Goal: Information Seeking & Learning: Learn about a topic

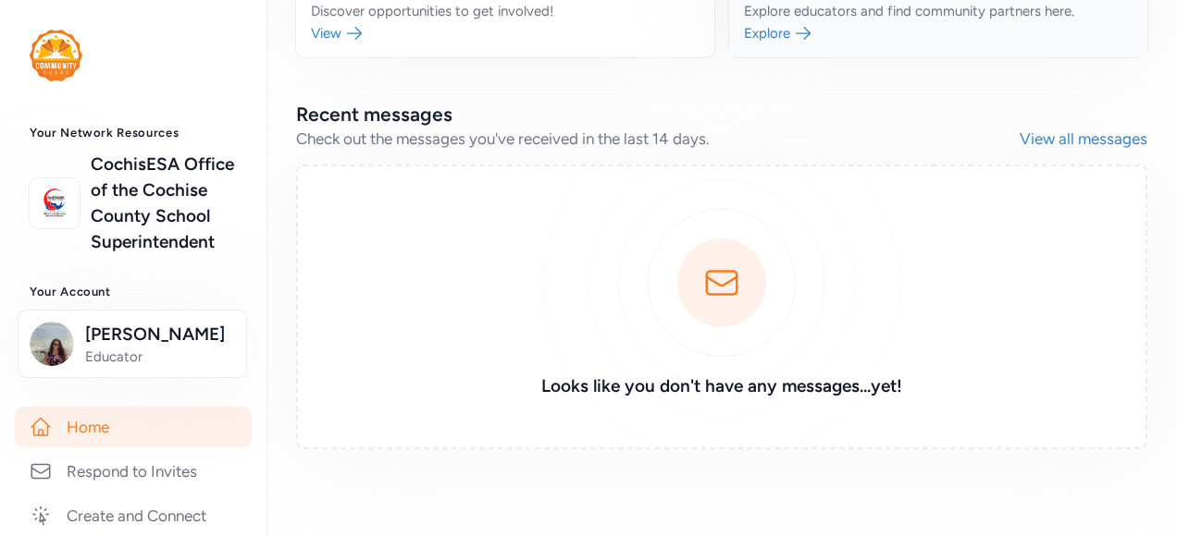
scroll to position [480, 0]
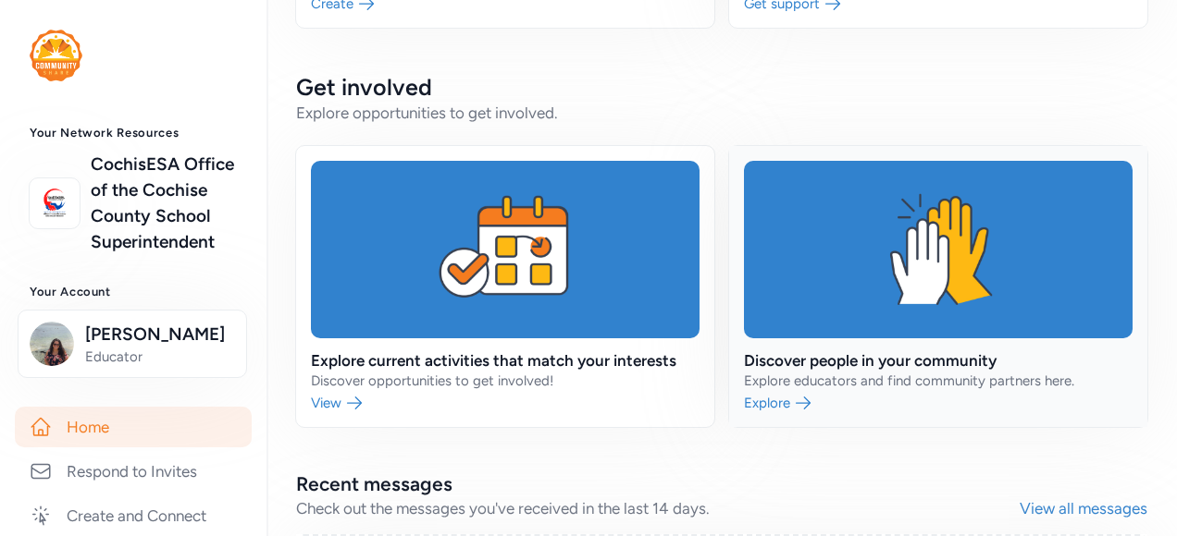
click at [829, 359] on link at bounding box center [938, 286] width 418 height 281
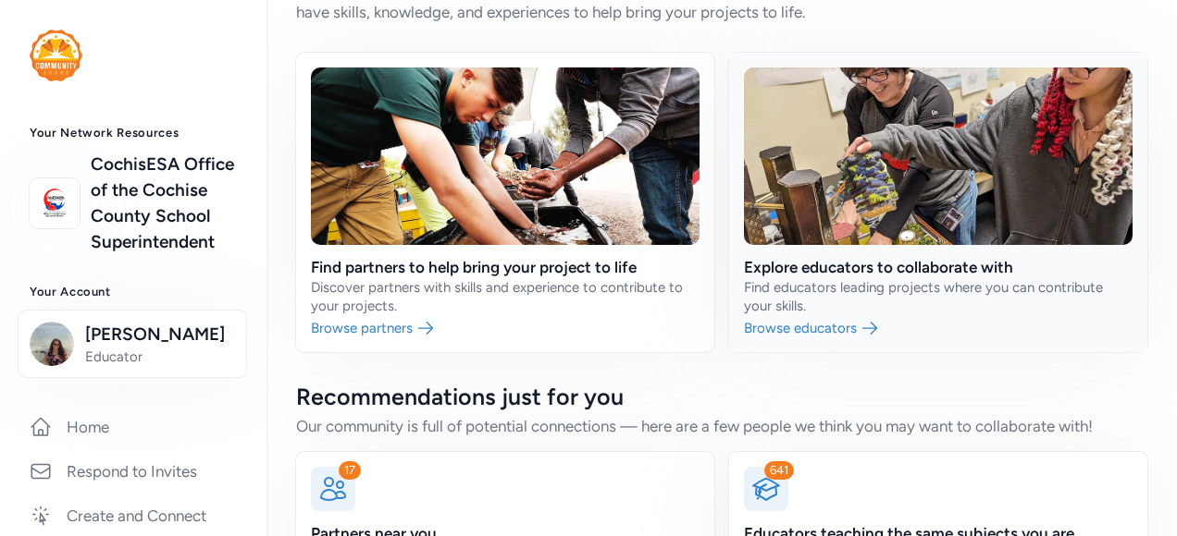
scroll to position [179, 0]
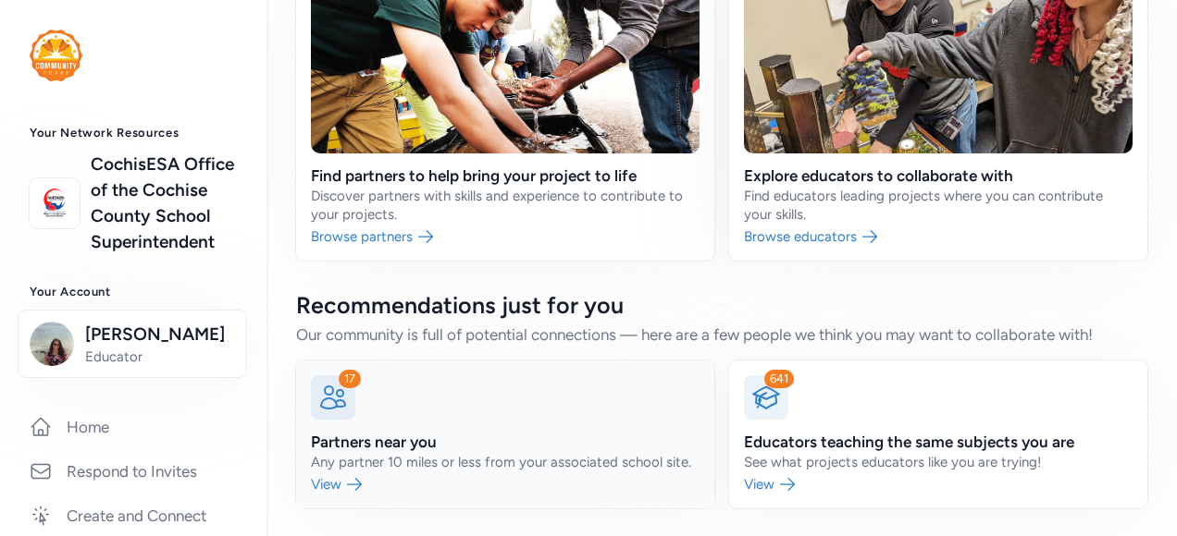
click at [364, 476] on link at bounding box center [505, 435] width 418 height 148
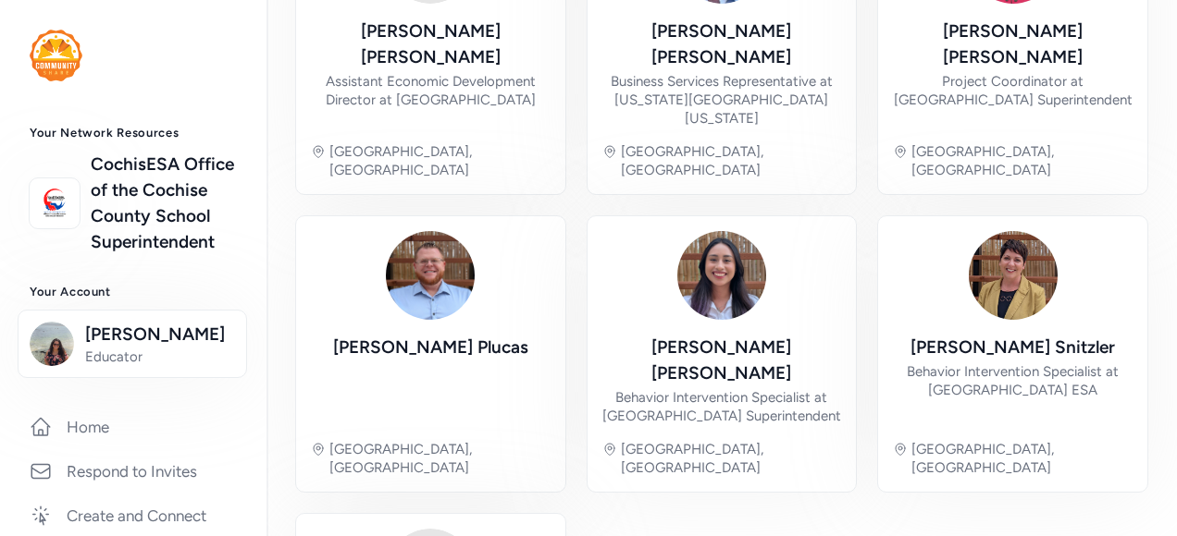
scroll to position [1259, 0]
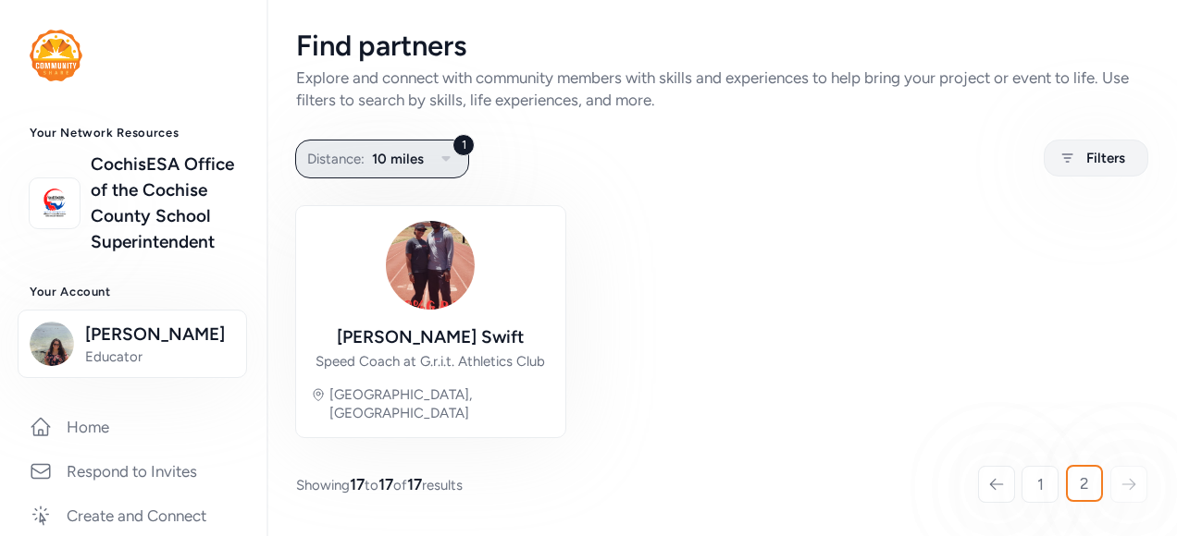
click at [450, 157] on icon "button" at bounding box center [446, 159] width 22 height 22
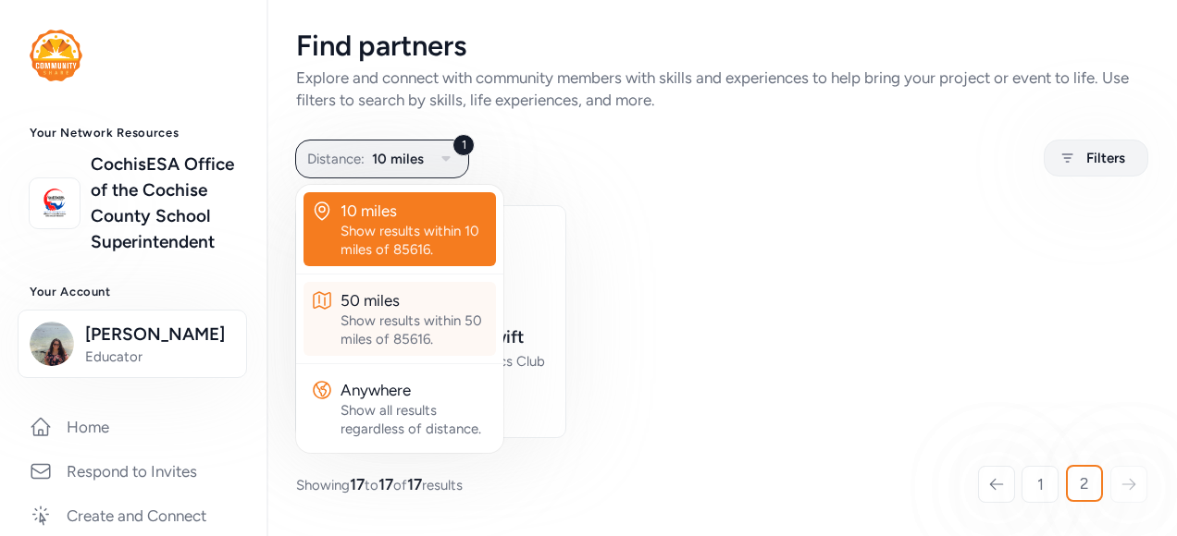
click at [411, 318] on div "Show results within 50 miles of 85616." at bounding box center [414, 330] width 148 height 37
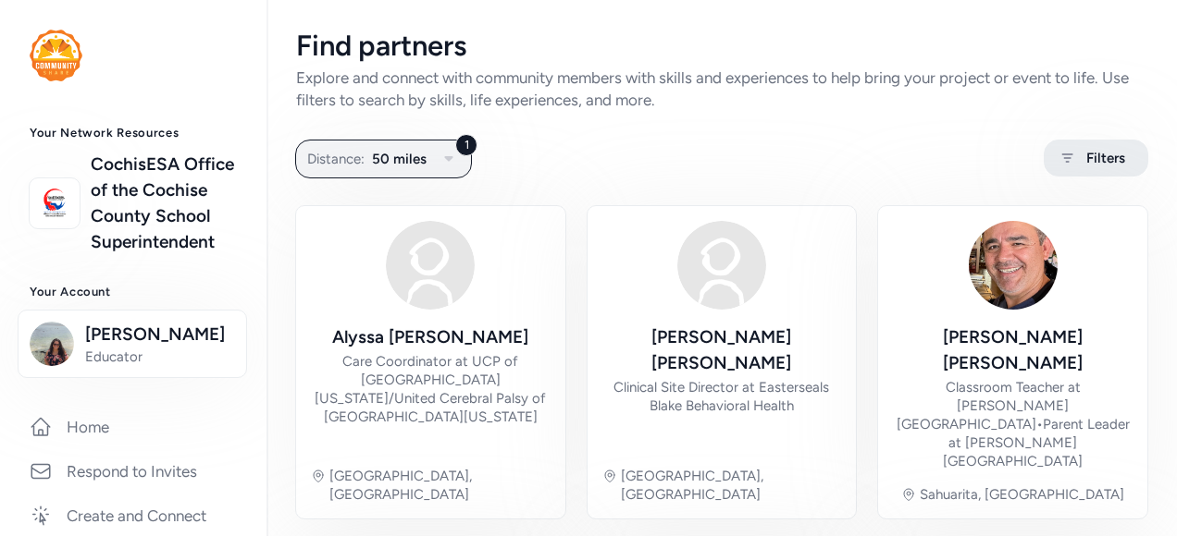
click at [1059, 152] on icon at bounding box center [1066, 158] width 23 height 22
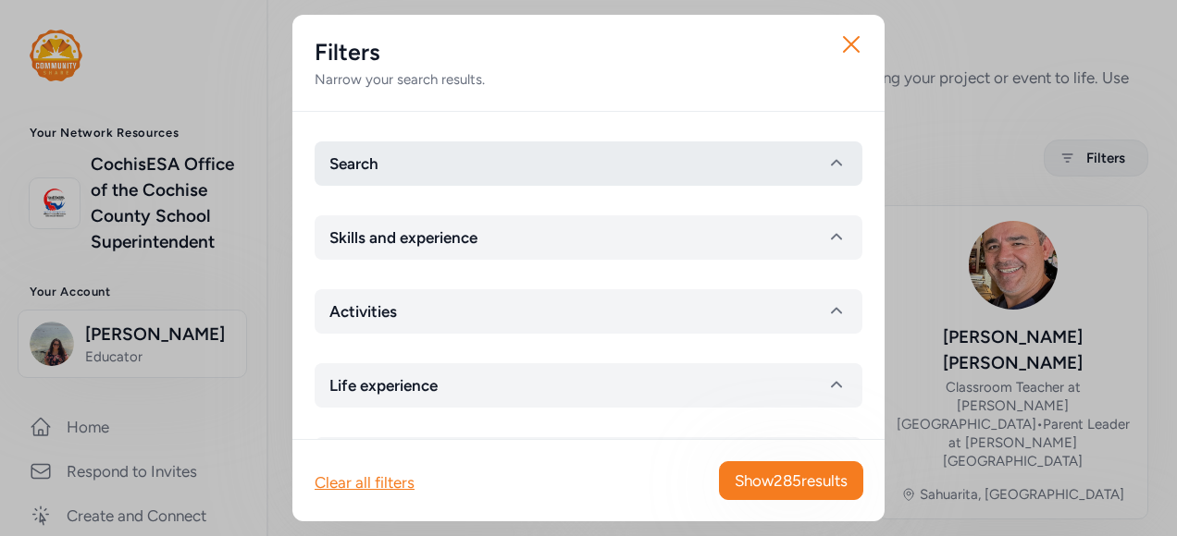
click at [825, 165] on icon "button" at bounding box center [836, 164] width 22 height 22
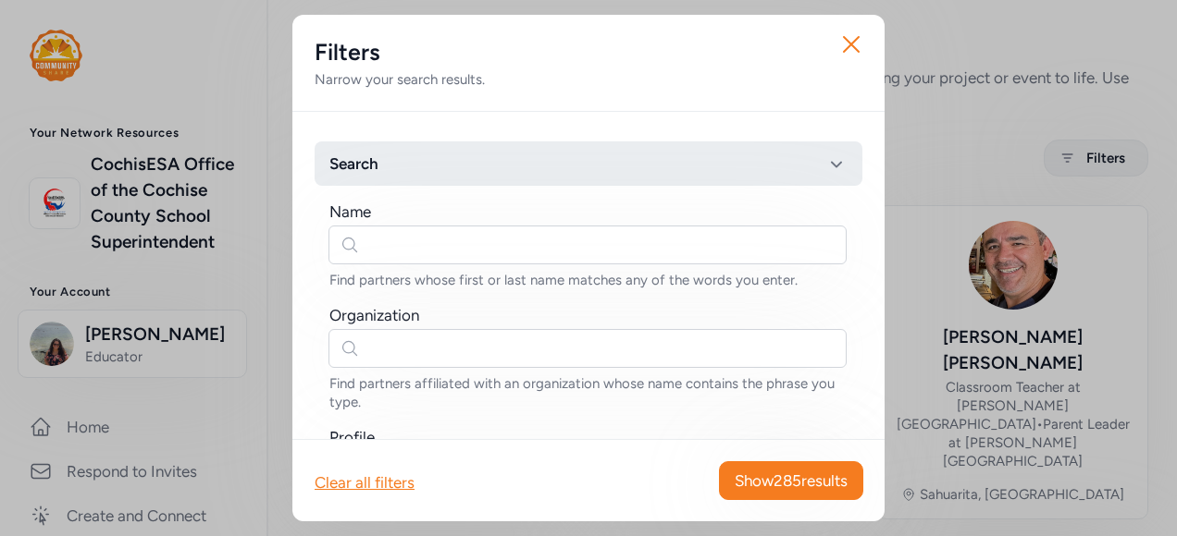
click at [825, 164] on icon "button" at bounding box center [836, 164] width 22 height 22
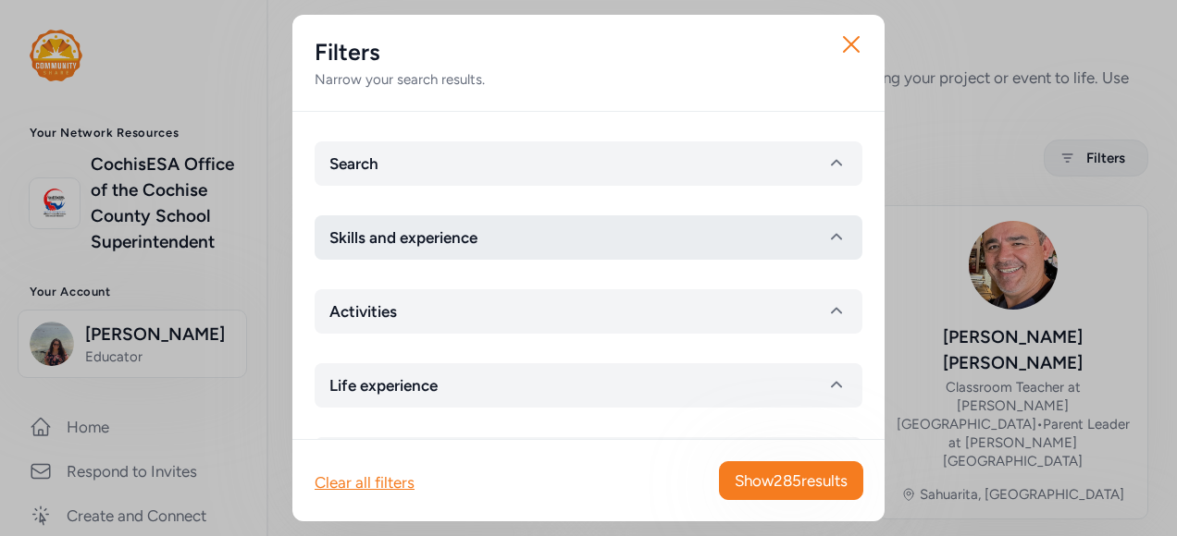
click at [825, 243] on icon "button" at bounding box center [836, 238] width 22 height 22
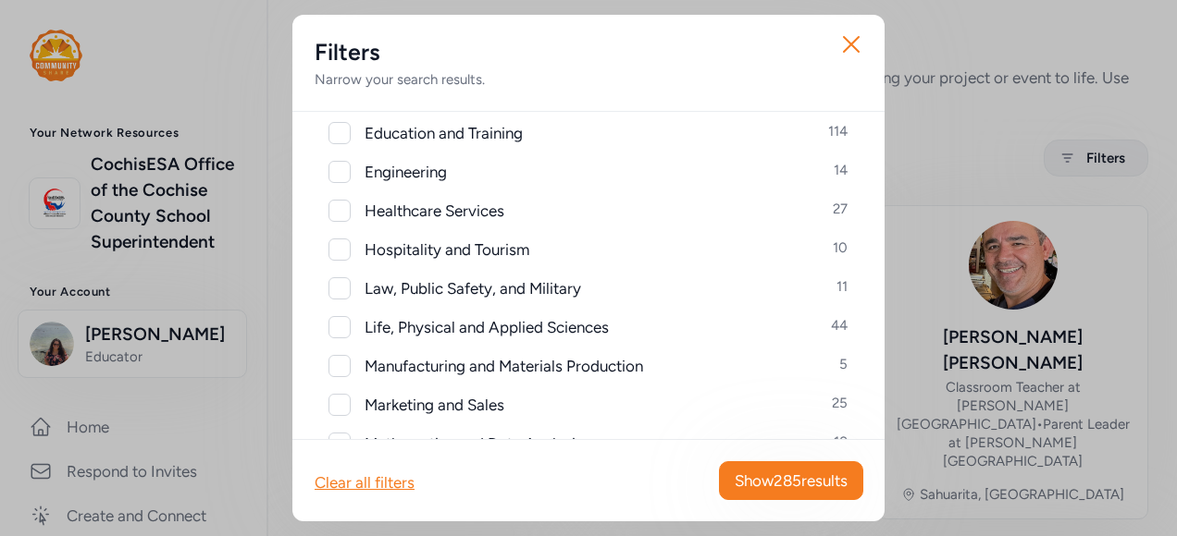
scroll to position [462, 0]
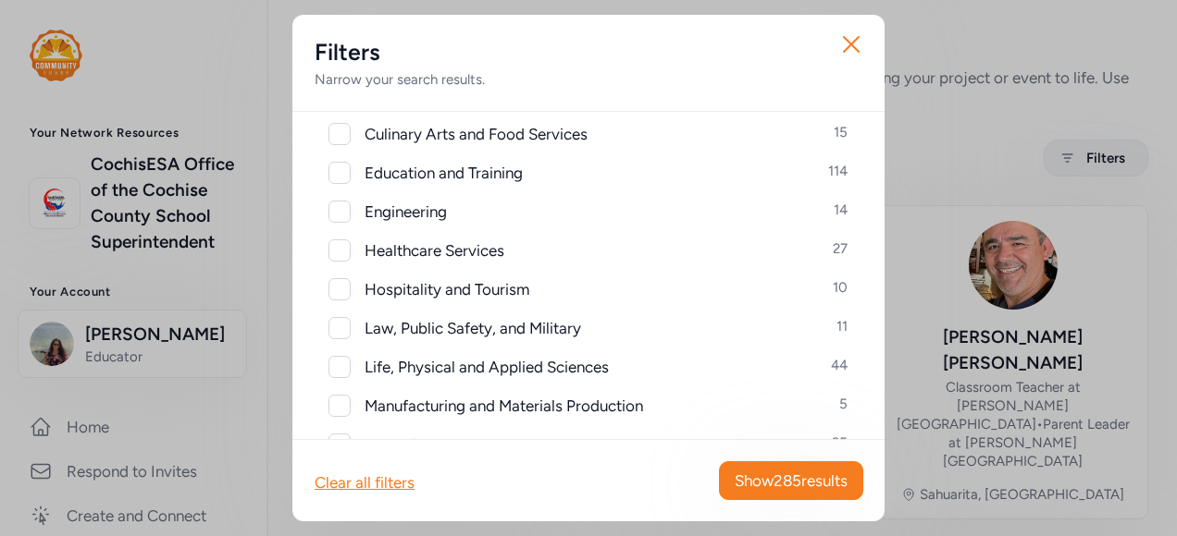
click at [341, 169] on div at bounding box center [339, 173] width 22 height 22
checkbox input "true"
click at [795, 476] on span "Show 114 results" at bounding box center [793, 481] width 108 height 22
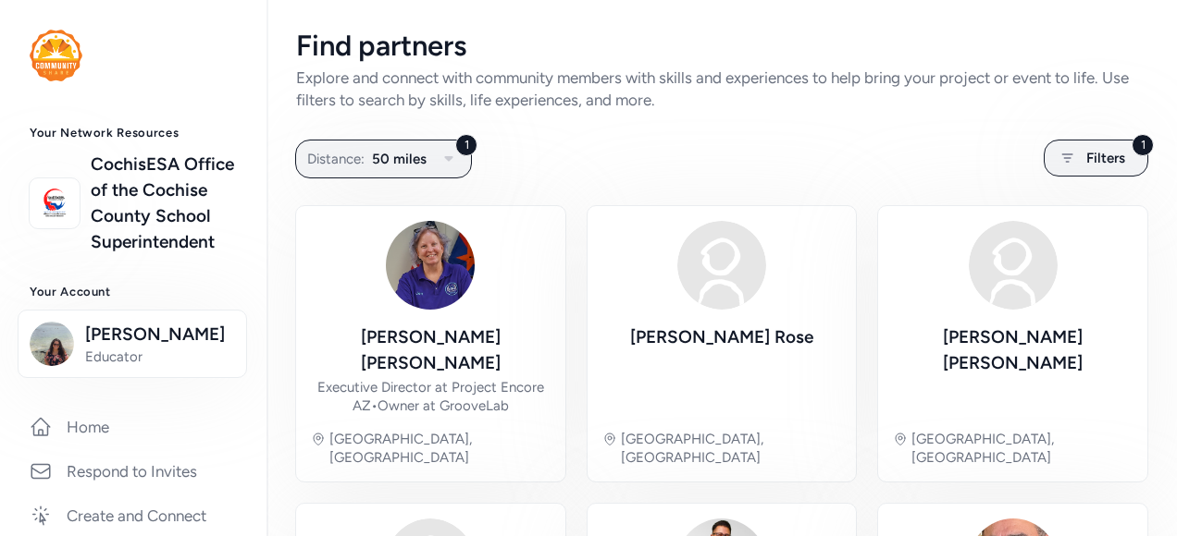
click at [1088, 163] on span "Filters" at bounding box center [1105, 158] width 39 height 22
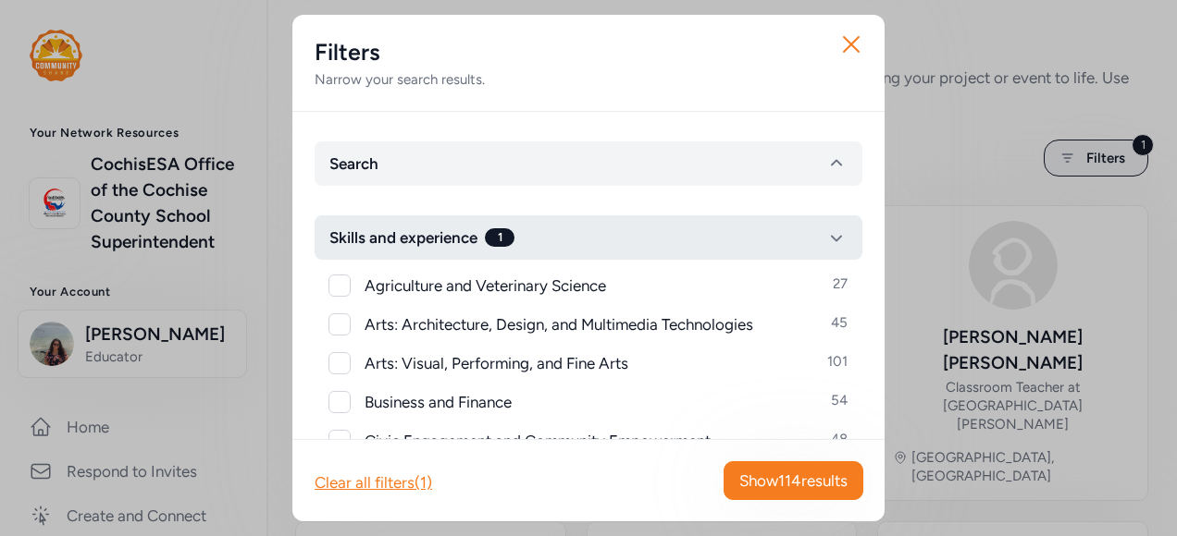
click at [825, 230] on icon "button" at bounding box center [836, 238] width 22 height 22
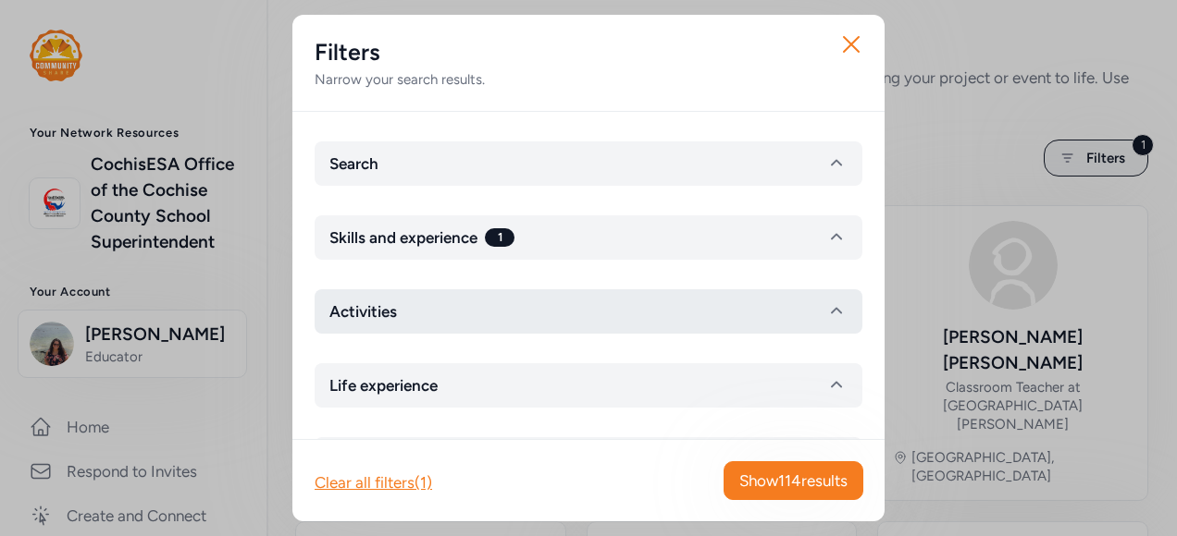
click at [623, 312] on button "Activities" at bounding box center [588, 312] width 548 height 44
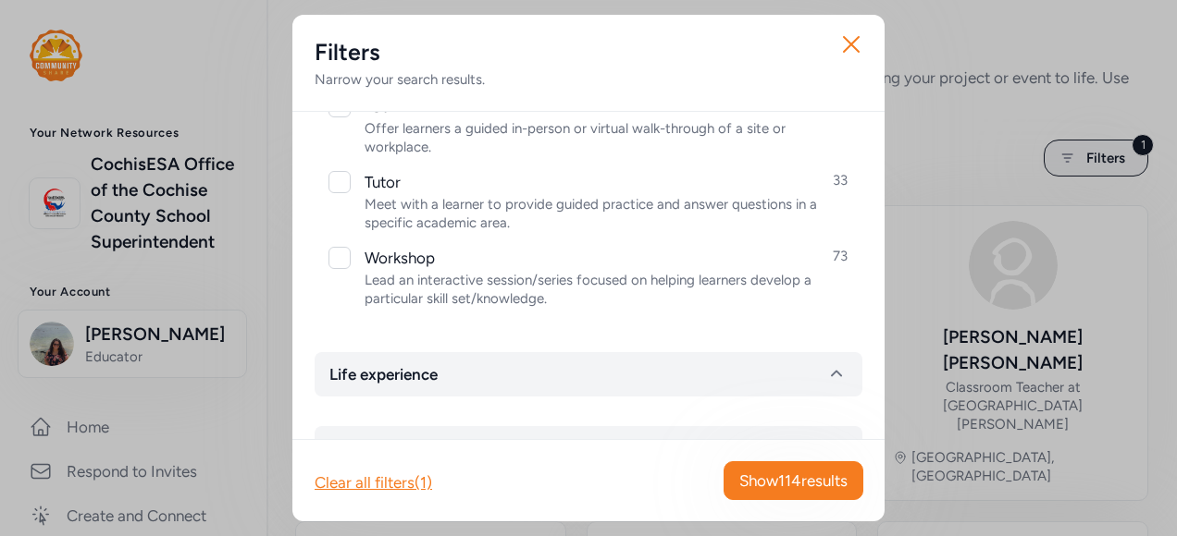
scroll to position [1110, 0]
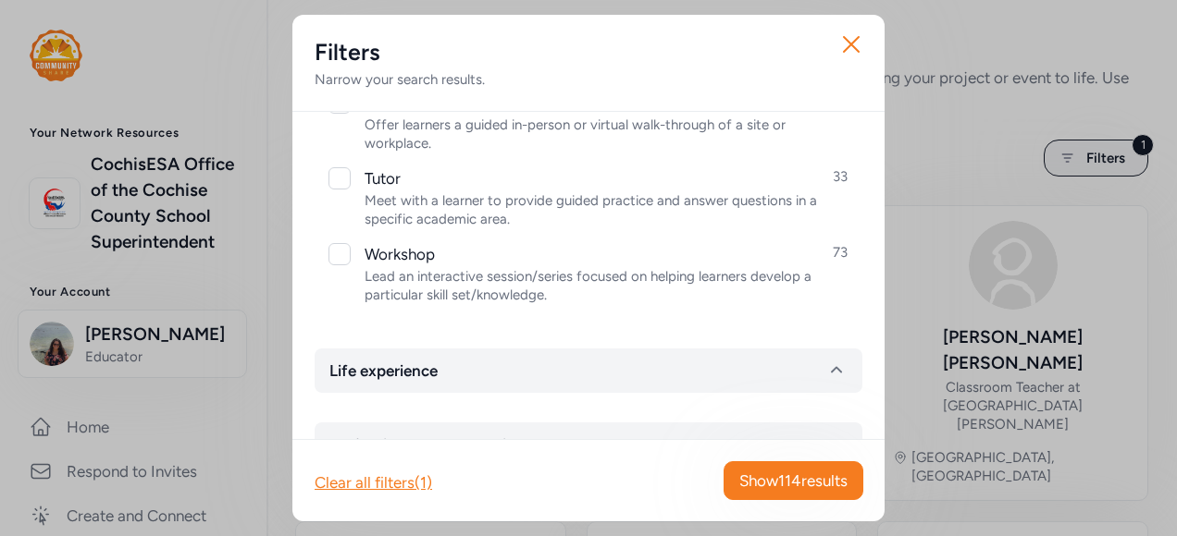
click at [340, 251] on div at bounding box center [339, 254] width 22 height 22
checkbox input "true"
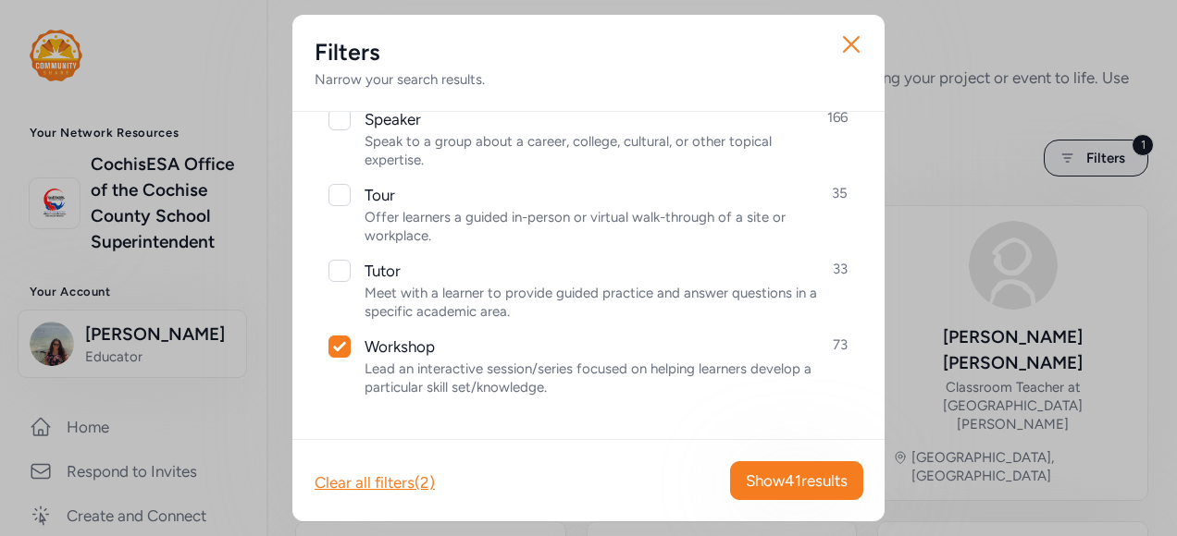
click at [344, 191] on div at bounding box center [339, 195] width 22 height 22
checkbox input "true"
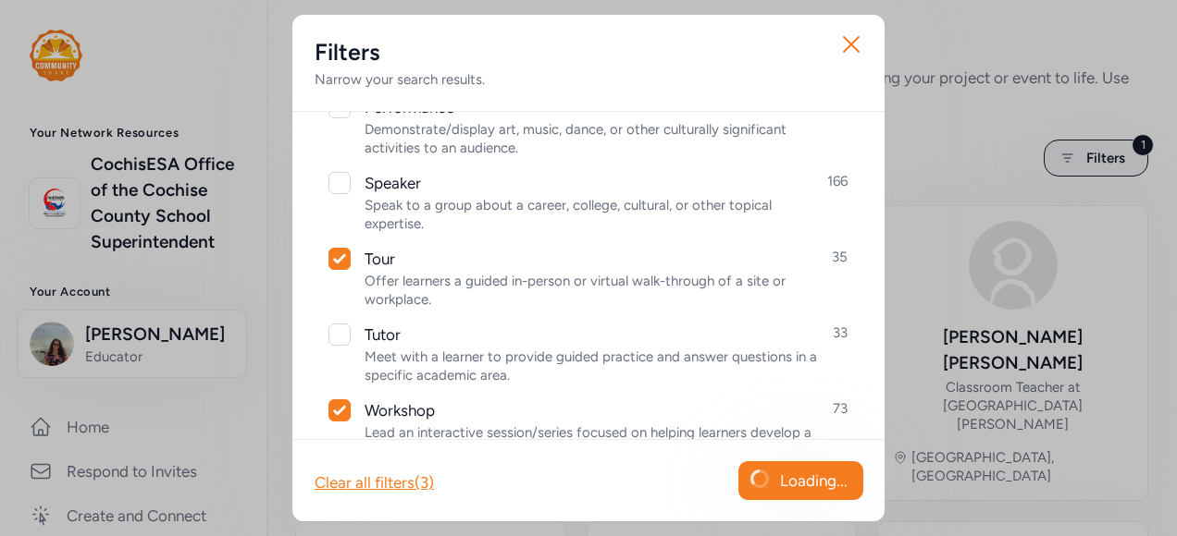
scroll to position [925, 0]
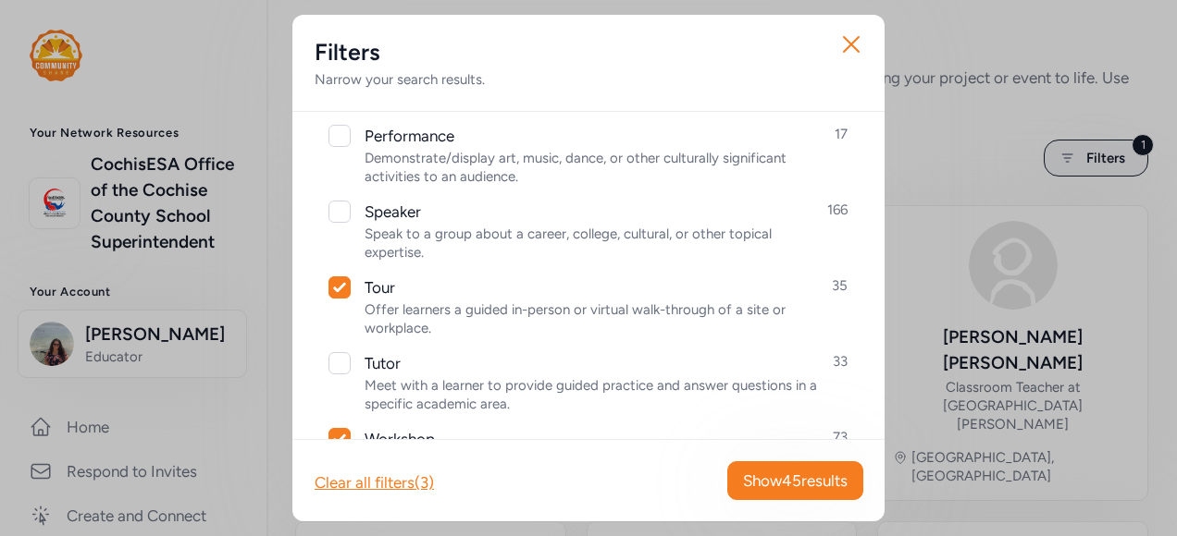
click at [342, 211] on div at bounding box center [339, 212] width 22 height 22
checkbox input "true"
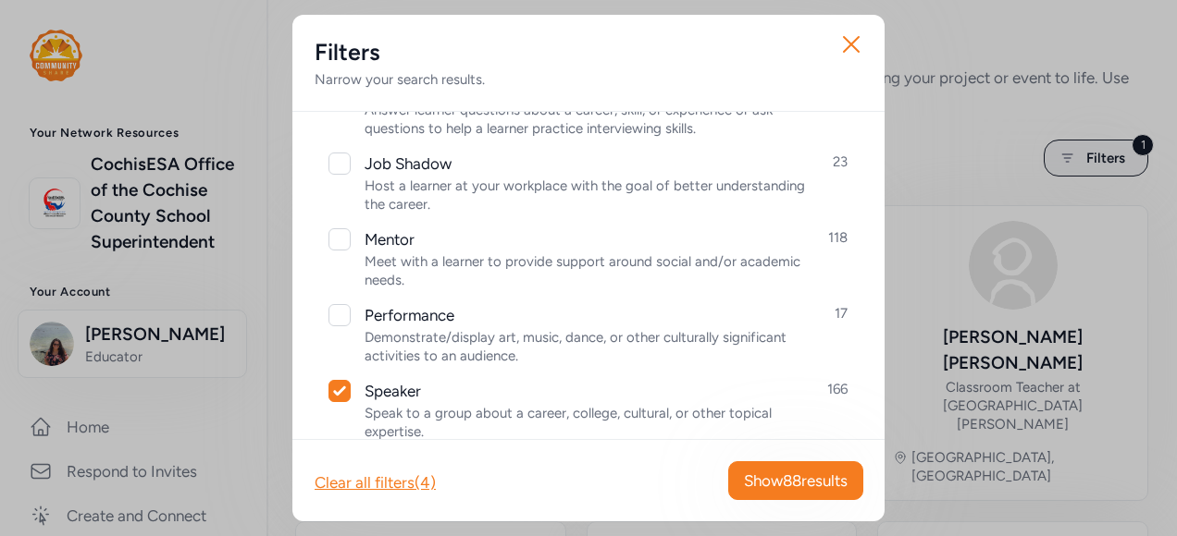
scroll to position [740, 0]
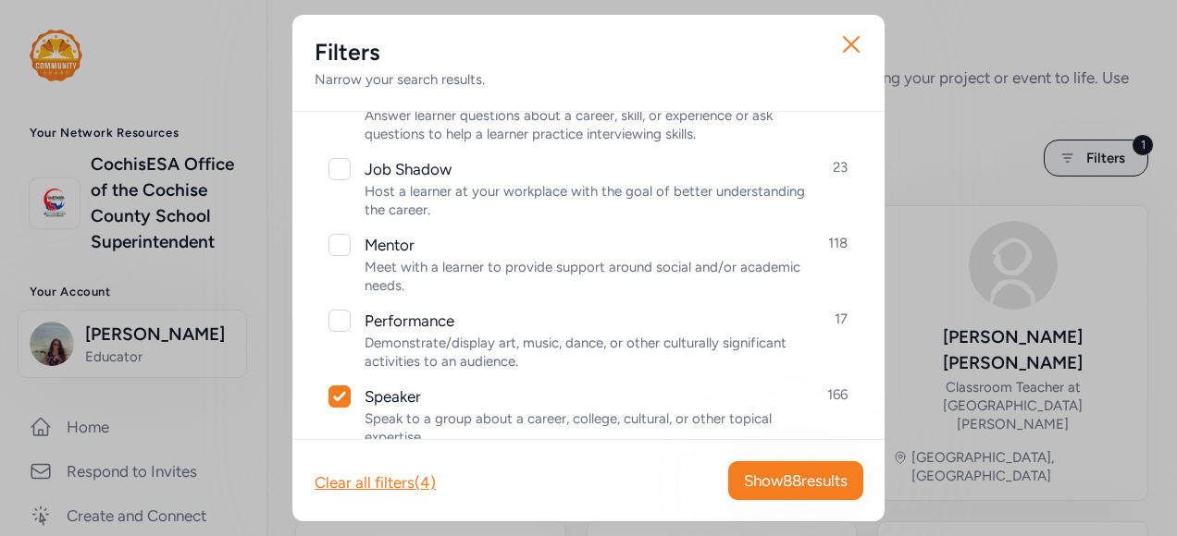
click at [343, 313] on div at bounding box center [339, 321] width 22 height 22
checkbox input "true"
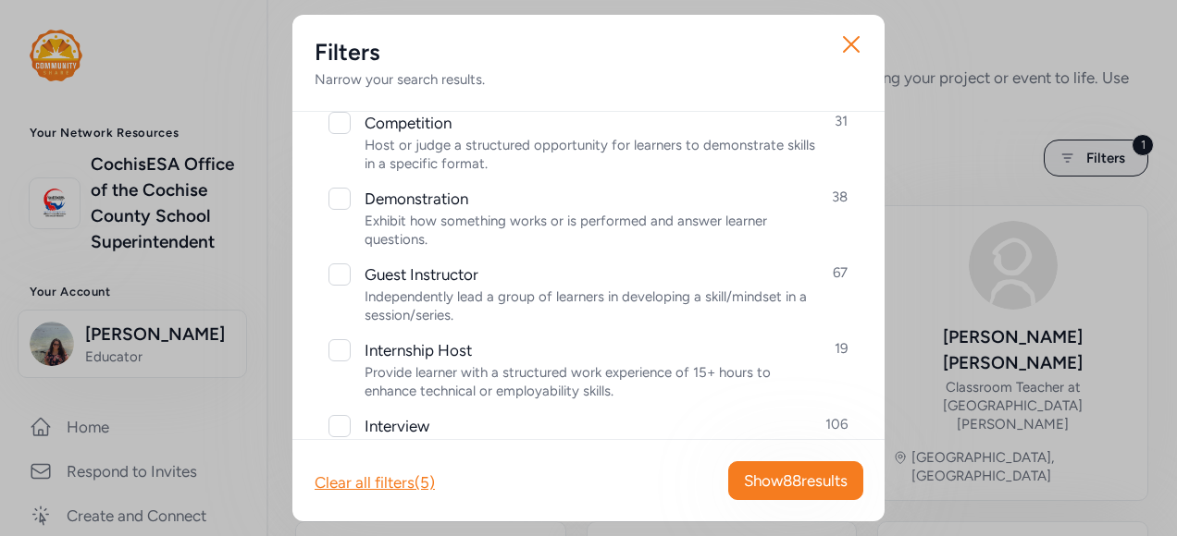
scroll to position [370, 0]
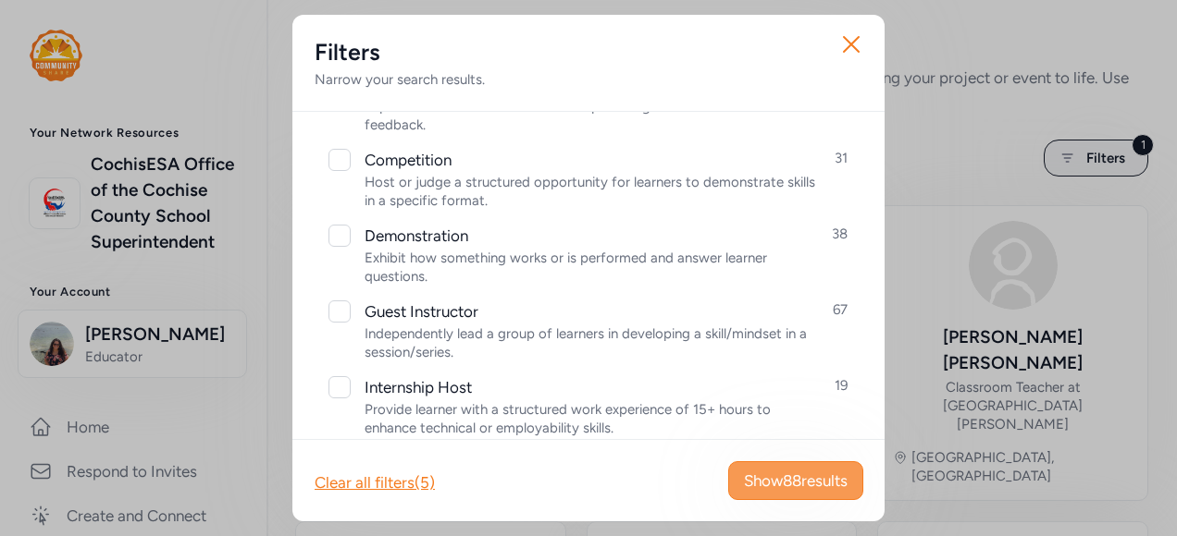
click at [799, 482] on span "Show 88 results" at bounding box center [796, 481] width 104 height 22
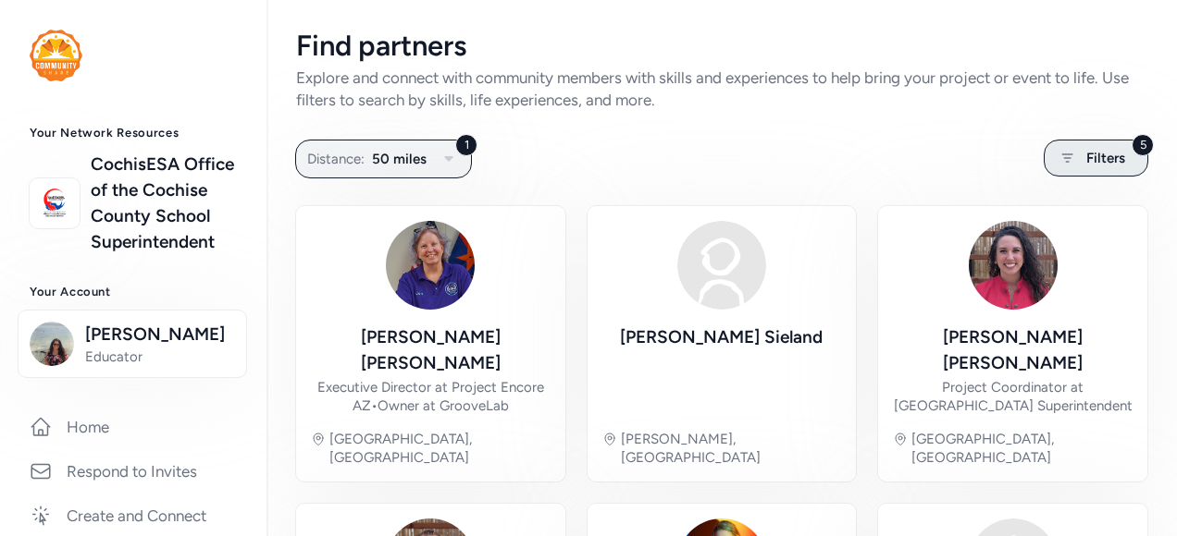
click at [1103, 150] on span "Filters" at bounding box center [1105, 158] width 39 height 22
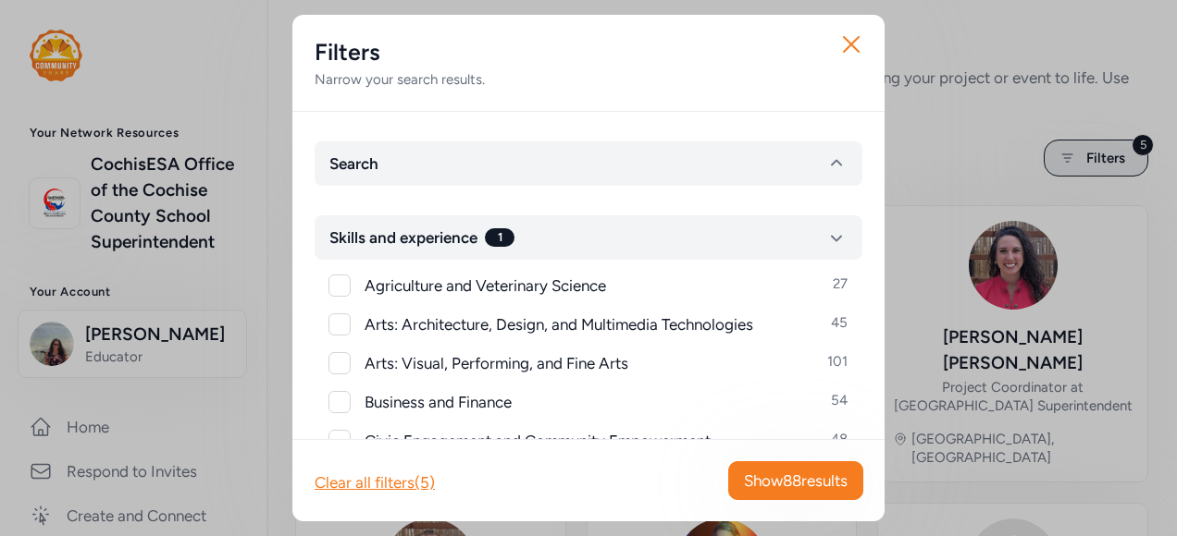
click at [1052, 157] on div "Close Filters Narrow your search results. Search Skills and experience 1 Agricu…" at bounding box center [588, 268] width 1177 height 536
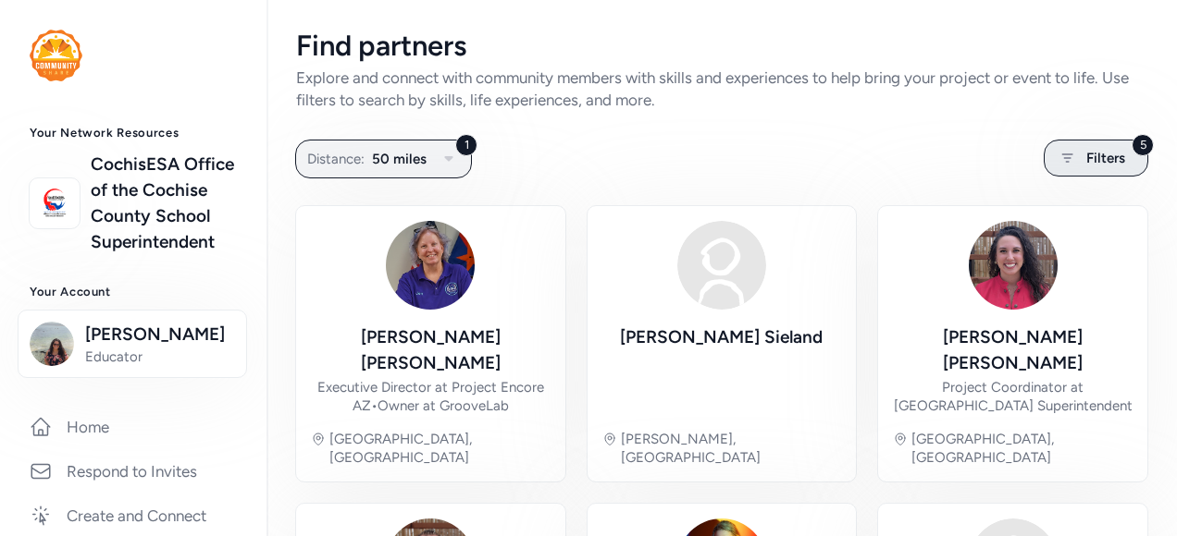
click at [1069, 155] on div "5 Filters" at bounding box center [1095, 158] width 105 height 37
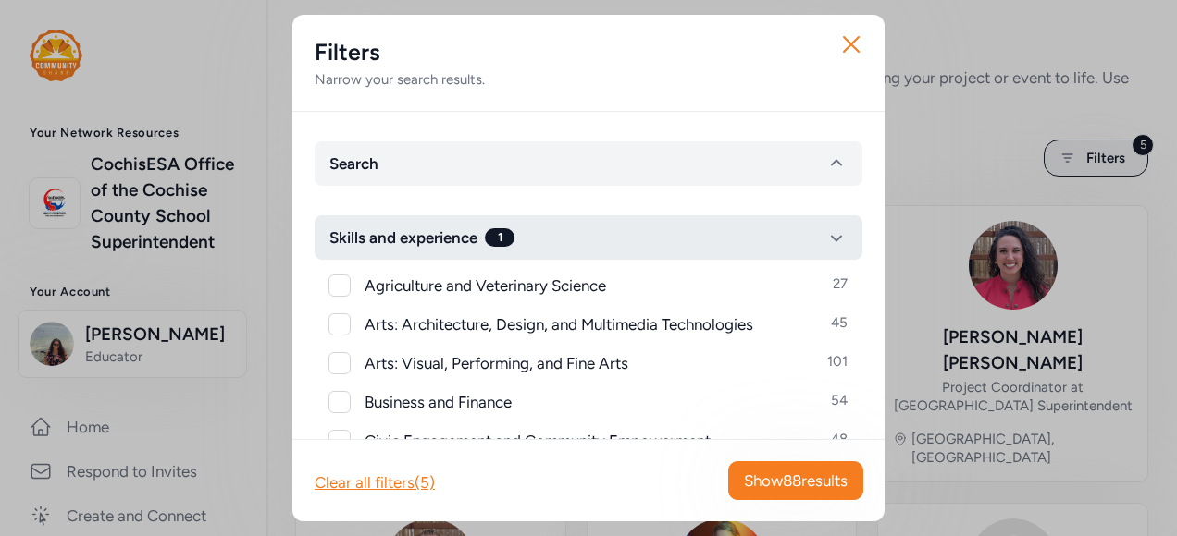
click at [825, 229] on icon "button" at bounding box center [836, 238] width 22 height 22
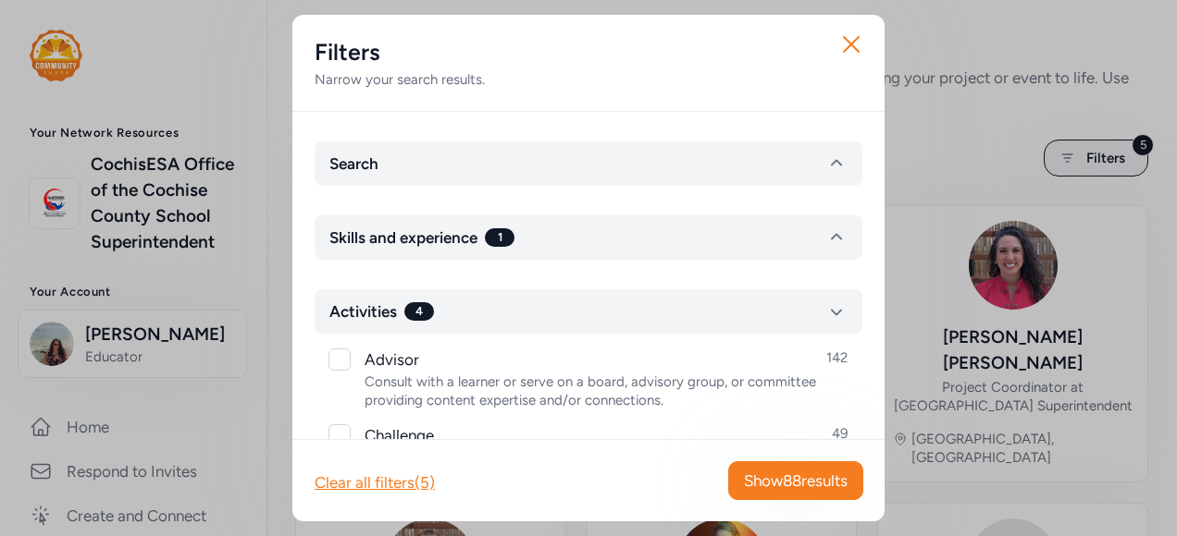
scroll to position [92, 0]
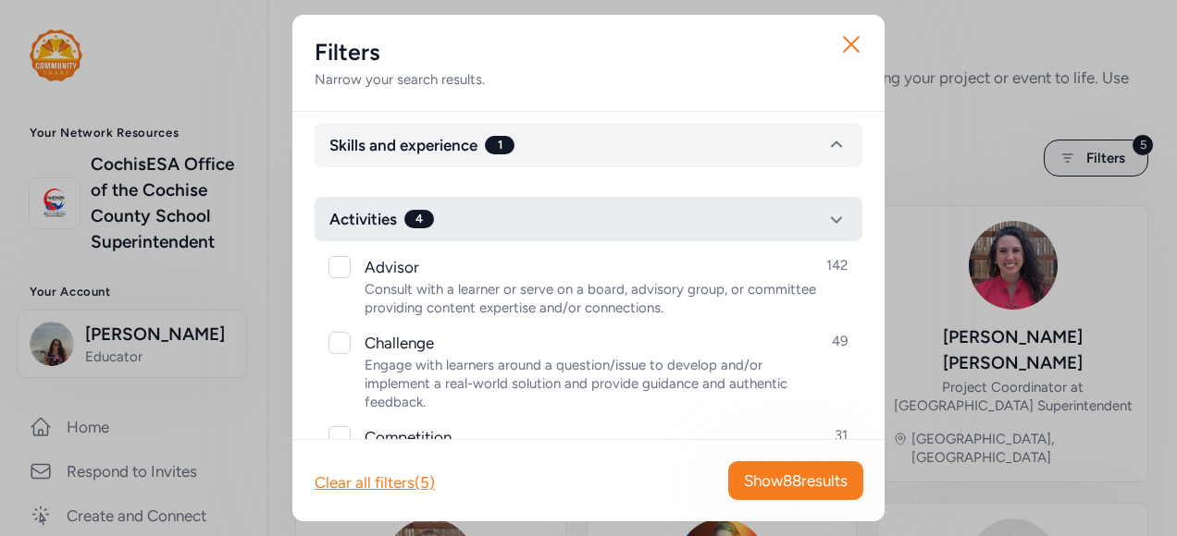
click at [825, 214] on icon "button" at bounding box center [836, 219] width 22 height 22
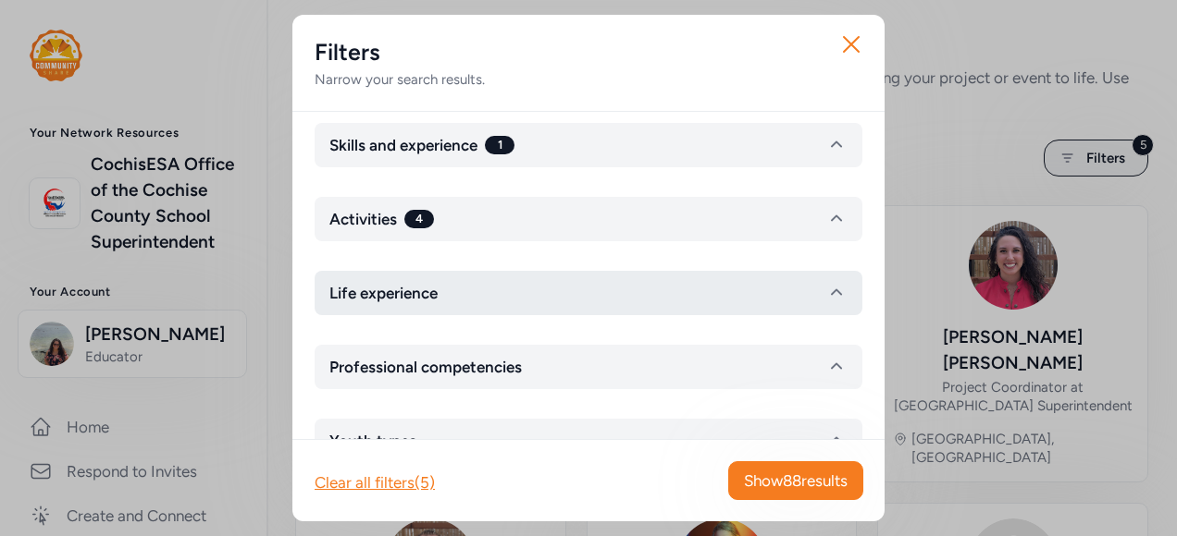
click at [720, 296] on button "Life experience" at bounding box center [588, 293] width 548 height 44
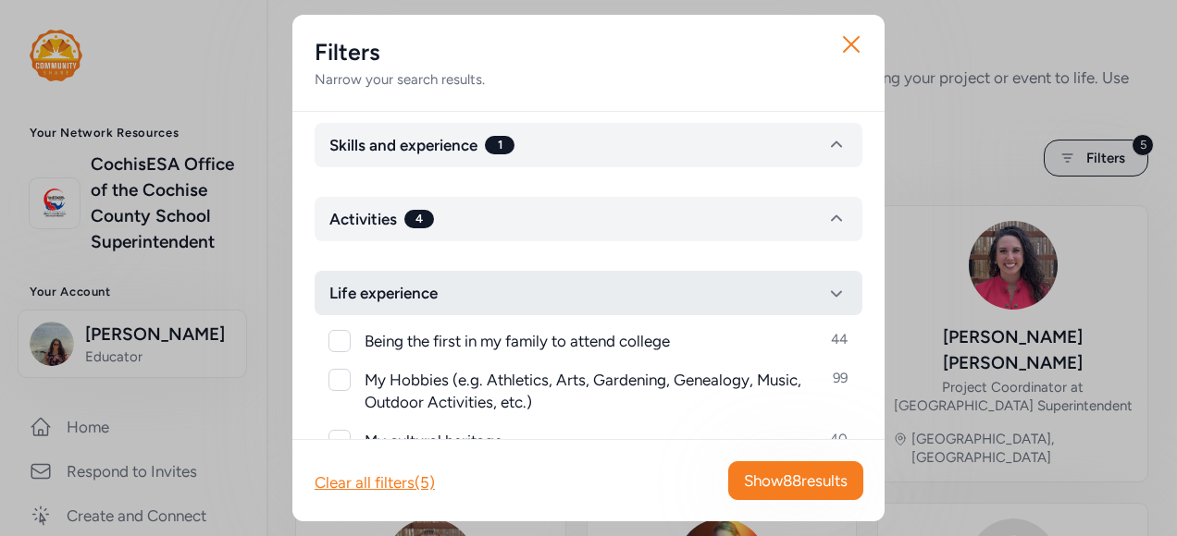
click at [825, 285] on icon "button" at bounding box center [836, 293] width 22 height 22
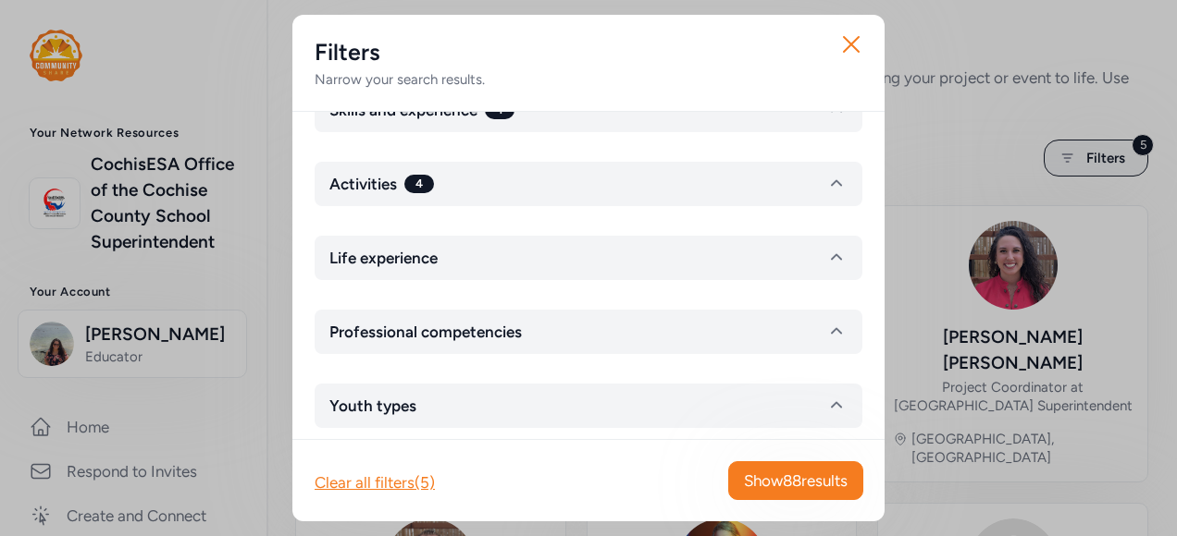
scroll to position [144, 0]
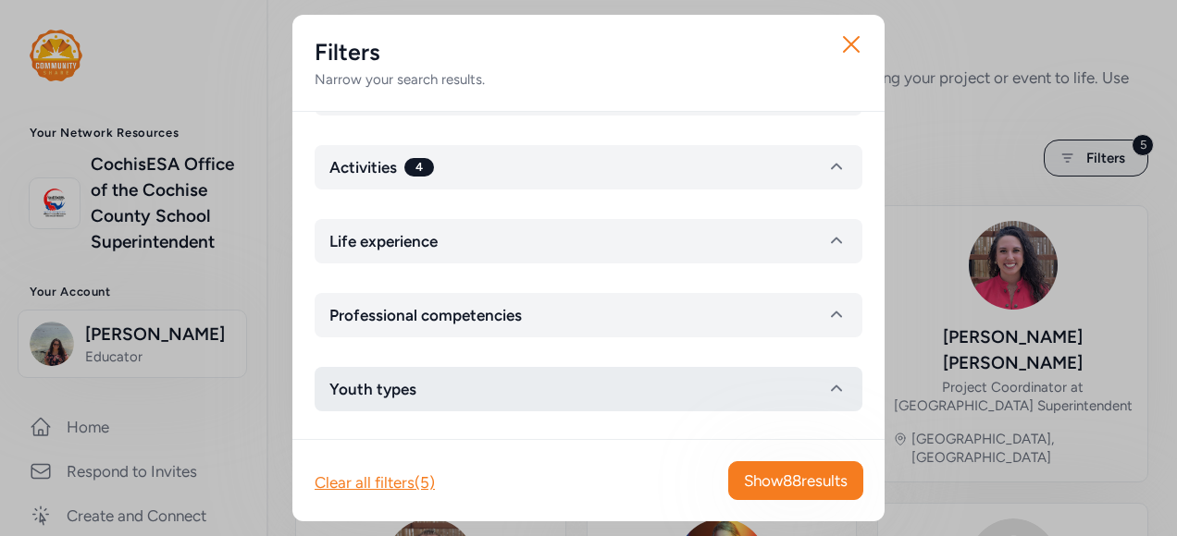
click at [825, 378] on icon "button" at bounding box center [836, 389] width 22 height 22
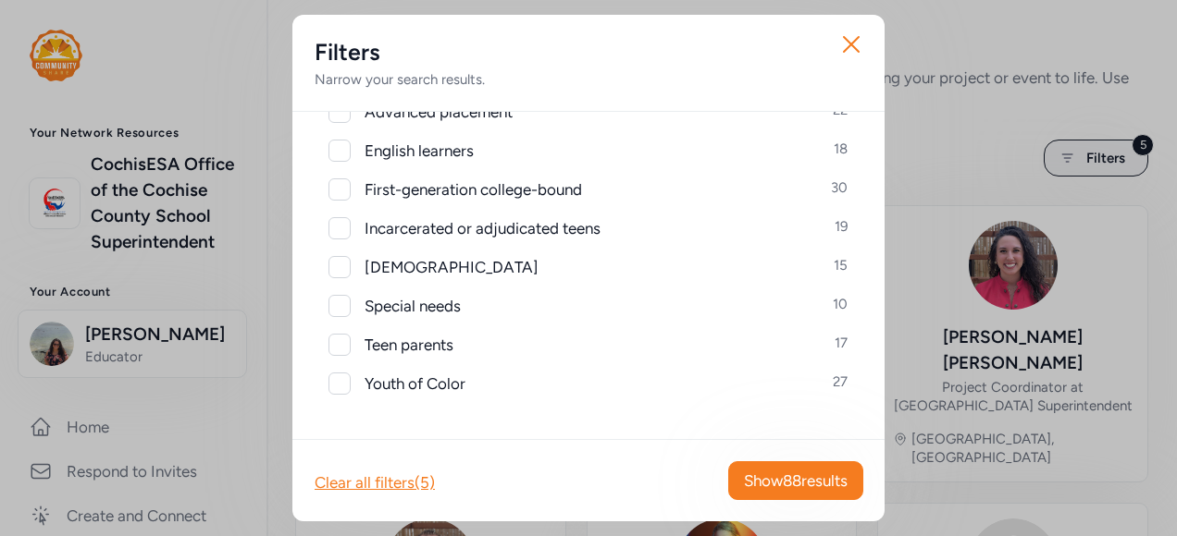
scroll to position [377, 0]
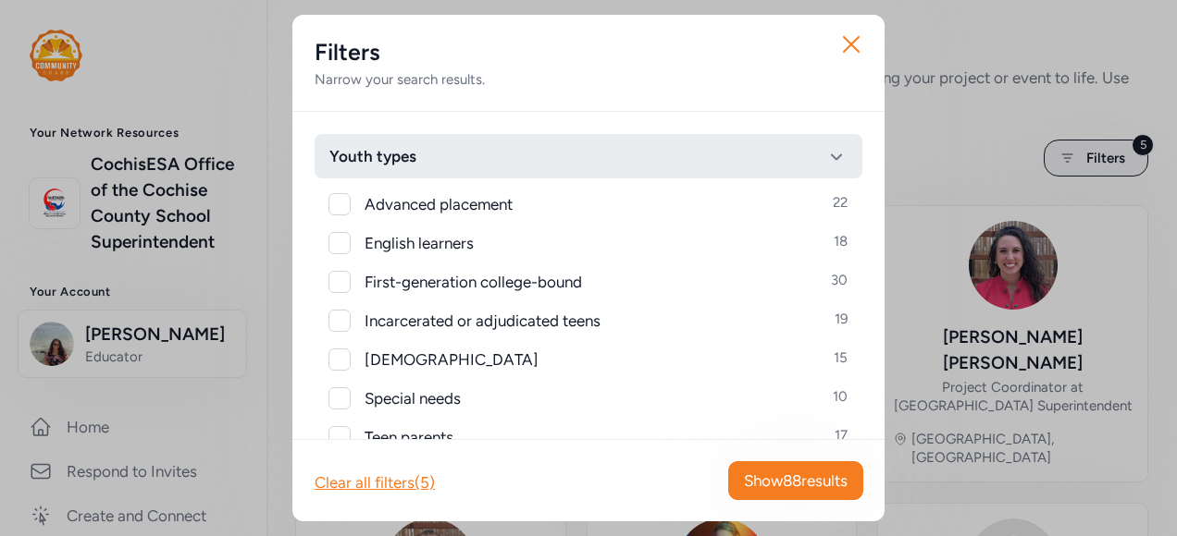
click at [825, 152] on icon "button" at bounding box center [836, 156] width 22 height 22
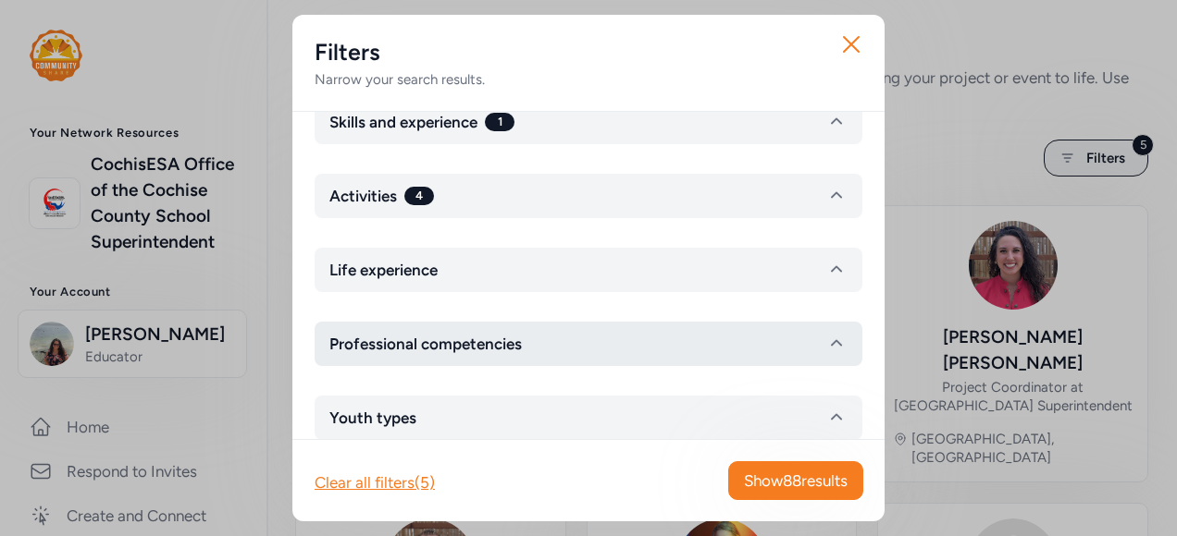
scroll to position [144, 0]
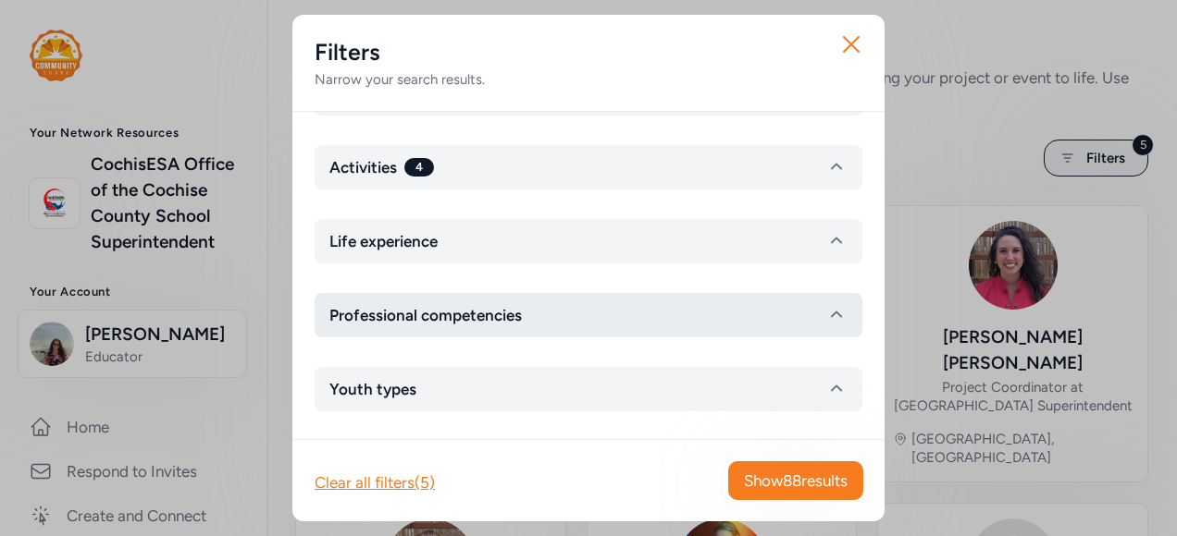
click at [825, 307] on icon "button" at bounding box center [836, 315] width 22 height 22
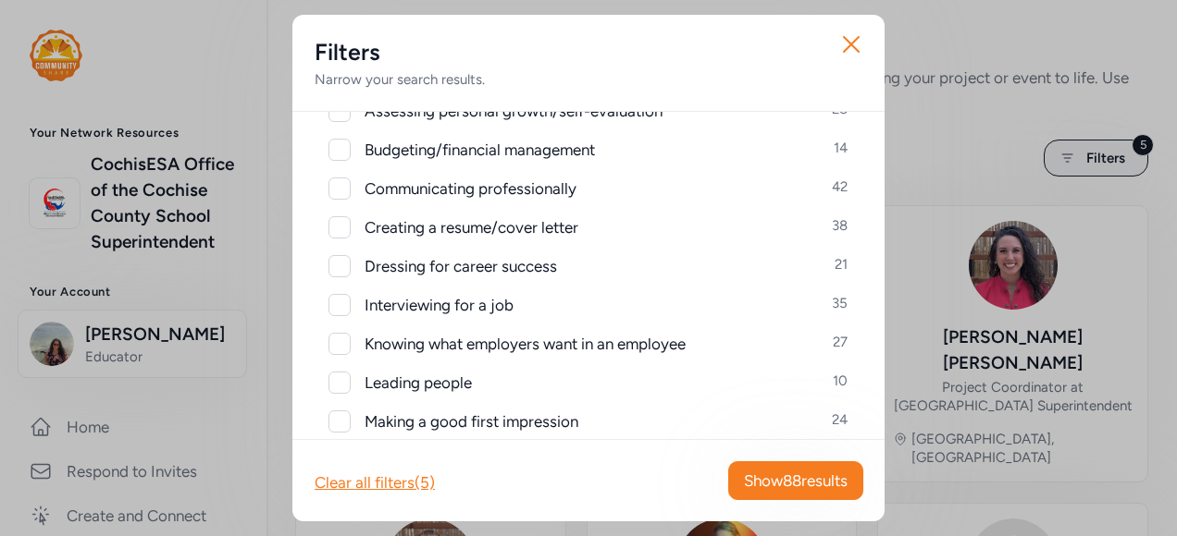
scroll to position [514, 0]
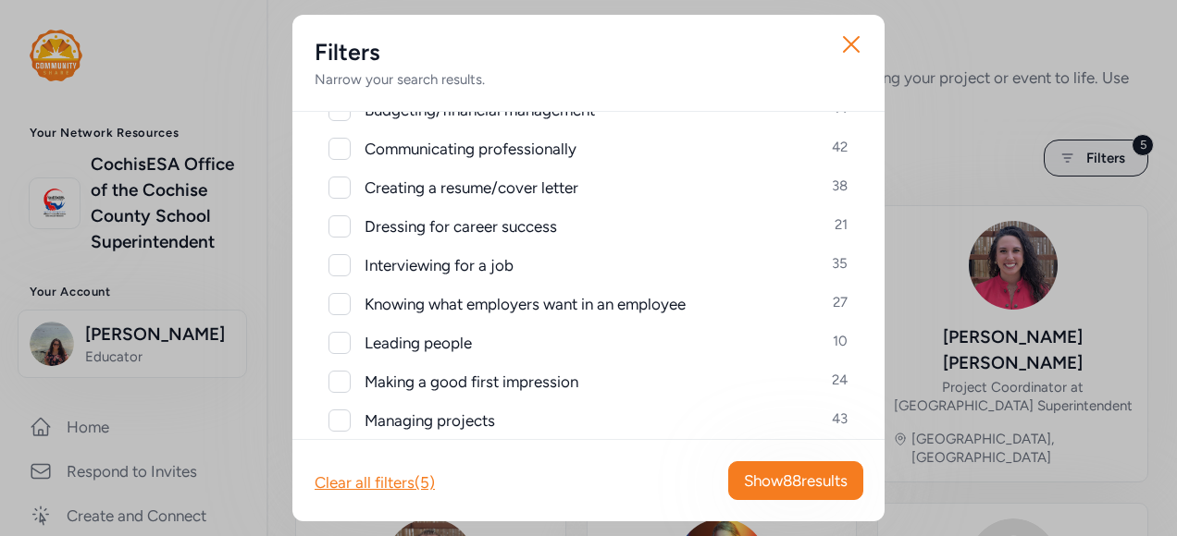
click at [337, 338] on div at bounding box center [339, 343] width 22 height 22
checkbox input "true"
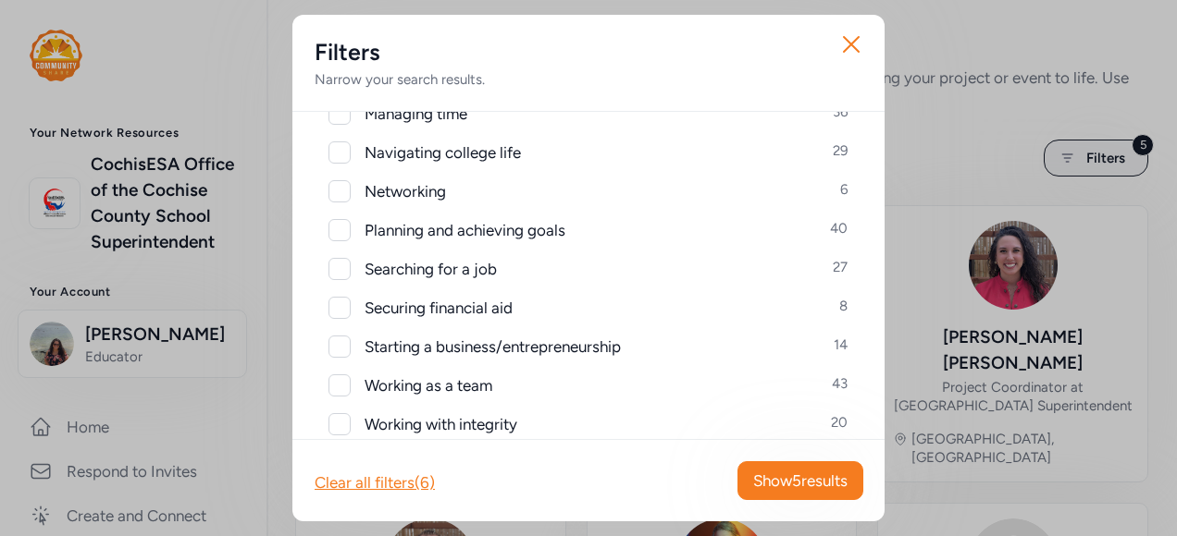
scroll to position [884, 0]
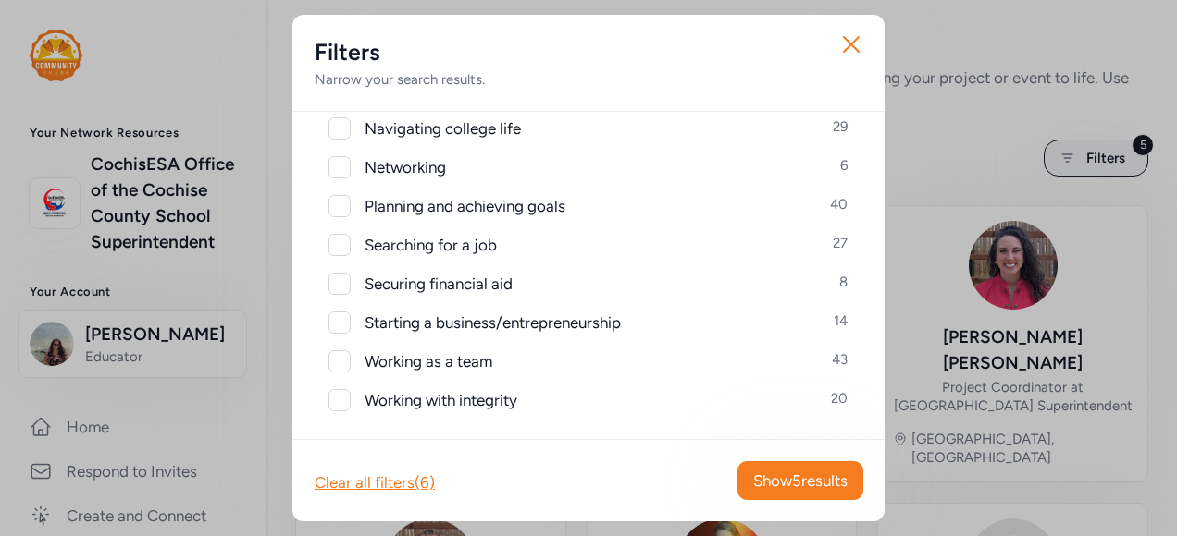
click at [342, 283] on div at bounding box center [339, 284] width 22 height 22
checkbox input "true"
click at [344, 359] on div at bounding box center [339, 362] width 22 height 22
checkbox input "true"
click at [348, 398] on div at bounding box center [339, 400] width 22 height 22
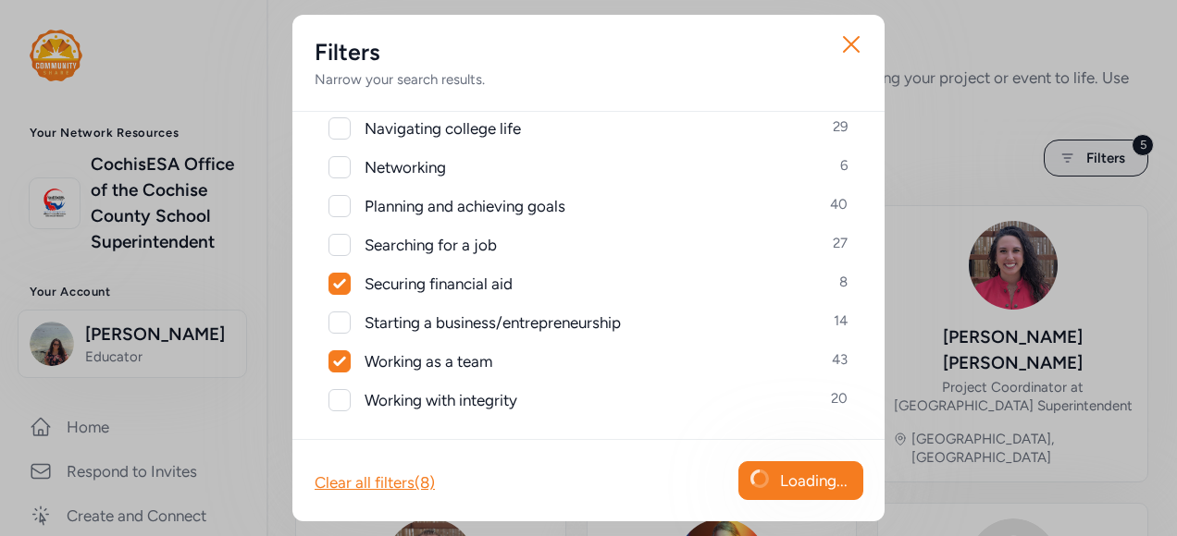
checkbox input "true"
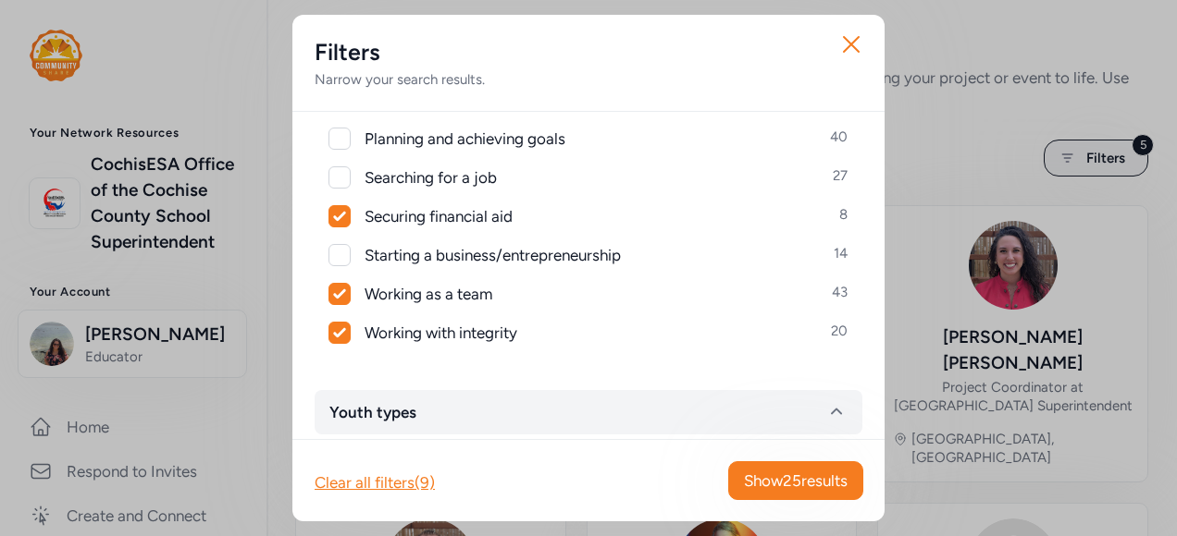
scroll to position [975, 0]
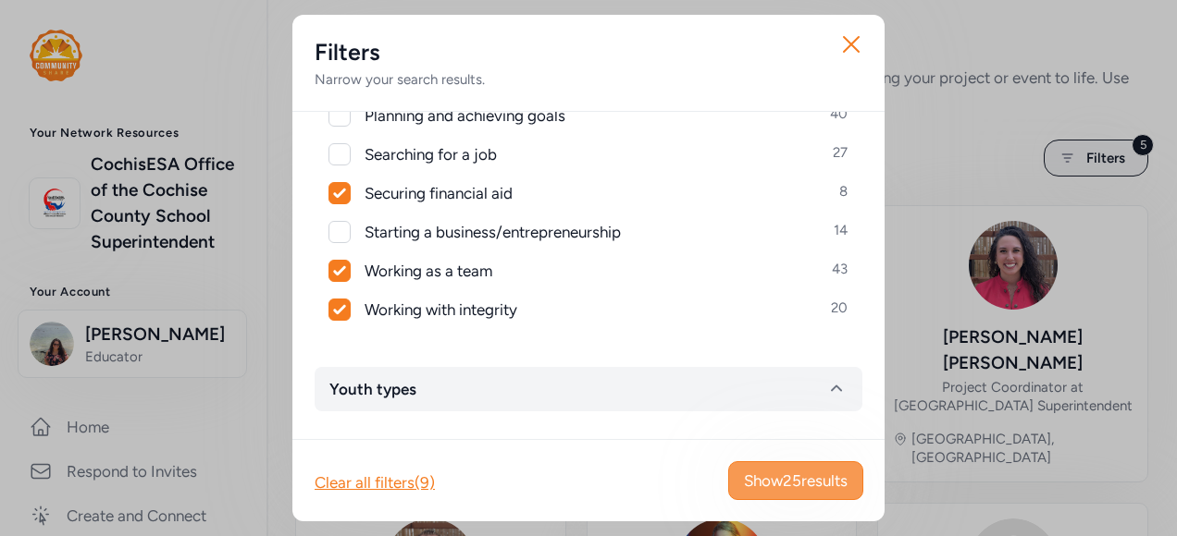
click at [789, 477] on span "Show 25 results" at bounding box center [796, 481] width 104 height 22
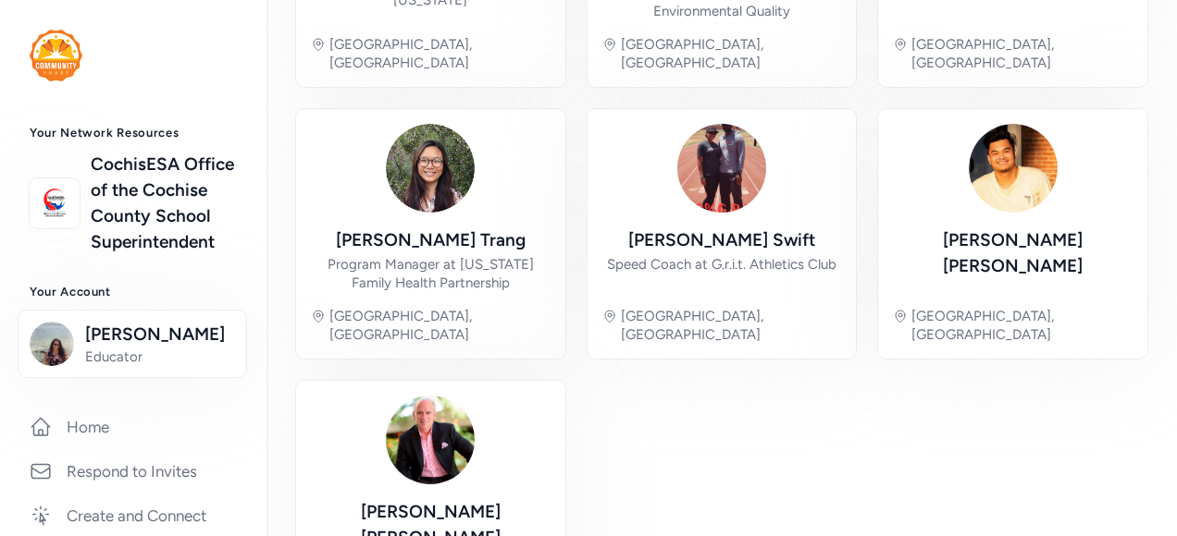
scroll to position [1314, 0]
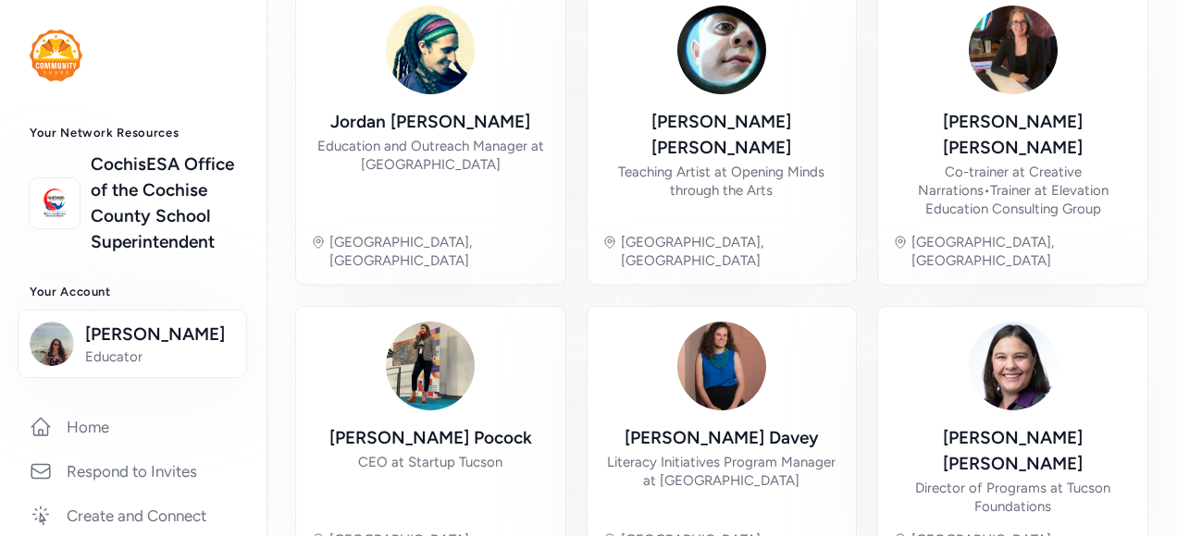
scroll to position [537, 0]
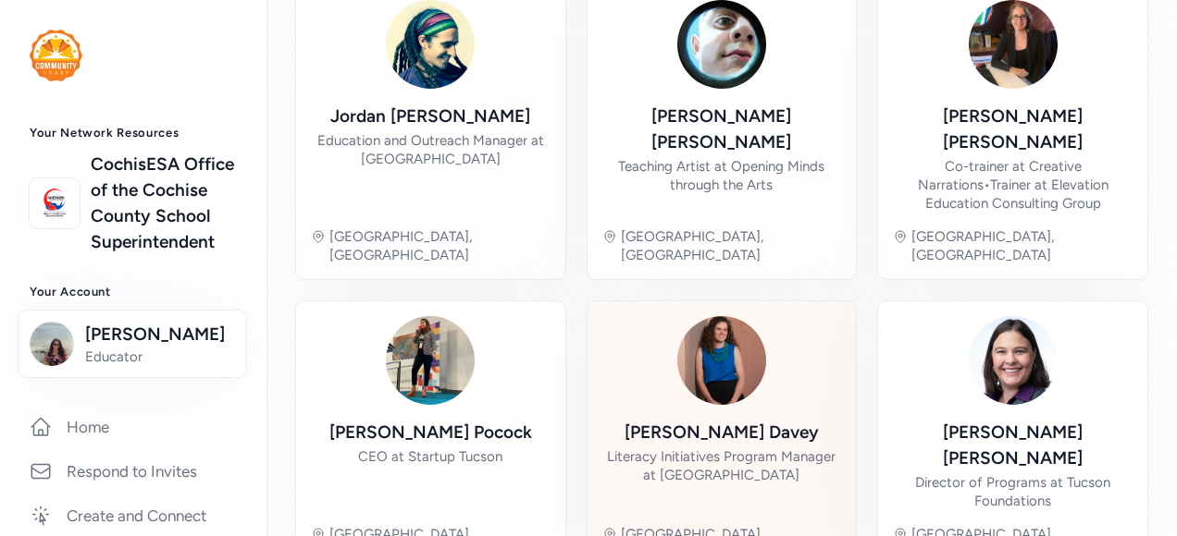
click at [694, 420] on div "[PERSON_NAME]" at bounding box center [721, 433] width 194 height 26
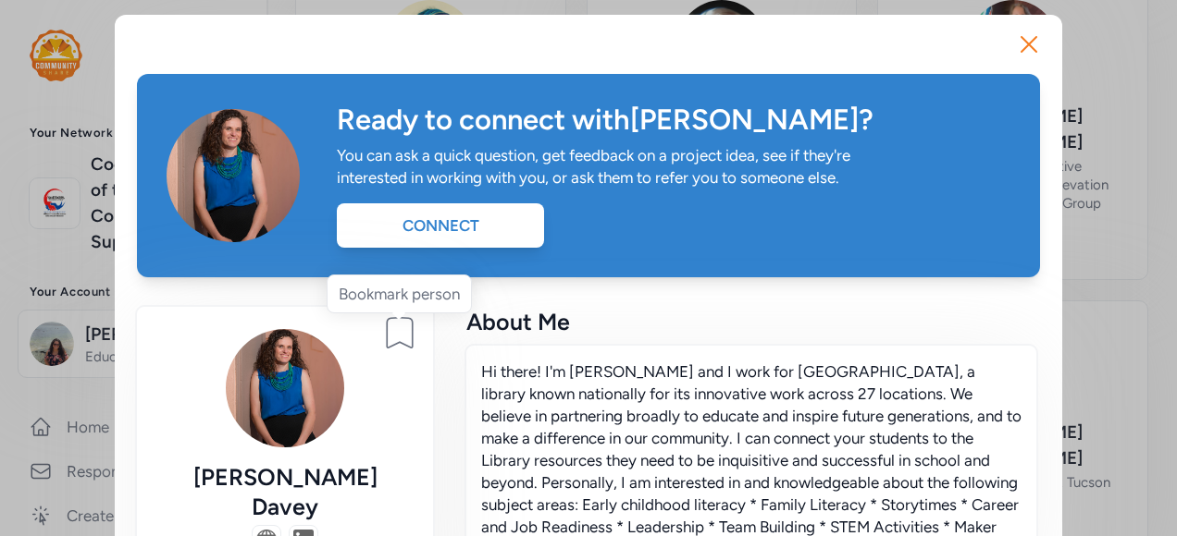
click at [387, 328] on icon at bounding box center [400, 333] width 26 height 31
click at [1025, 31] on icon "button" at bounding box center [1029, 45] width 30 height 30
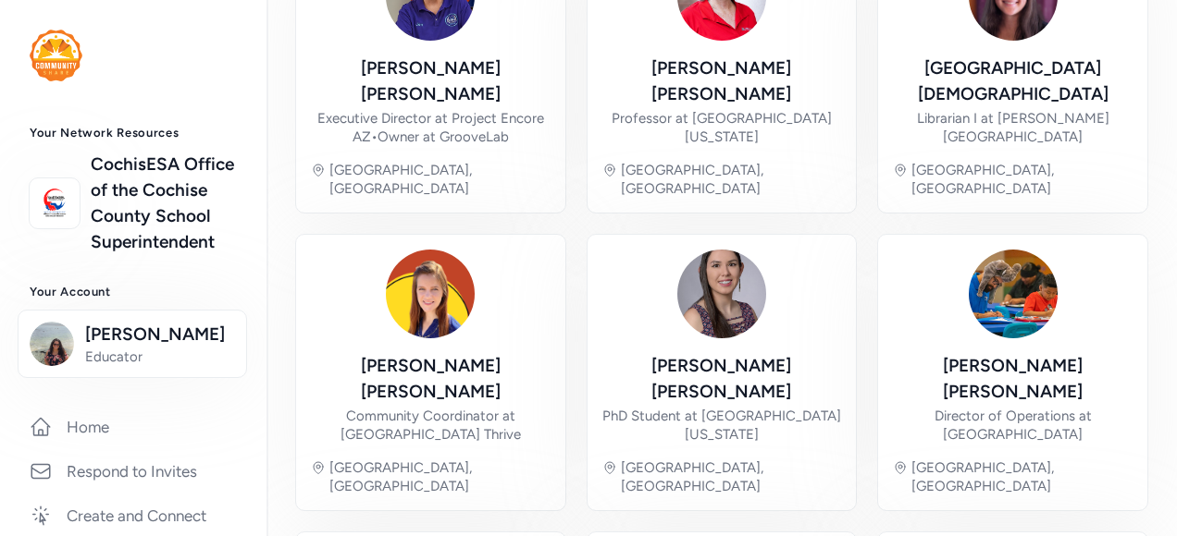
scroll to position [326, 0]
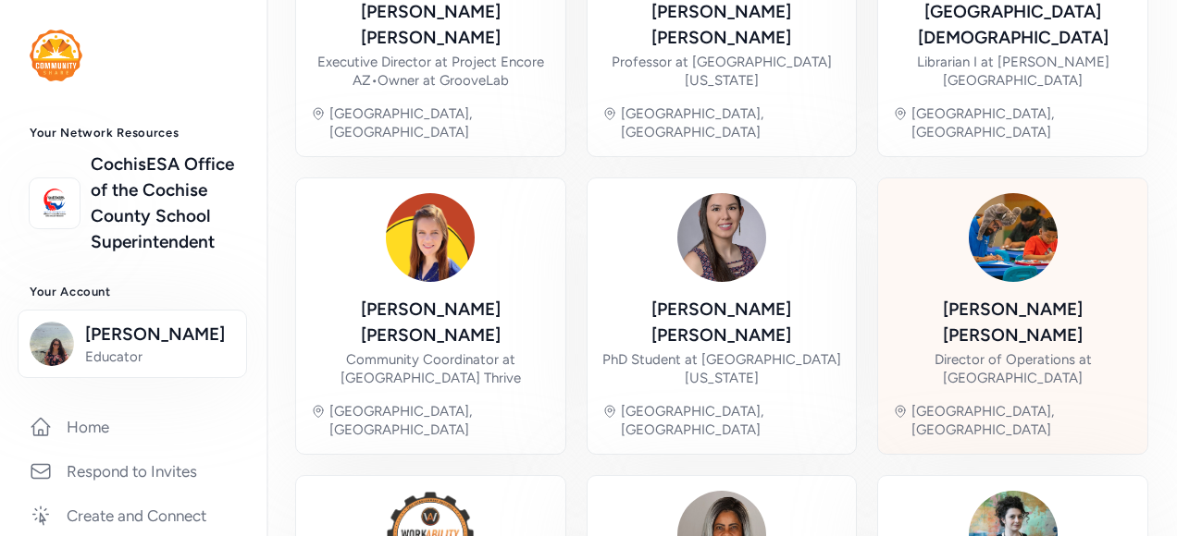
click at [1014, 297] on div "[PERSON_NAME]" at bounding box center [1013, 323] width 240 height 52
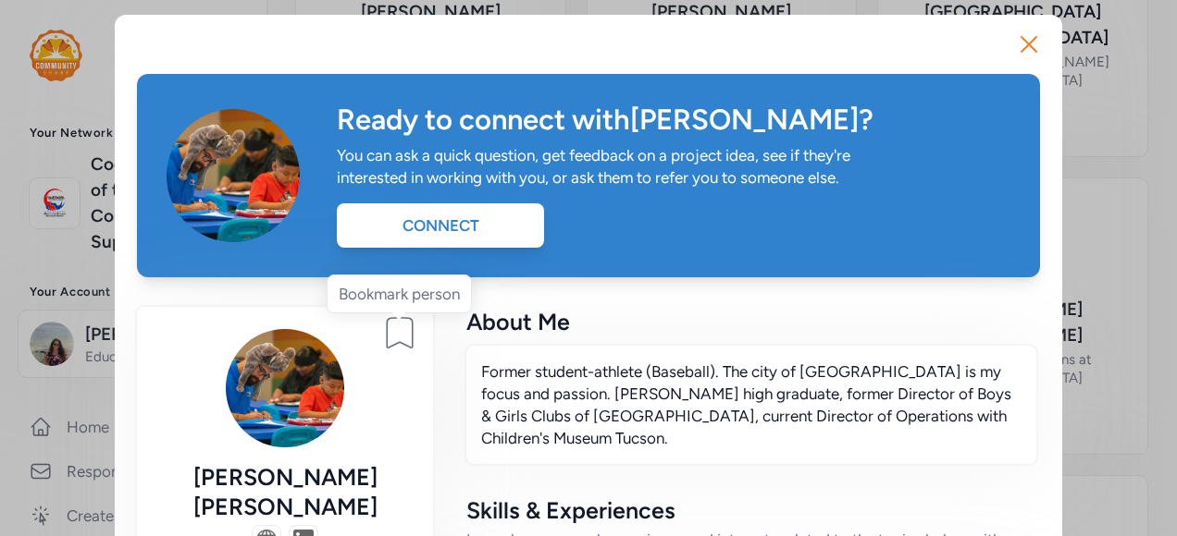
click at [387, 327] on icon at bounding box center [400, 333] width 26 height 31
click at [1021, 31] on icon "button" at bounding box center [1029, 45] width 30 height 30
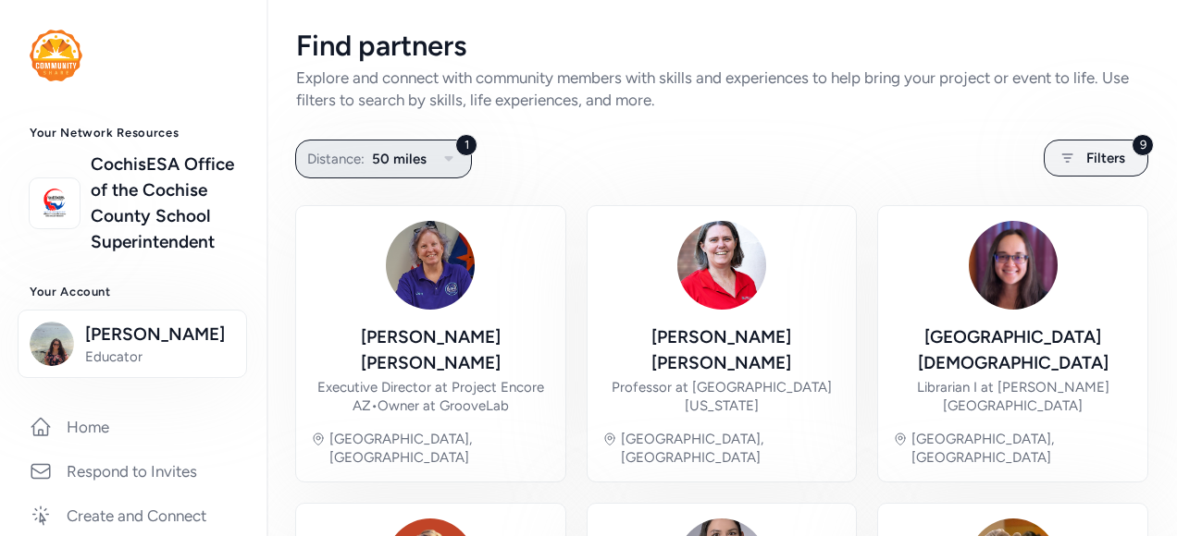
click at [445, 151] on icon "button" at bounding box center [448, 159] width 22 height 22
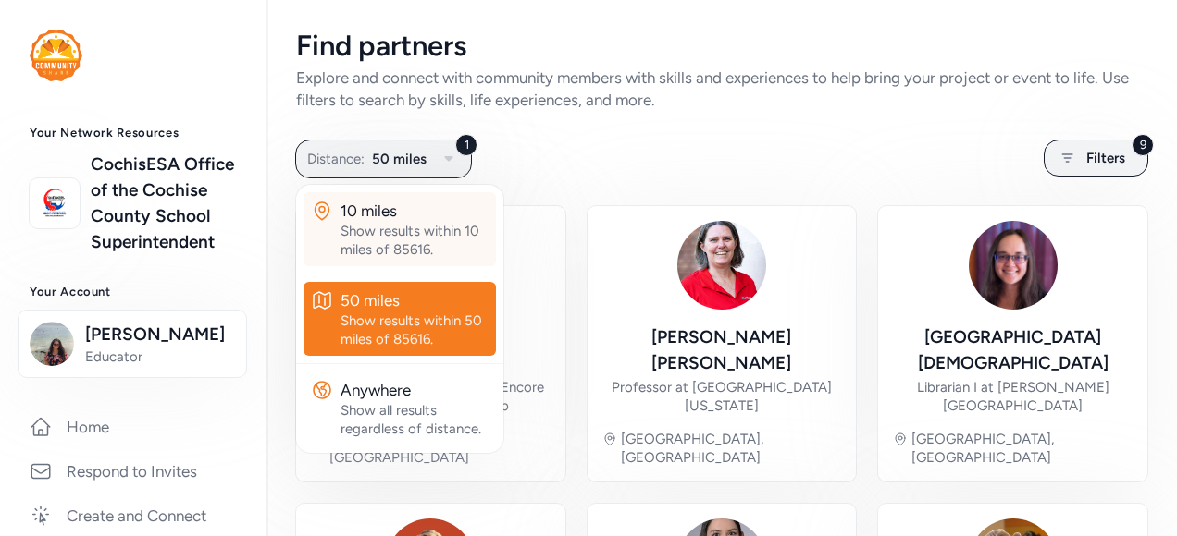
click at [388, 218] on div "10 miles" at bounding box center [414, 211] width 148 height 22
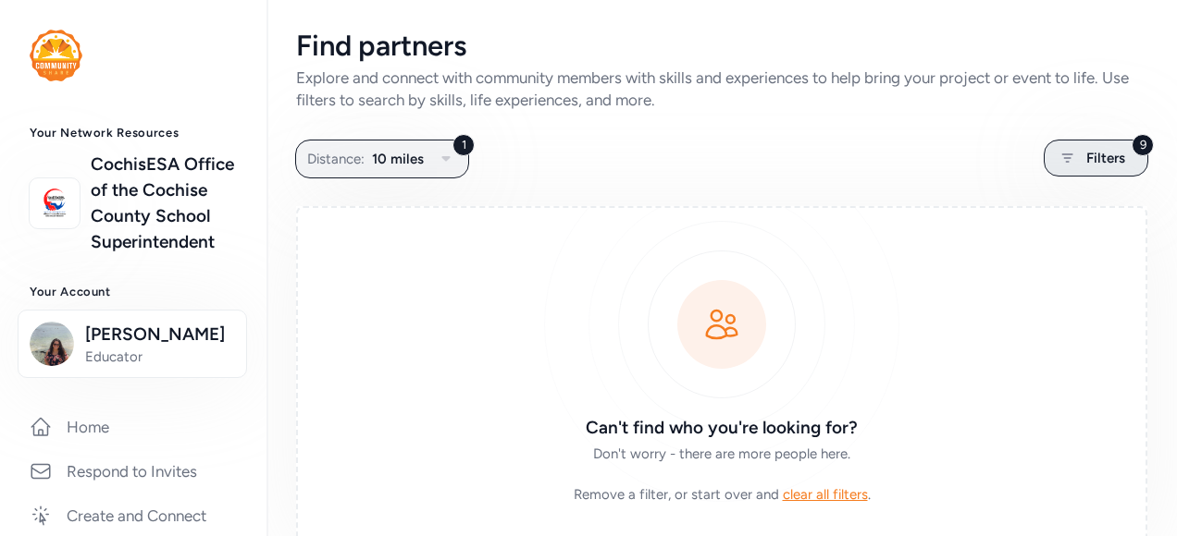
click at [1086, 157] on span "Filters" at bounding box center [1105, 158] width 39 height 22
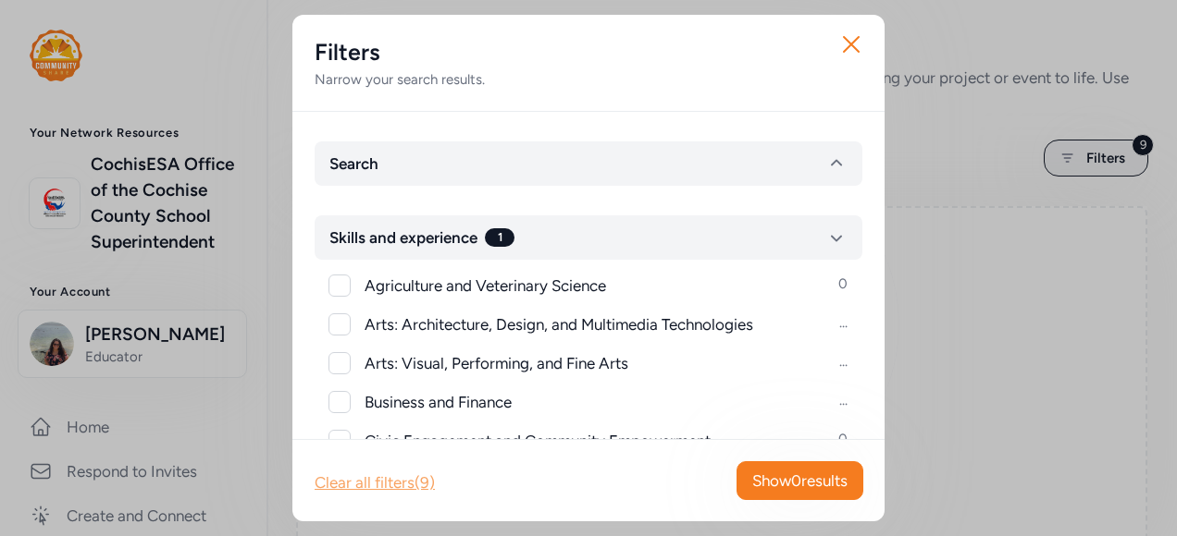
click at [341, 479] on div "Clear all filters (9)" at bounding box center [374, 483] width 120 height 22
checkbox input "false"
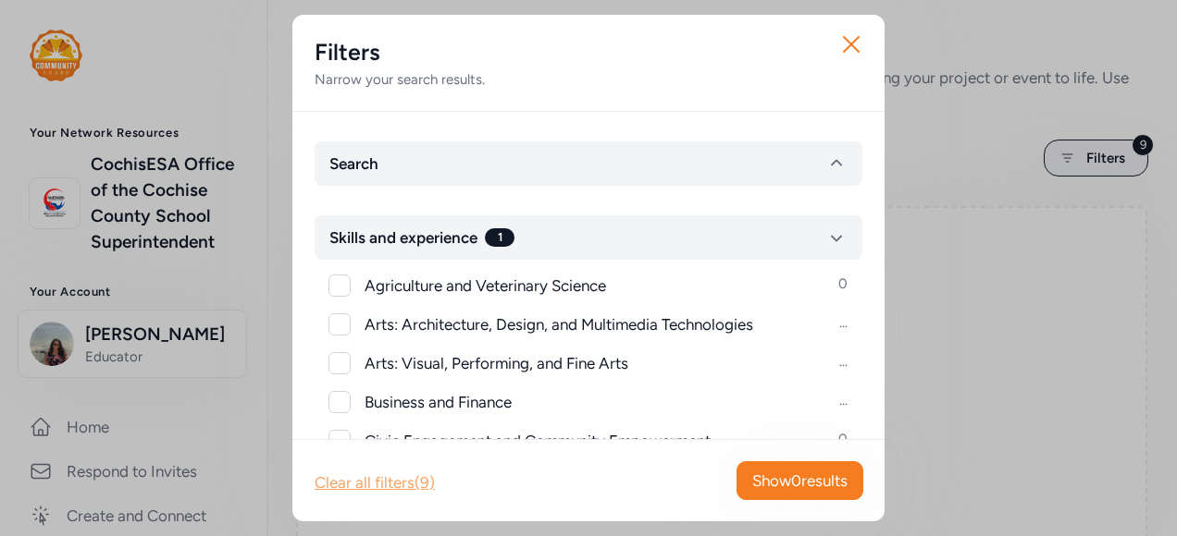
checkbox input "false"
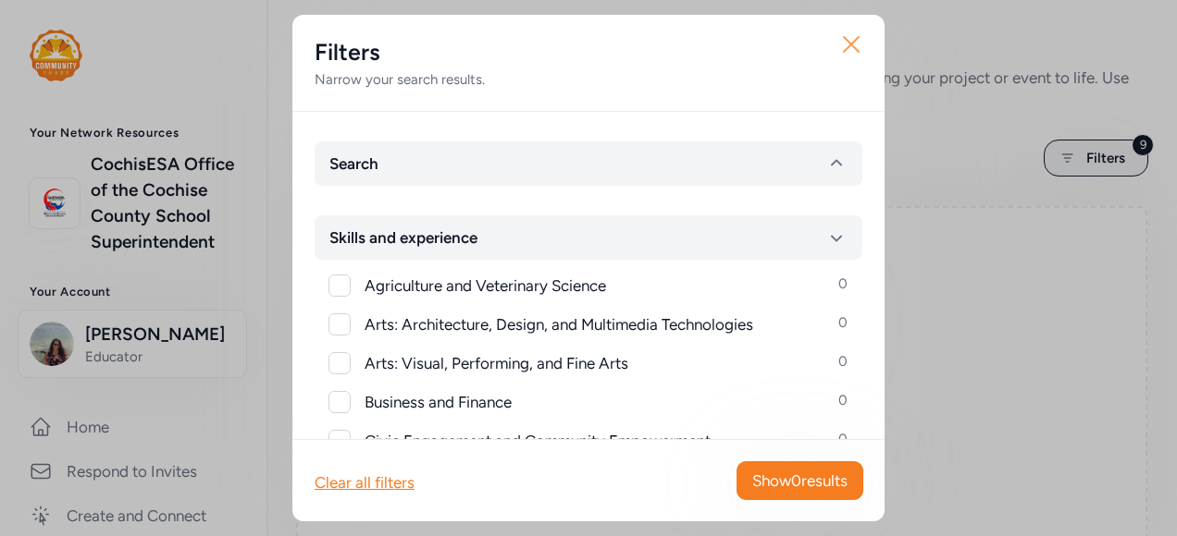
click at [845, 44] on icon "button" at bounding box center [851, 45] width 30 height 30
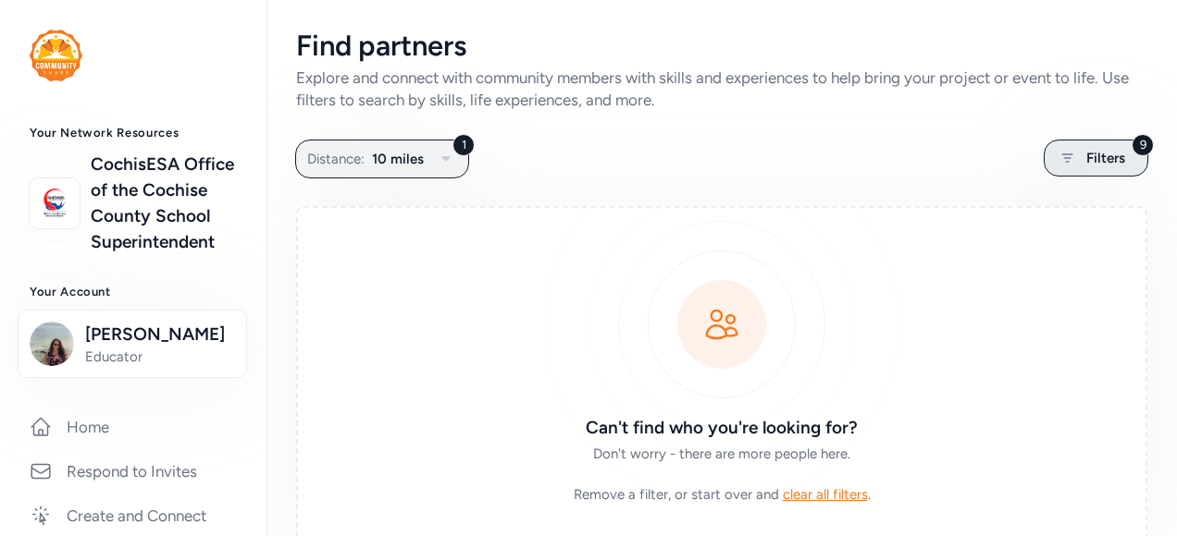
click at [1114, 152] on div "9 Filters" at bounding box center [1095, 158] width 105 height 37
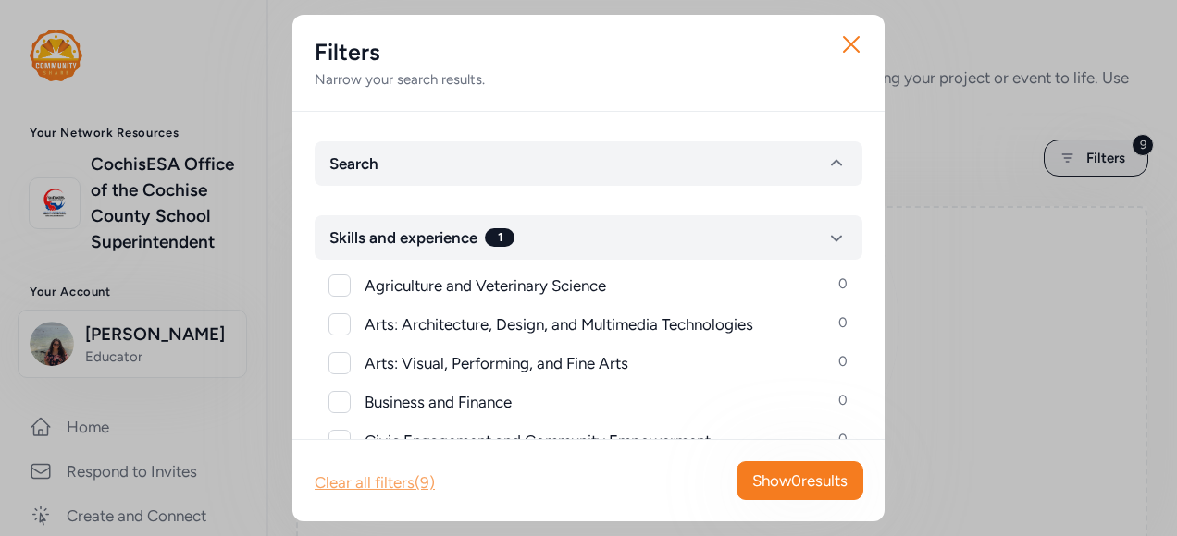
click at [394, 479] on div "Clear all filters (9)" at bounding box center [374, 483] width 120 height 22
checkbox input "false"
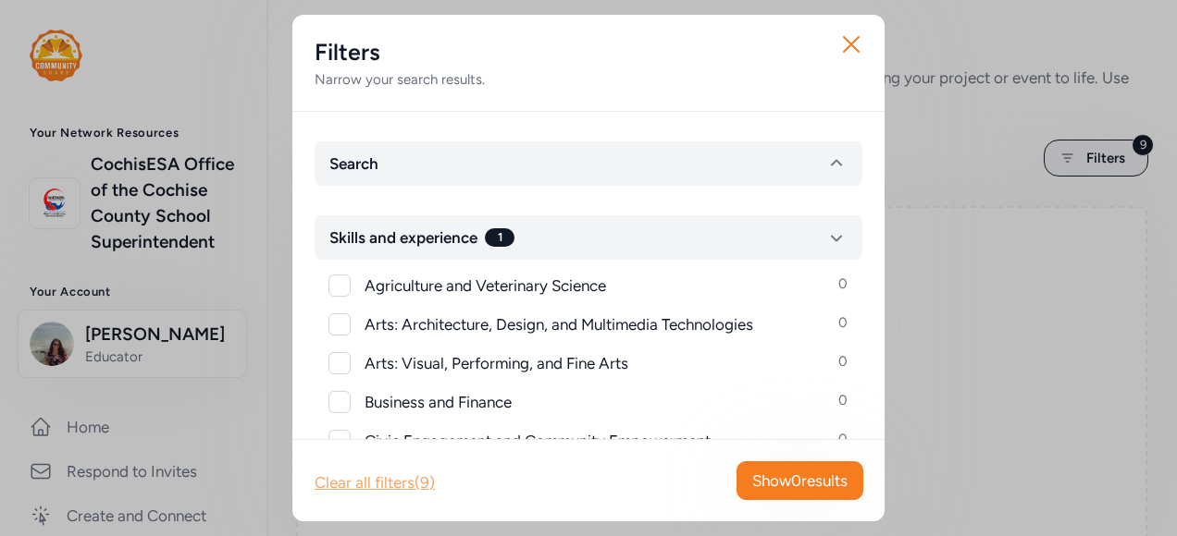
checkbox input "false"
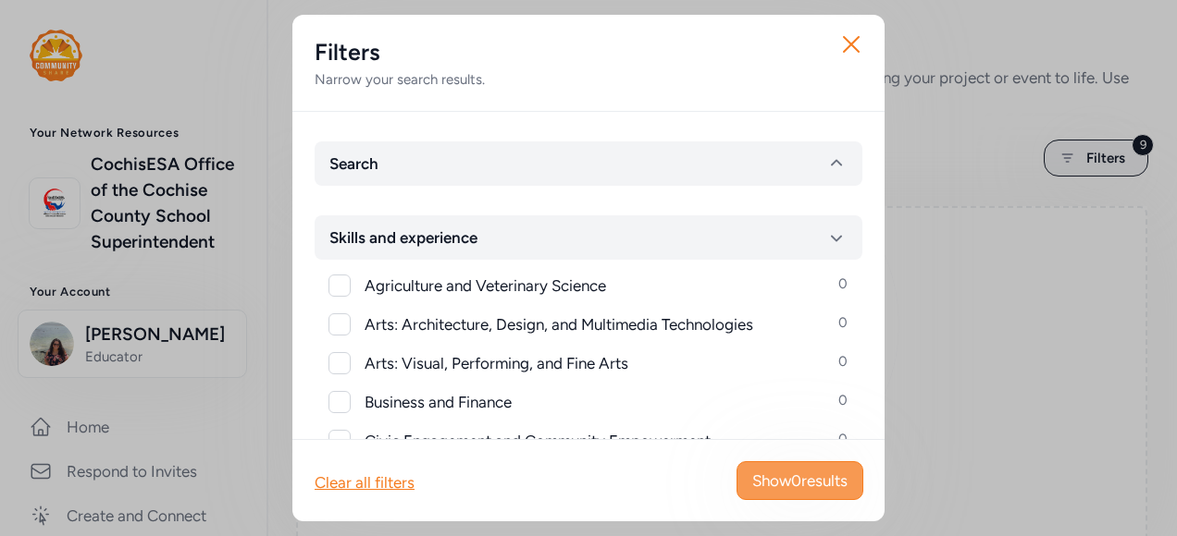
click at [827, 481] on span "Show 0 results" at bounding box center [799, 481] width 95 height 22
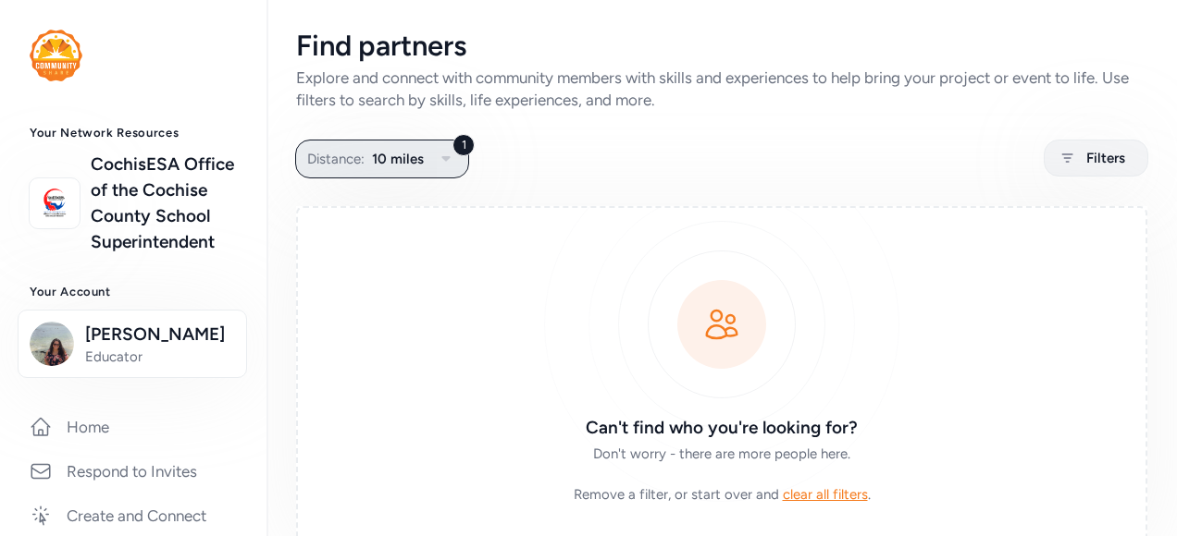
click at [444, 154] on icon "button" at bounding box center [446, 159] width 22 height 22
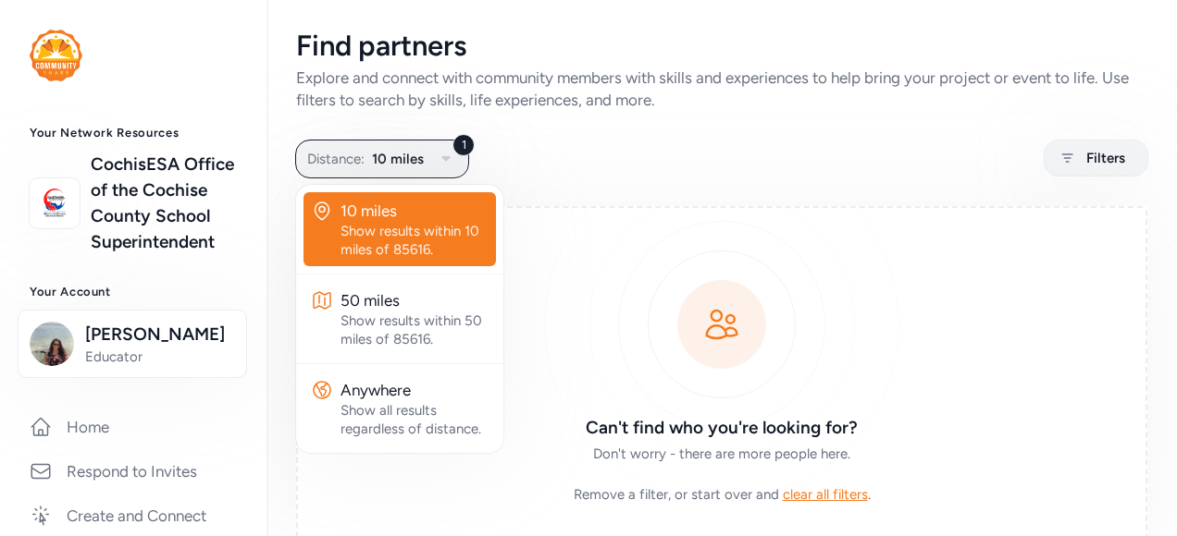
click at [394, 235] on div "Show results within 10 miles of 85616." at bounding box center [414, 240] width 148 height 37
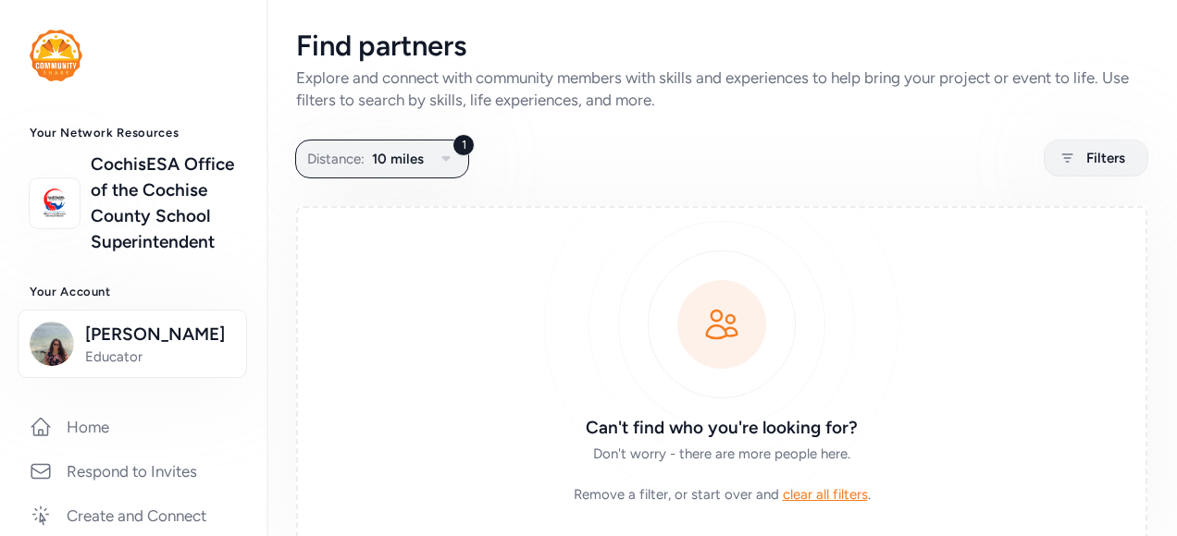
click at [764, 160] on div "1 Distance: 10 miles Filters" at bounding box center [721, 159] width 851 height 36
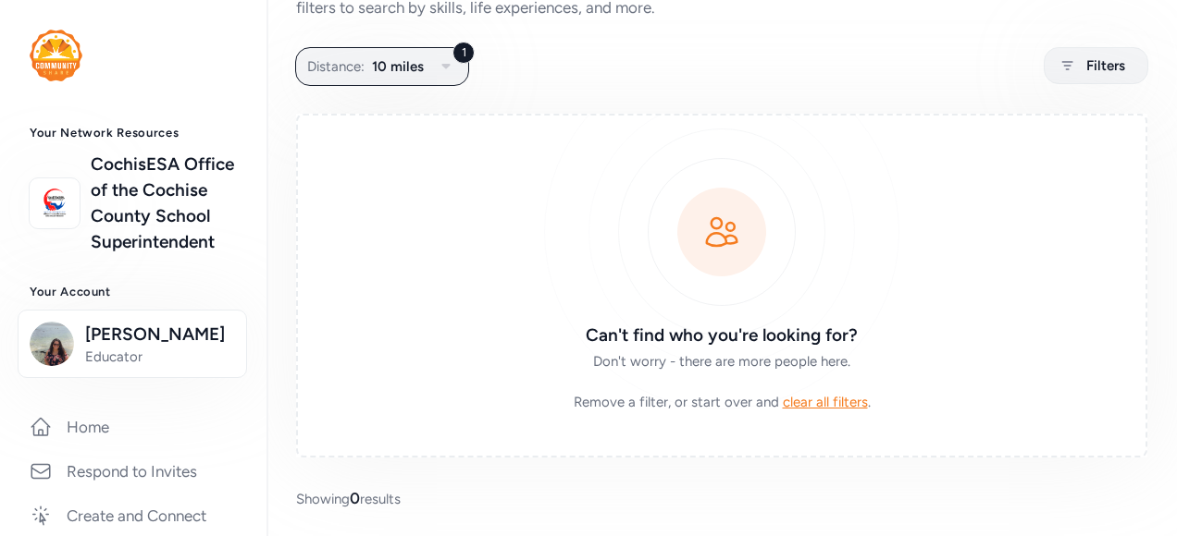
scroll to position [95, 0]
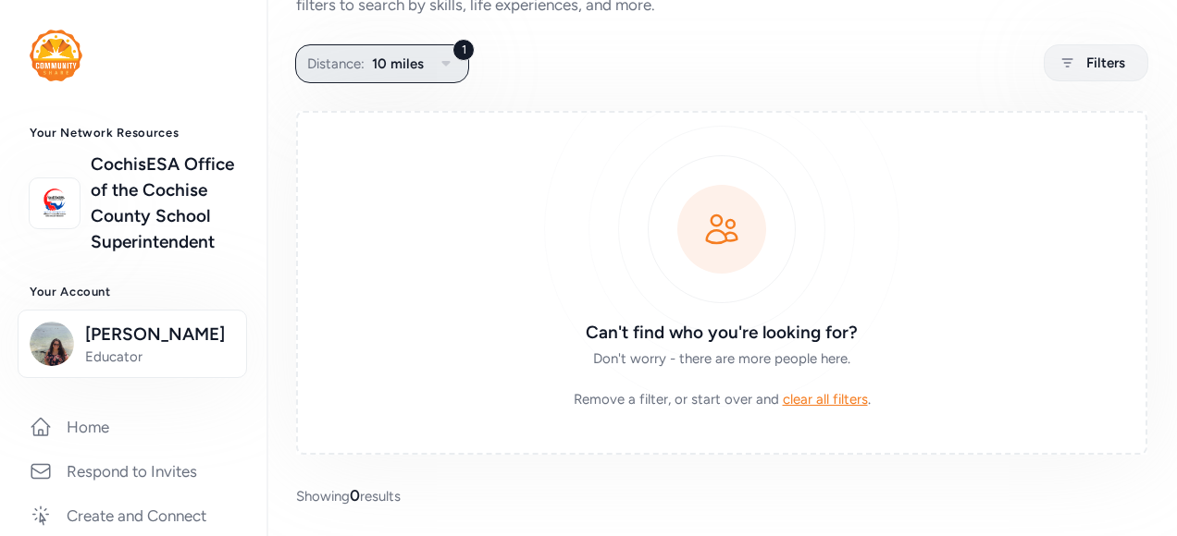
click at [398, 65] on span "10 miles" at bounding box center [398, 64] width 52 height 22
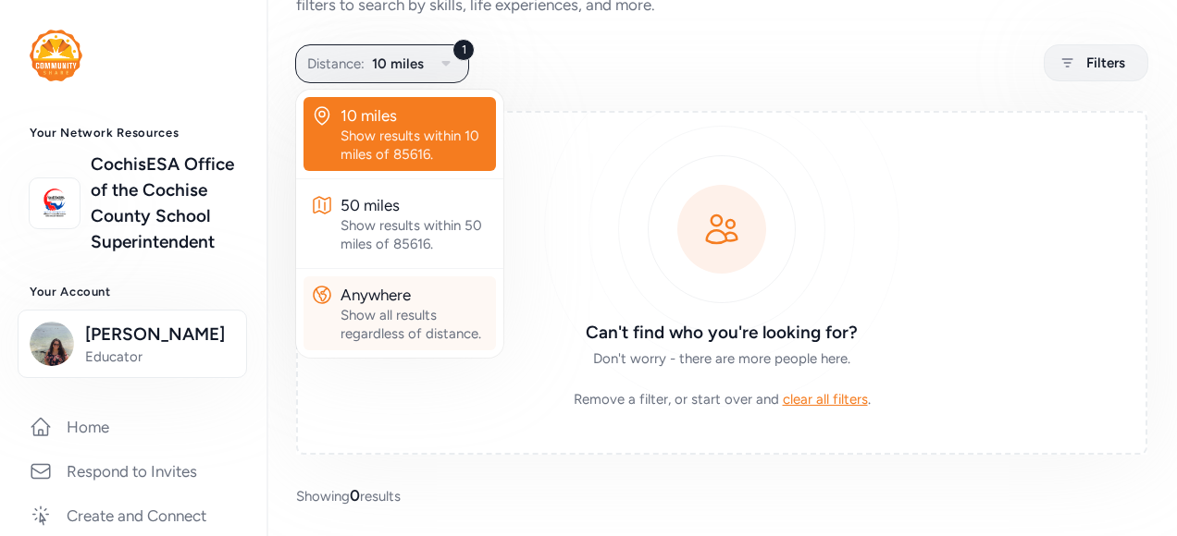
click at [378, 312] on div "Show all results regardless of distance." at bounding box center [414, 324] width 148 height 37
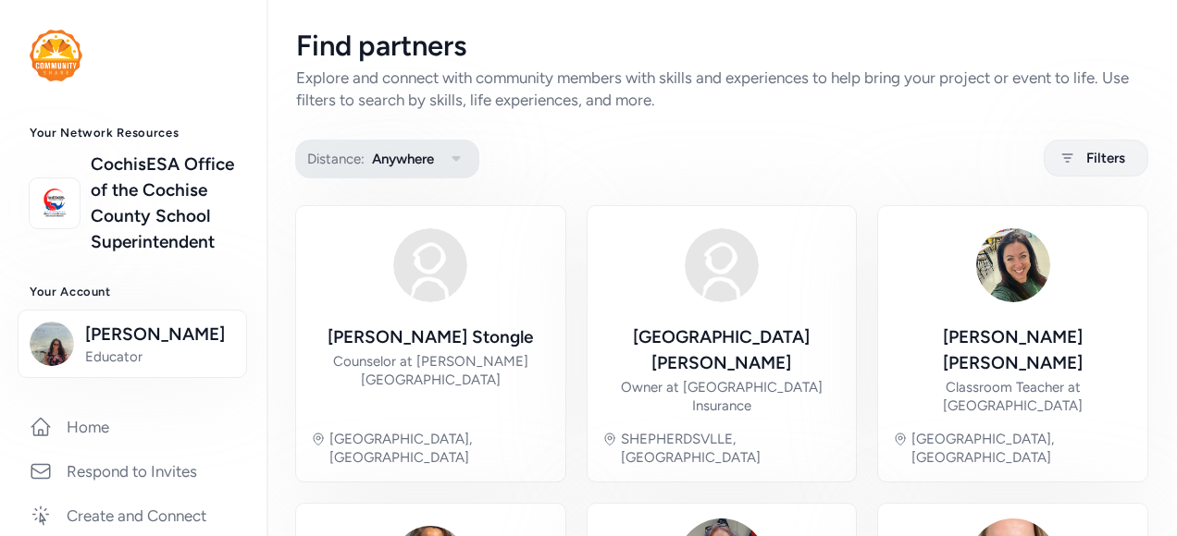
click at [455, 154] on icon "button" at bounding box center [456, 159] width 22 height 22
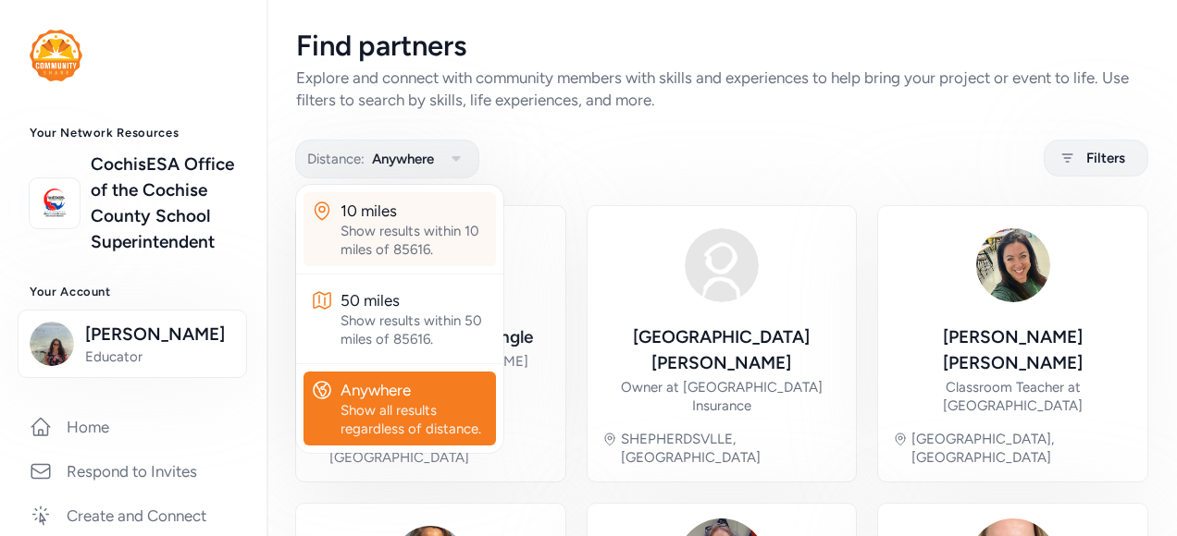
click at [362, 215] on div "10 miles" at bounding box center [414, 211] width 148 height 22
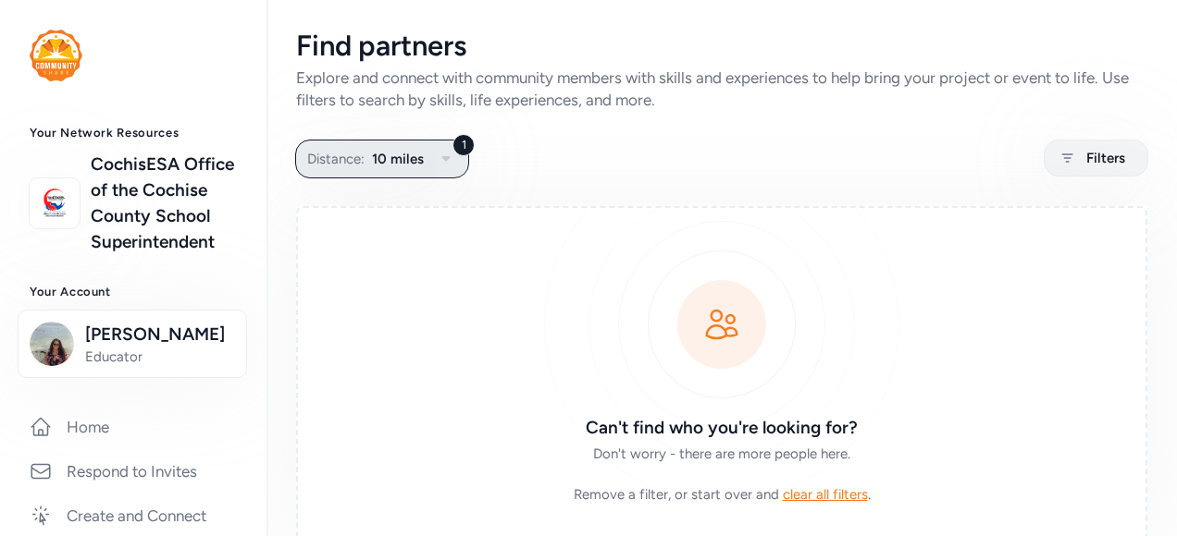
click at [442, 155] on icon "button" at bounding box center [446, 159] width 22 height 22
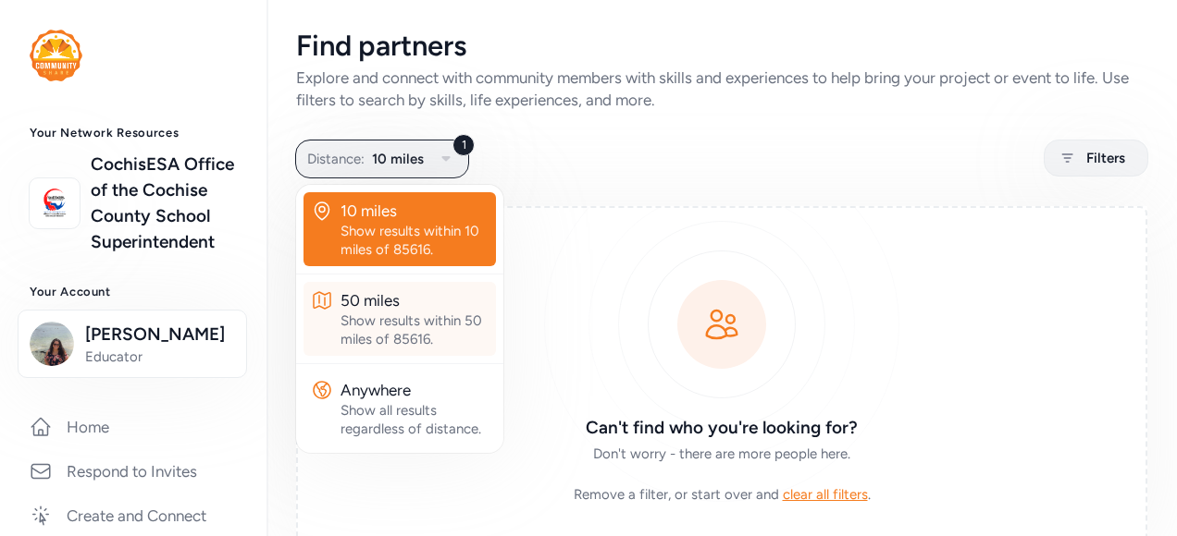
click at [381, 325] on div "Show results within 50 miles of 85616." at bounding box center [414, 330] width 148 height 37
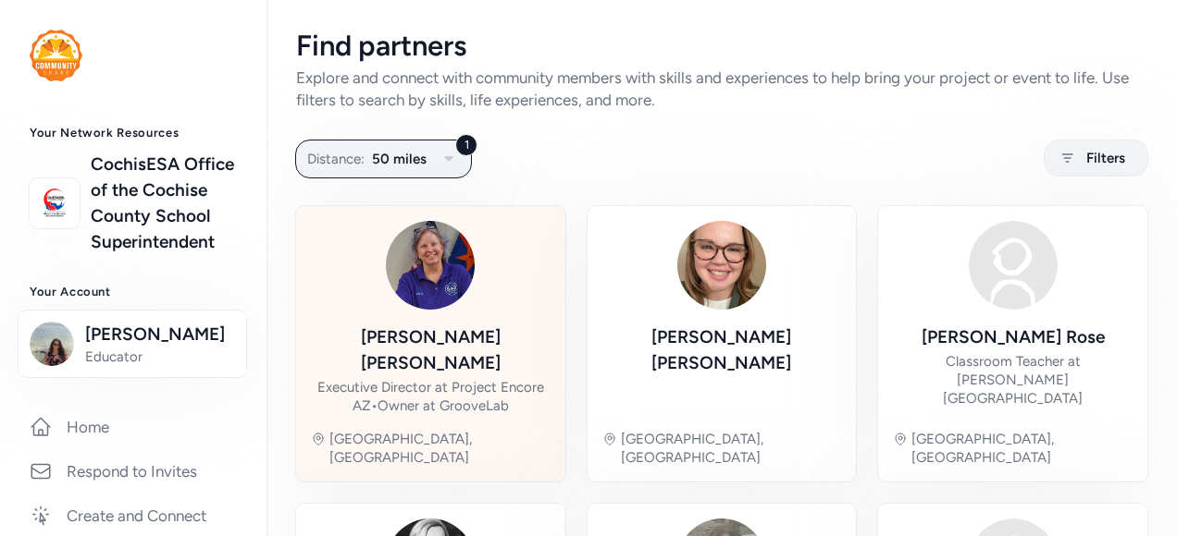
click at [409, 338] on div "[PERSON_NAME]" at bounding box center [431, 351] width 240 height 52
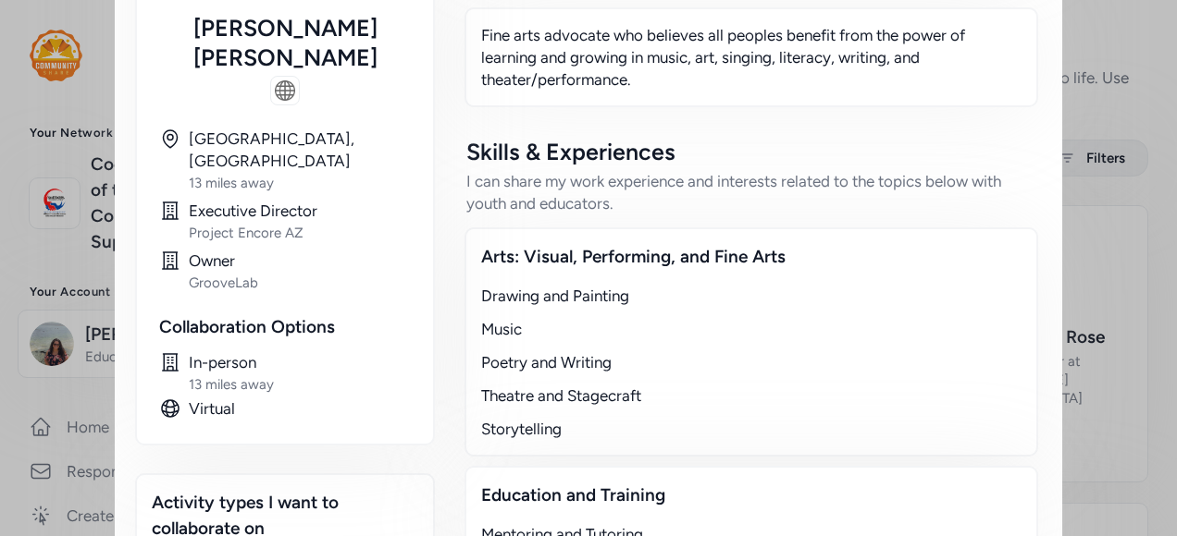
scroll to position [185, 0]
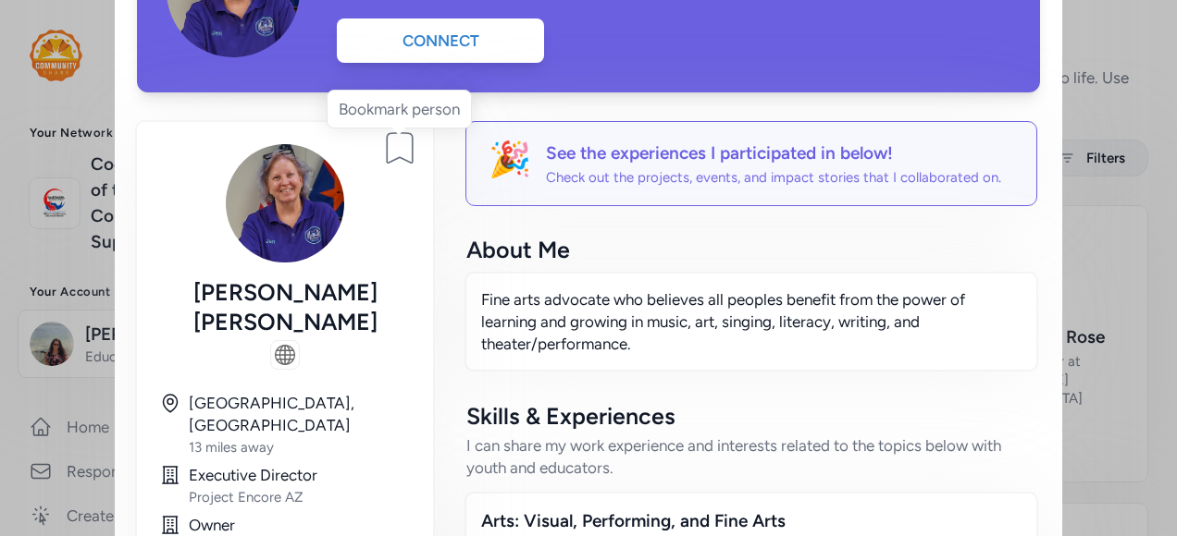
click at [394, 149] on icon at bounding box center [400, 148] width 26 height 31
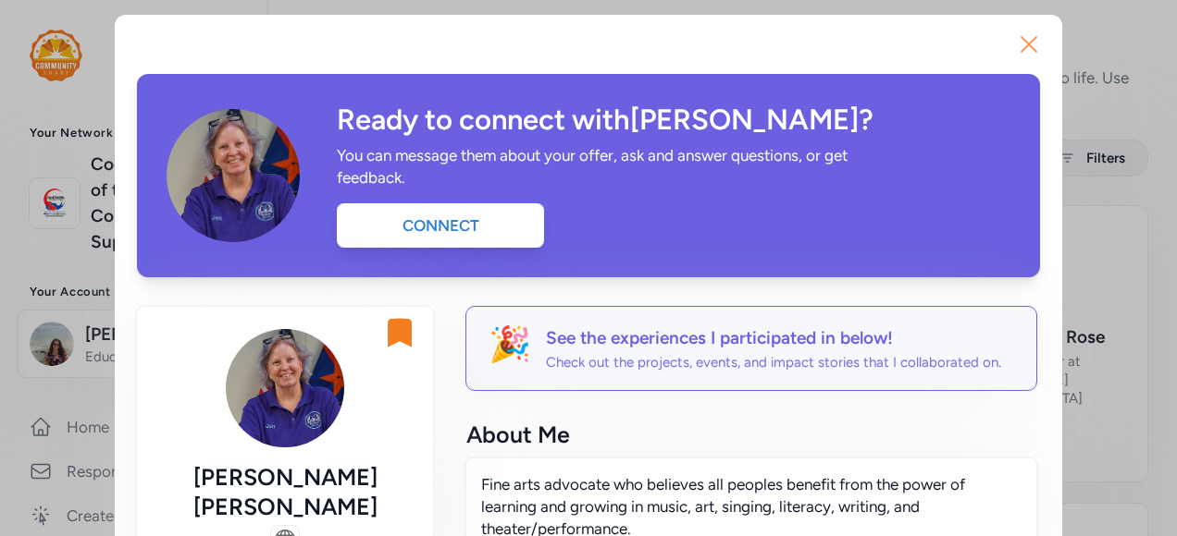
click at [1029, 43] on icon "button" at bounding box center [1029, 45] width 30 height 30
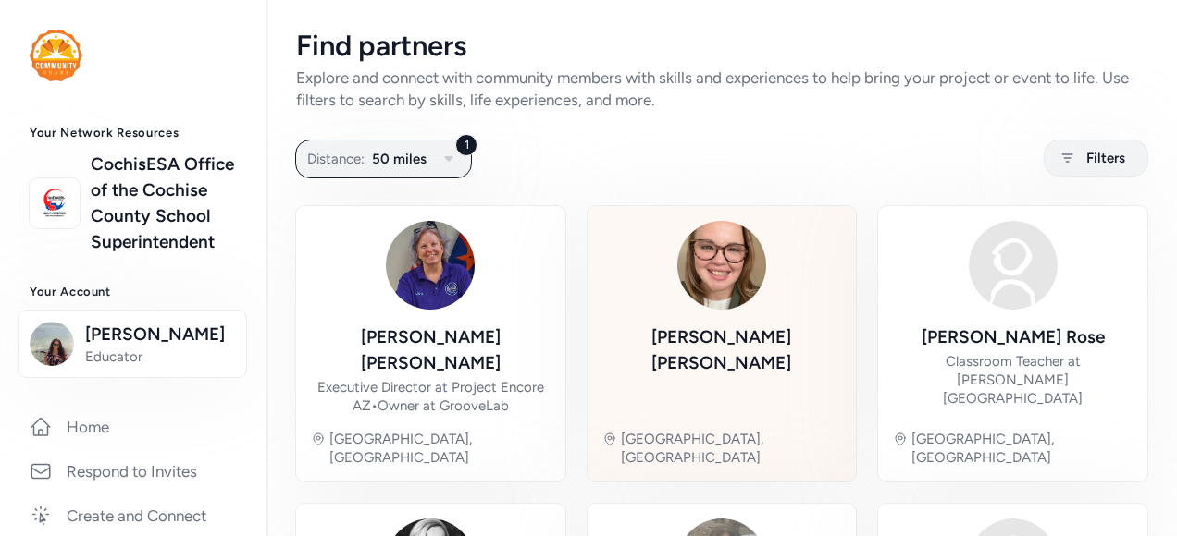
click at [719, 289] on img at bounding box center [721, 265] width 89 height 89
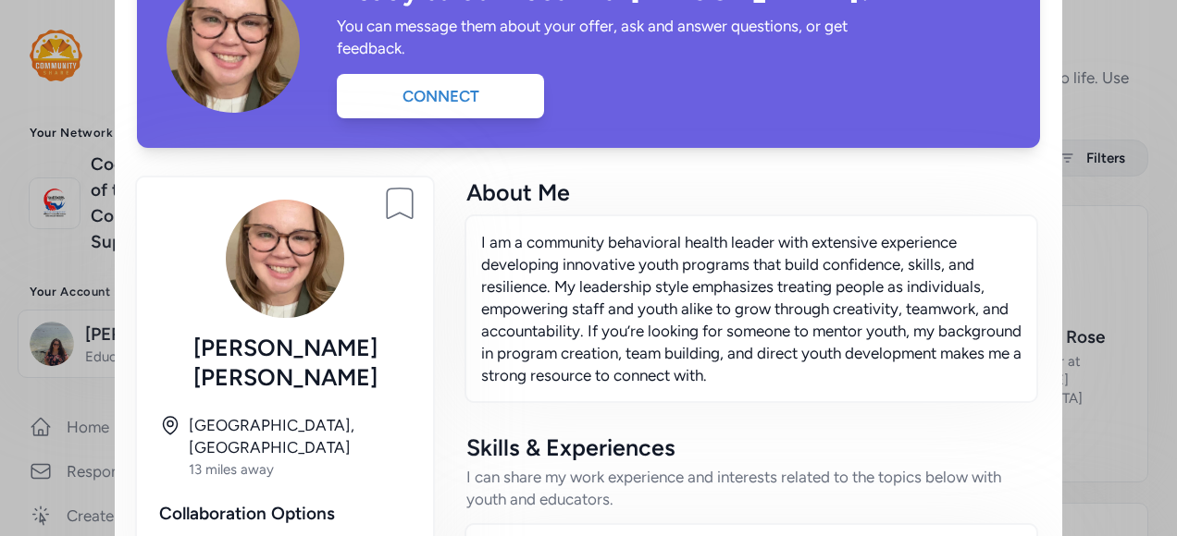
scroll to position [185, 0]
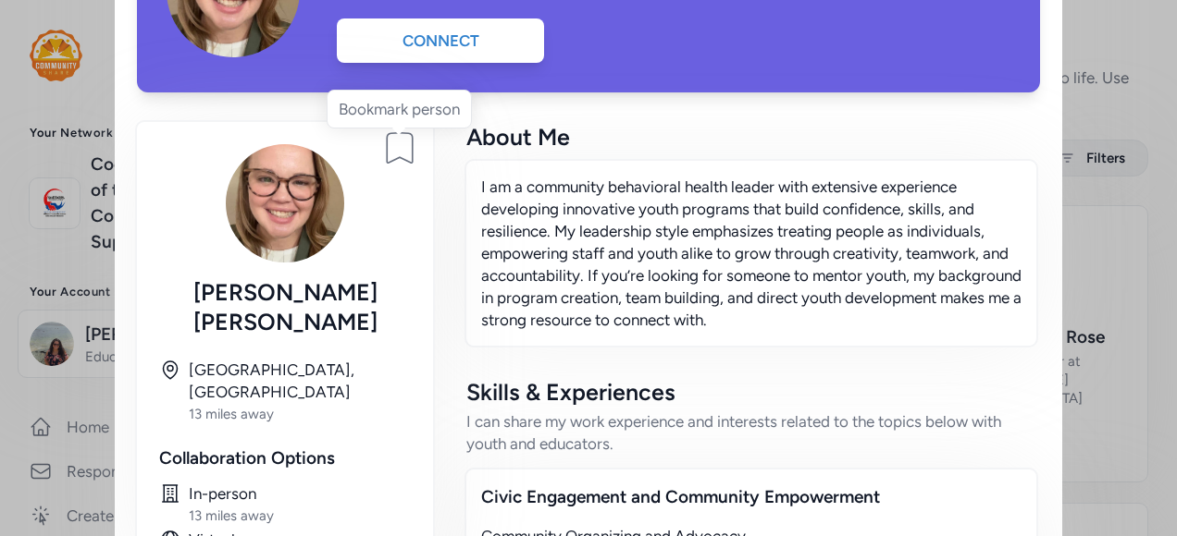
click at [397, 142] on icon at bounding box center [400, 148] width 26 height 31
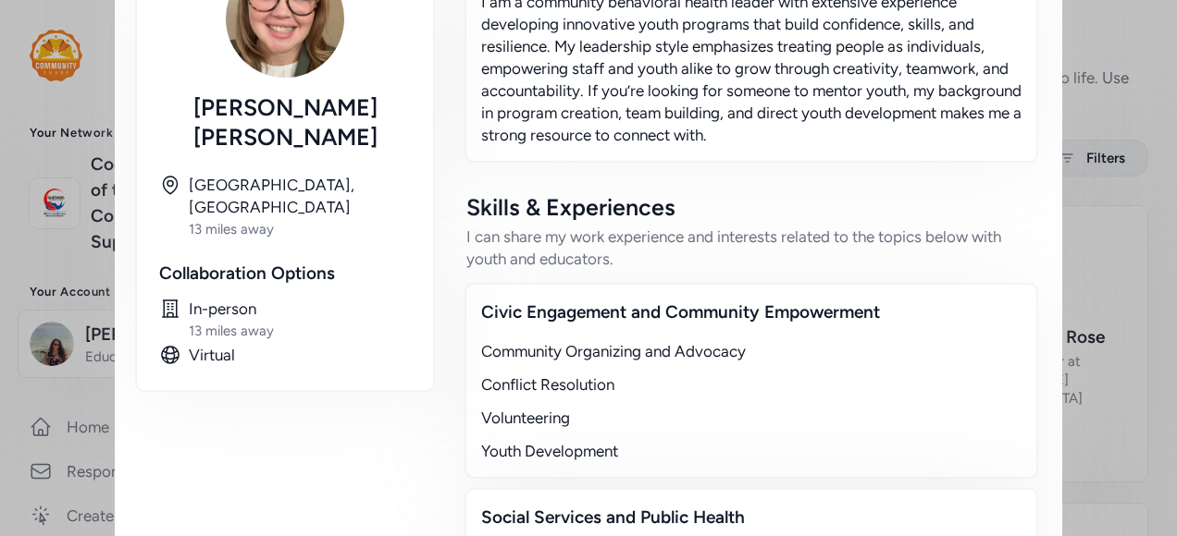
scroll to position [0, 0]
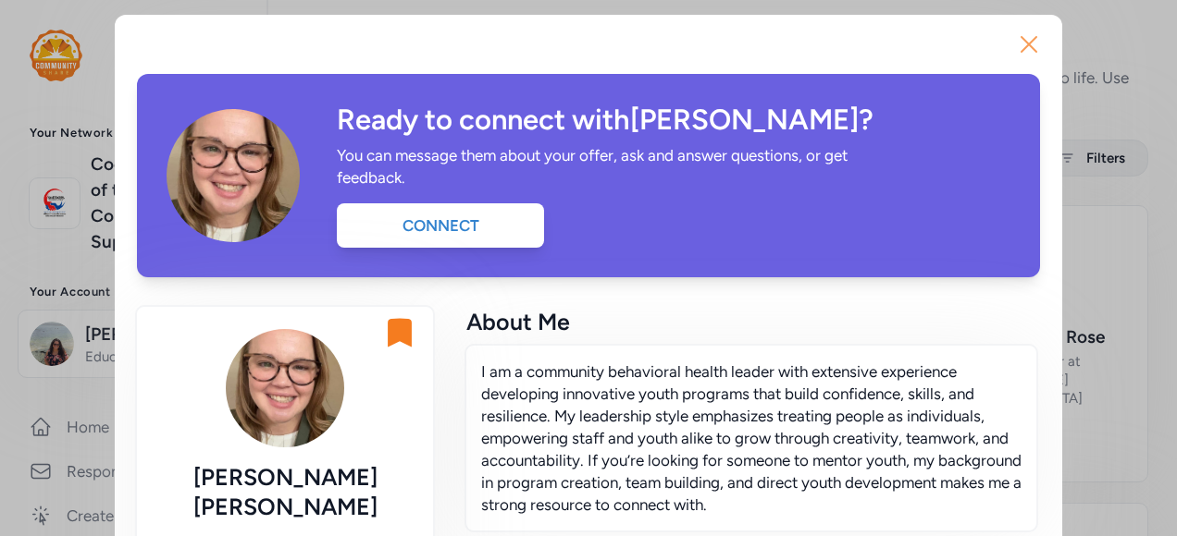
click at [1023, 39] on icon "button" at bounding box center [1029, 45] width 30 height 30
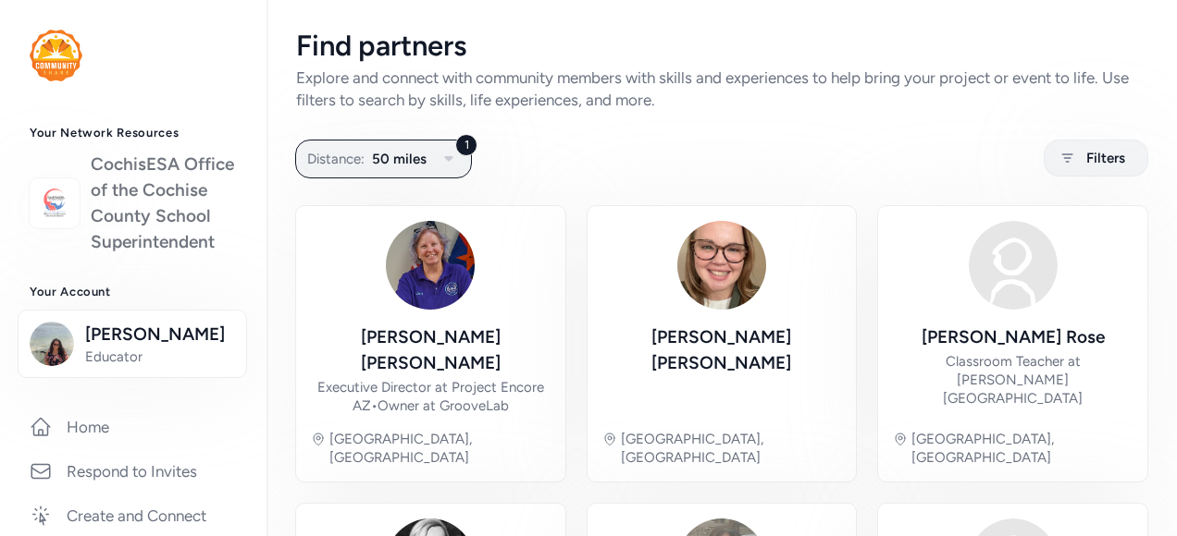
click at [117, 235] on link "CochisESA Office of the Cochise County School Superintendent" at bounding box center [164, 204] width 146 height 104
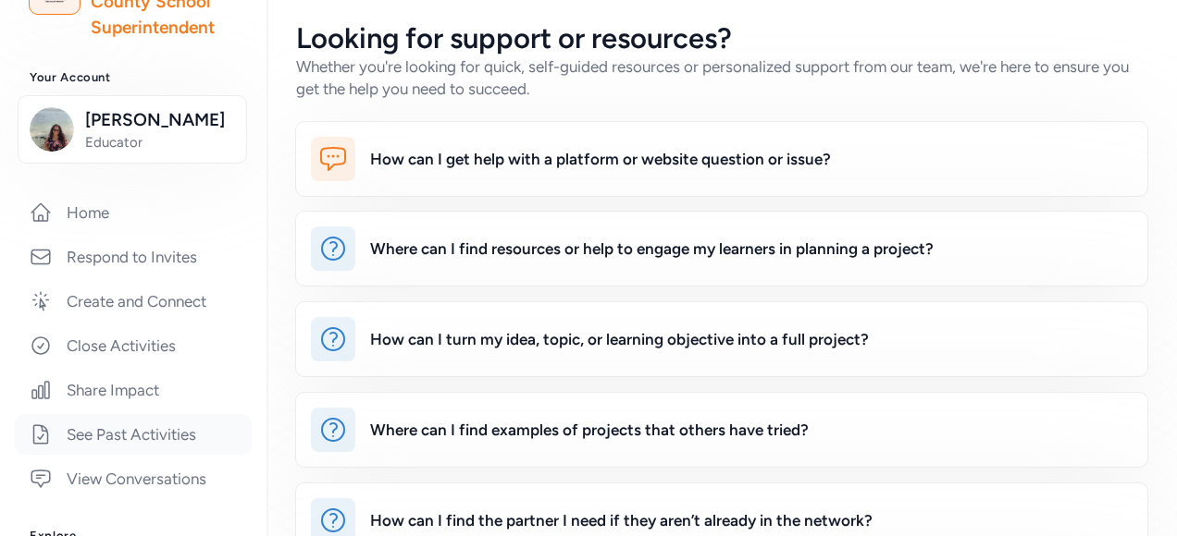
scroll to position [370, 0]
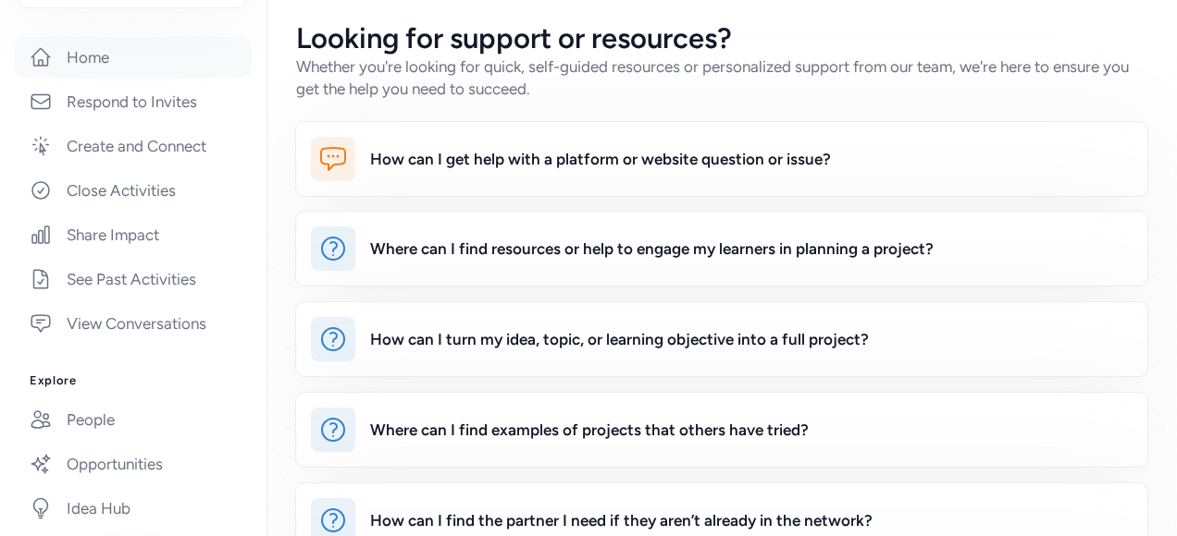
click at [109, 78] on link "Home" at bounding box center [133, 57] width 237 height 41
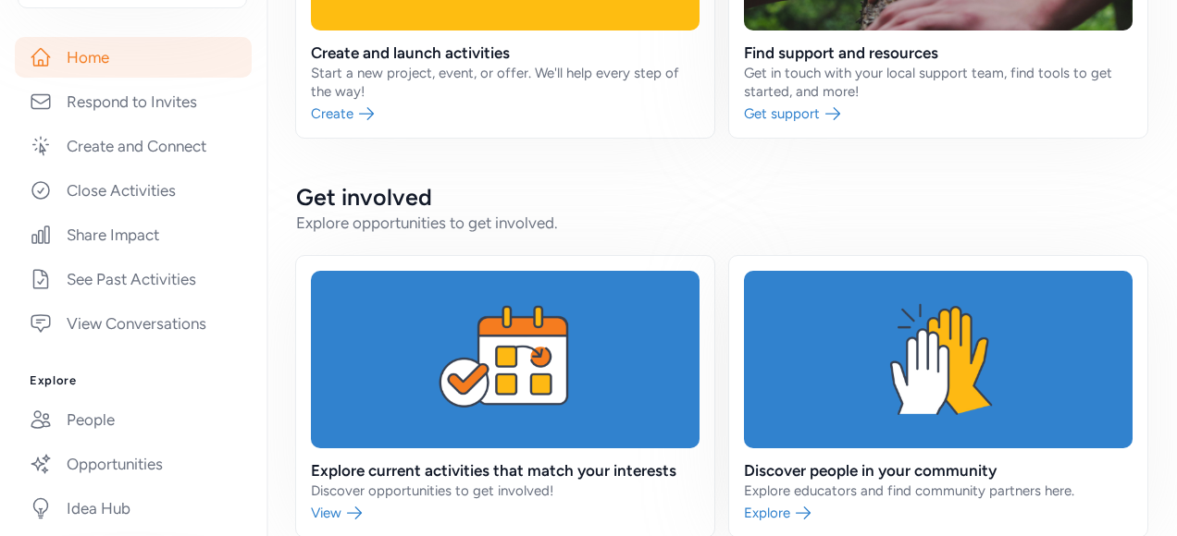
scroll to position [555, 0]
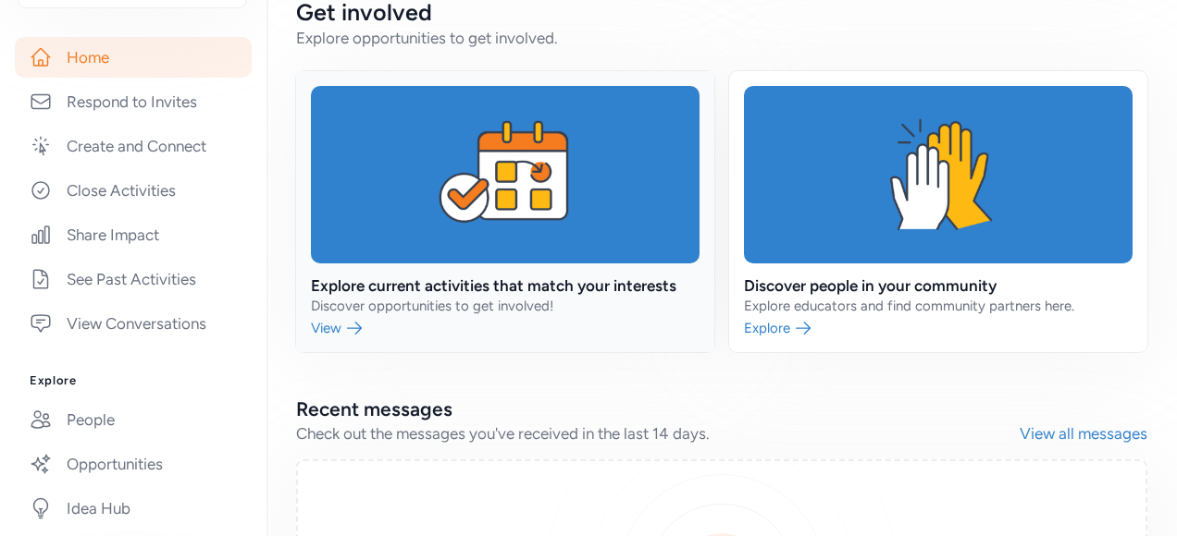
click at [396, 287] on link at bounding box center [505, 211] width 418 height 281
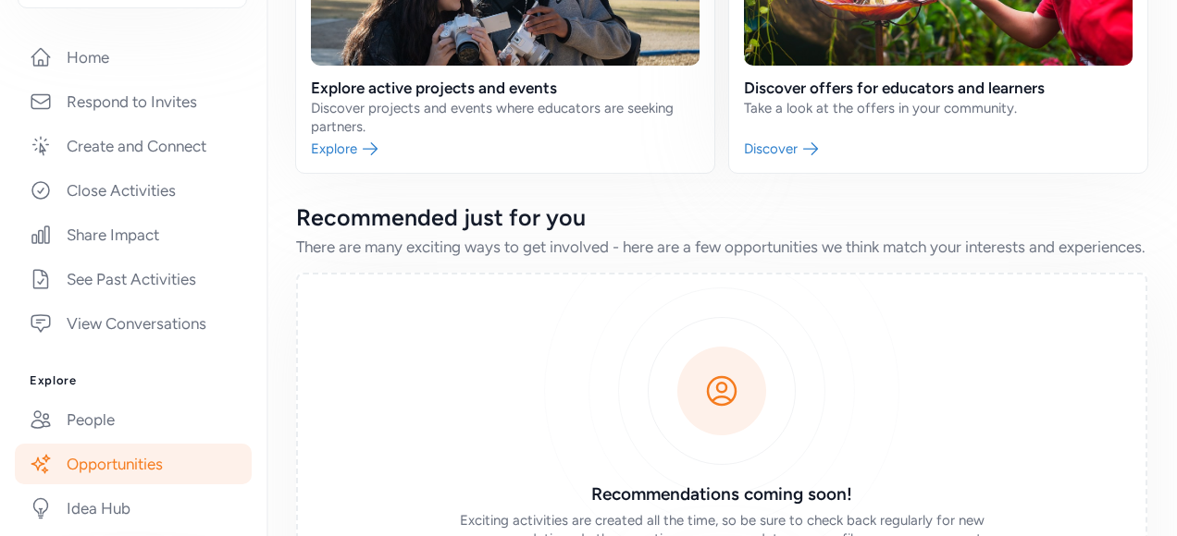
scroll to position [453, 0]
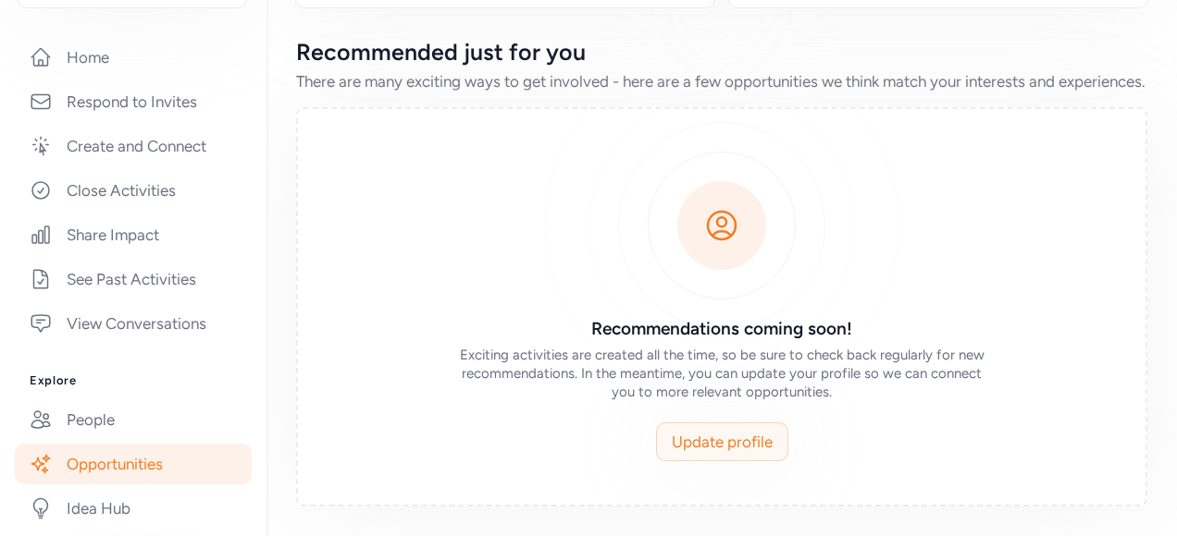
click at [733, 438] on span "Update profile" at bounding box center [722, 442] width 101 height 22
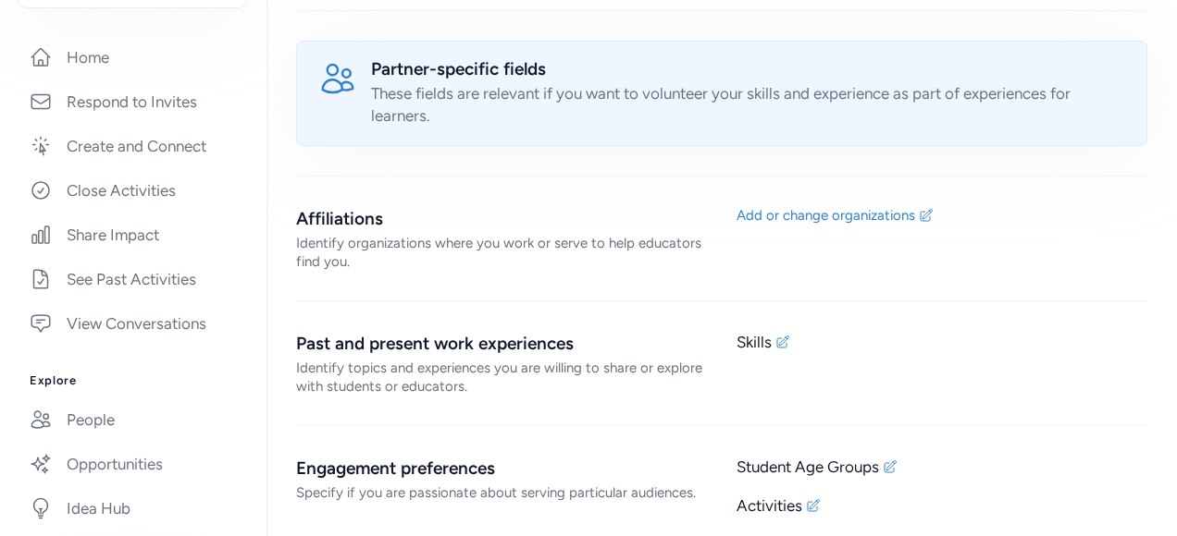
scroll to position [1202, 0]
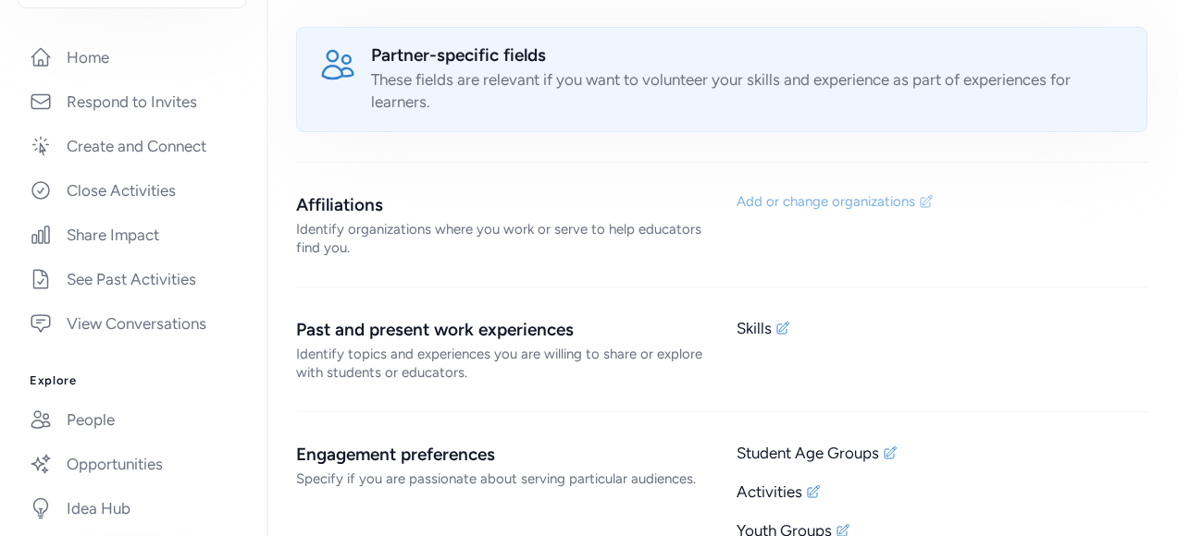
click at [893, 192] on div "Add or change organizations" at bounding box center [825, 201] width 179 height 18
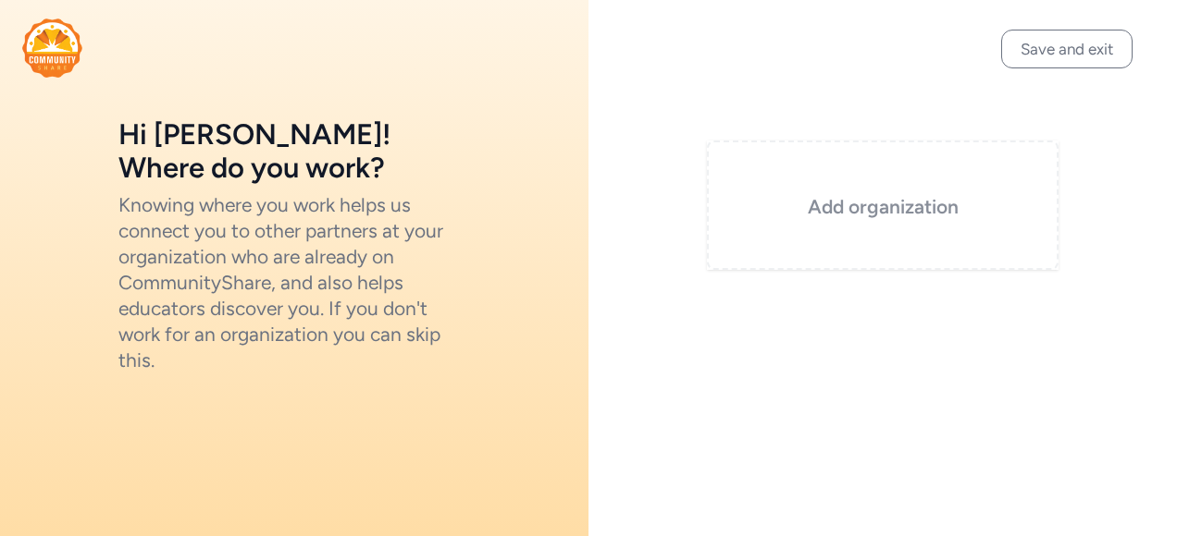
click at [862, 202] on h3 "Add organization" at bounding box center [882, 207] width 259 height 26
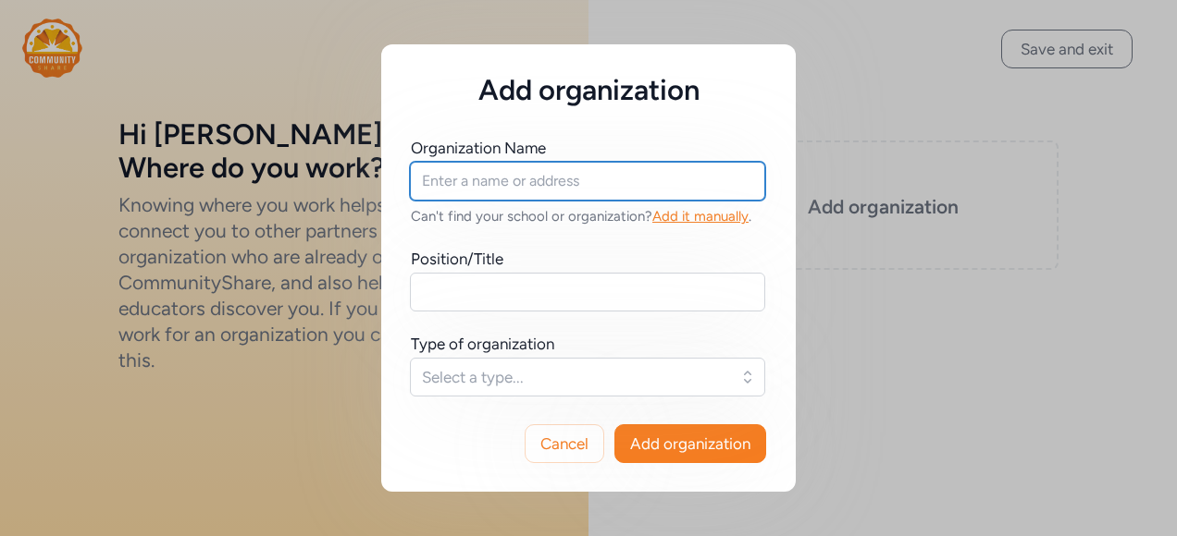
click at [592, 178] on input "text" at bounding box center [587, 181] width 355 height 39
click at [530, 184] on input "[US_STATE], [GEOGRAPHIC_DATA]" at bounding box center [587, 181] width 355 height 39
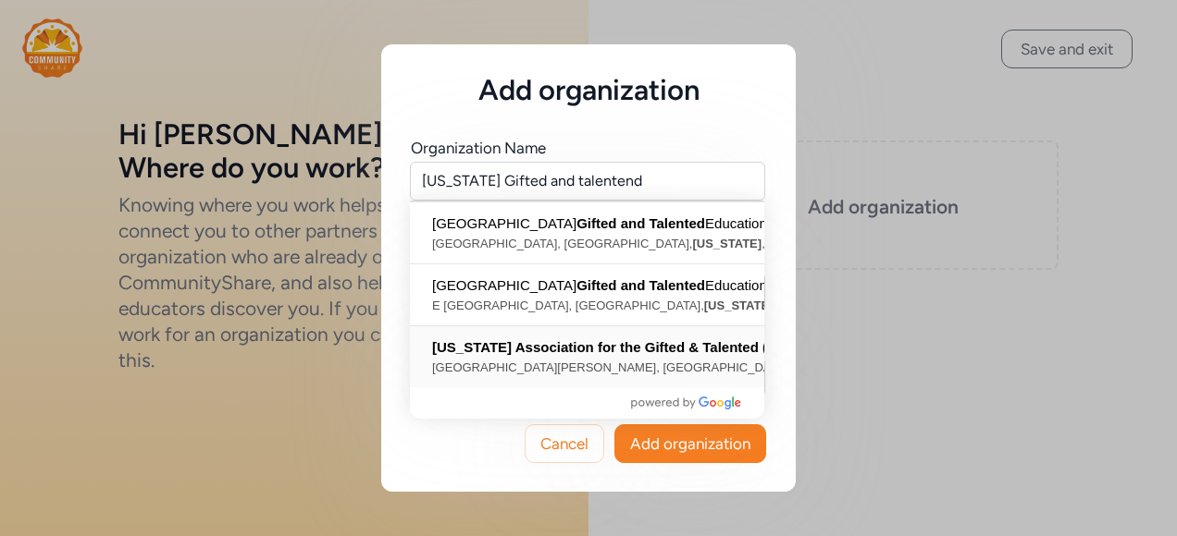
type input "[US_STATE] Association for the Gifted & Talented (AAGT), [GEOGRAPHIC_DATA][PERS…"
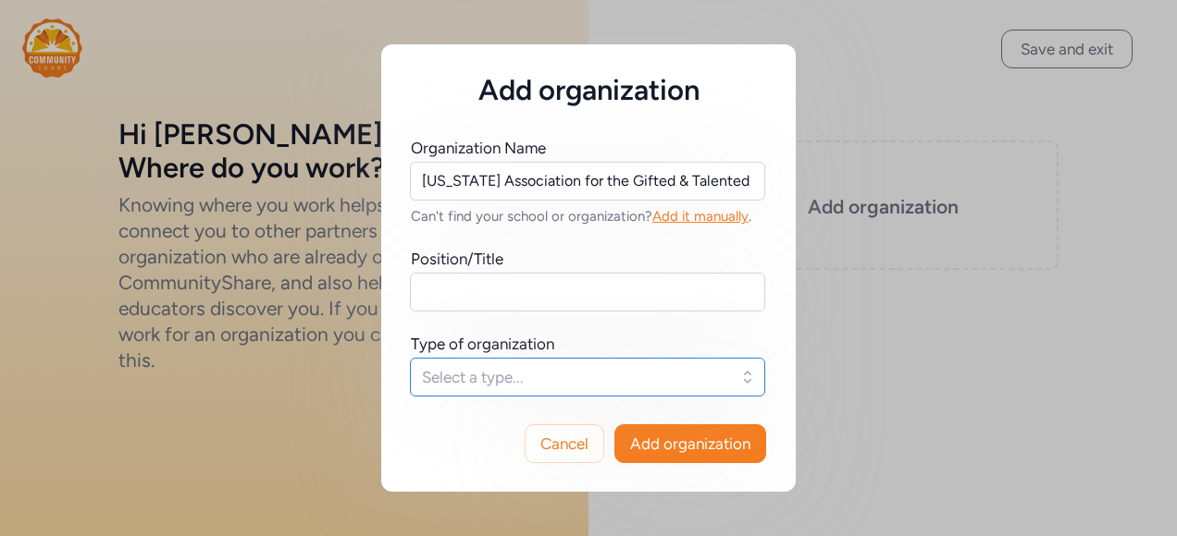
click at [535, 376] on span "Select a type..." at bounding box center [574, 377] width 305 height 22
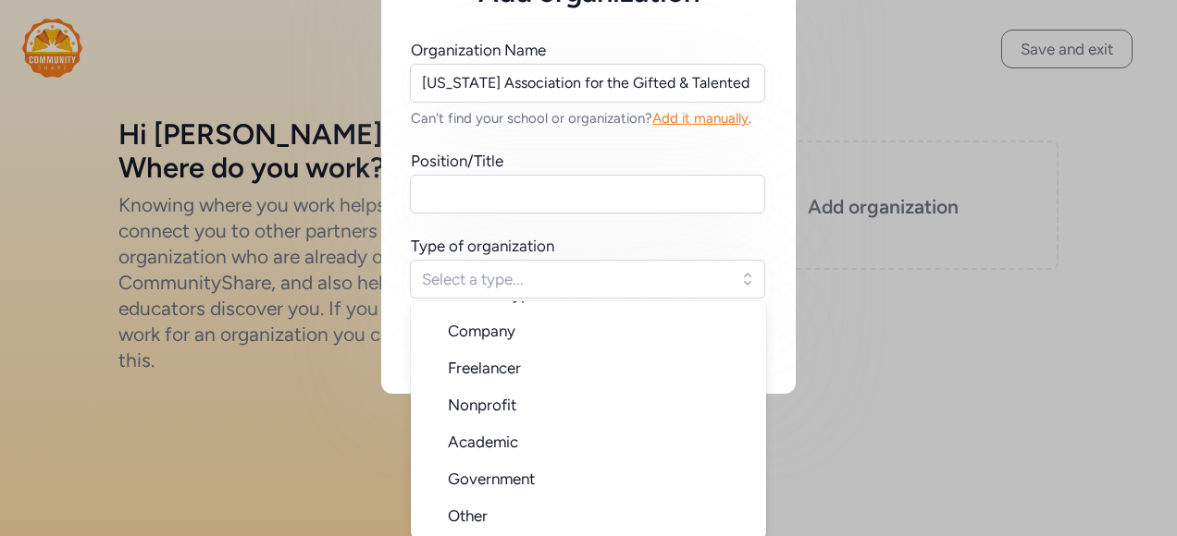
scroll to position [99, 0]
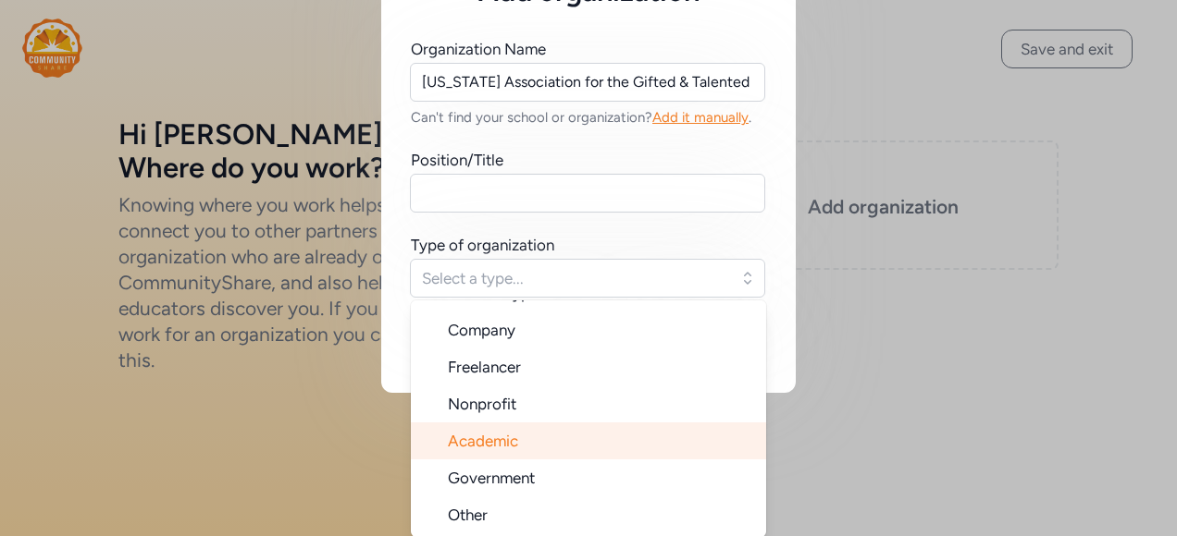
click at [542, 444] on li "Academic" at bounding box center [588, 441] width 355 height 37
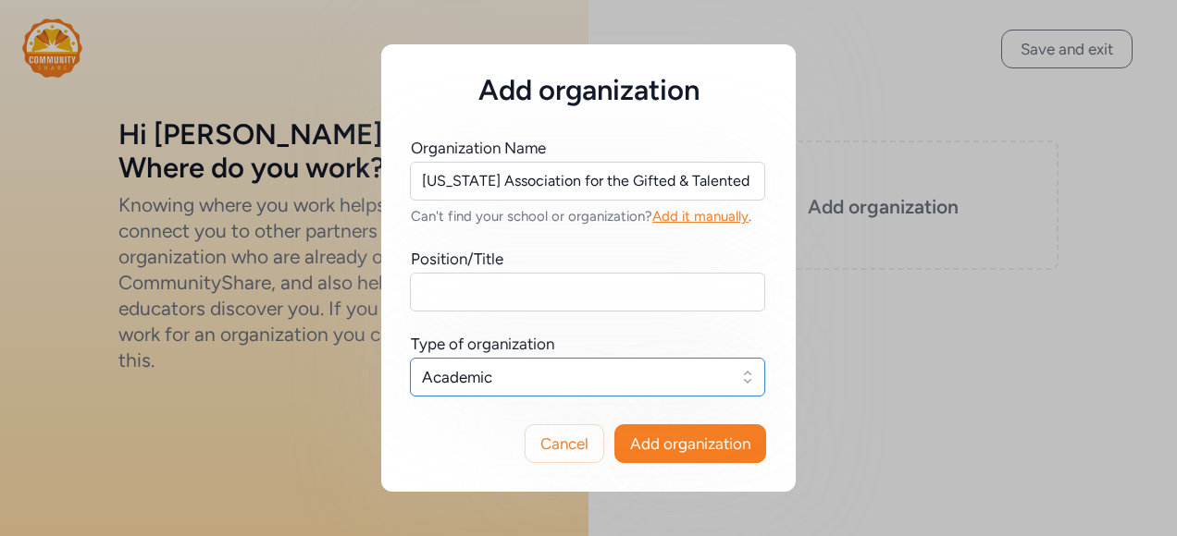
scroll to position [0, 0]
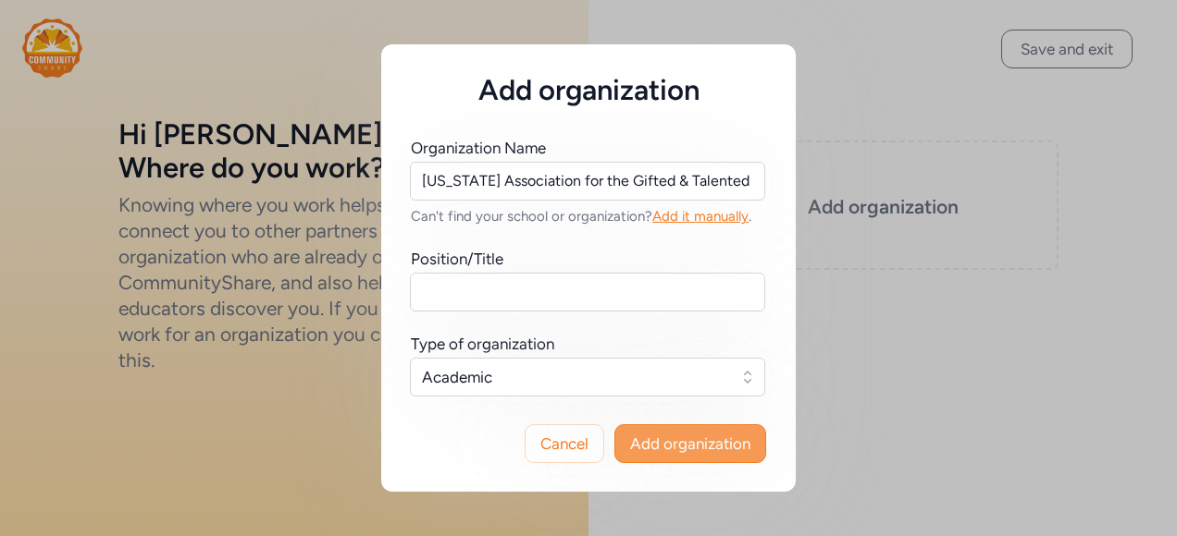
click at [681, 442] on span "Add organization" at bounding box center [690, 444] width 120 height 22
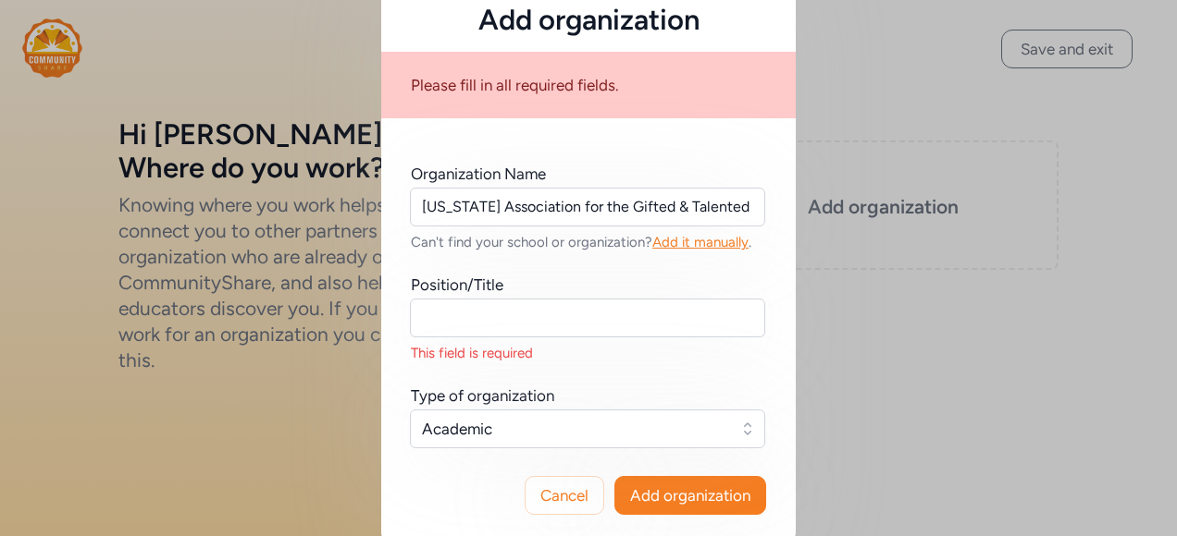
scroll to position [60, 0]
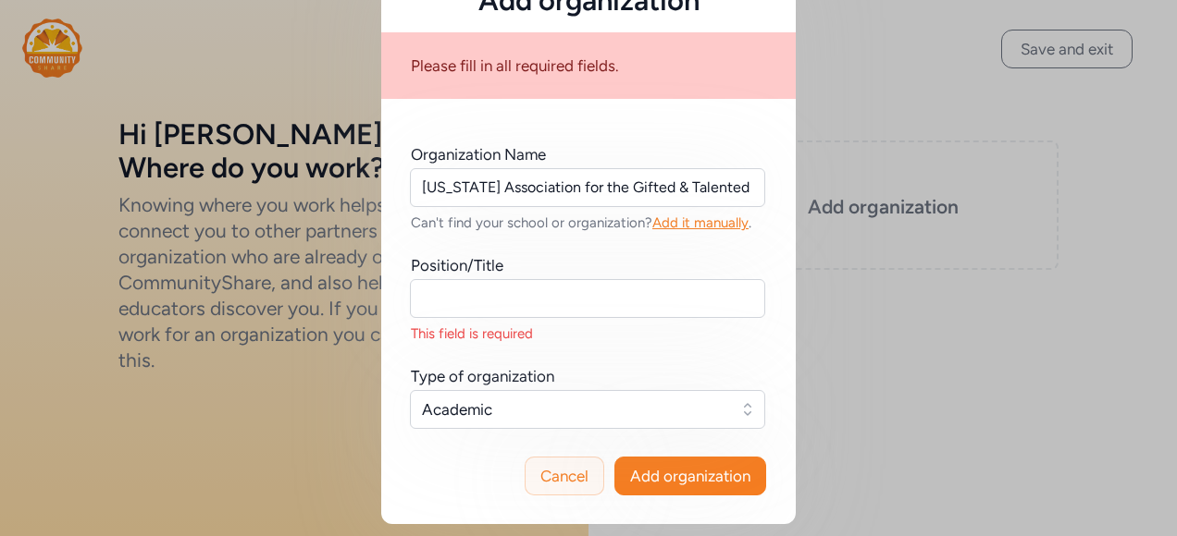
click at [577, 468] on span "Cancel" at bounding box center [564, 476] width 48 height 22
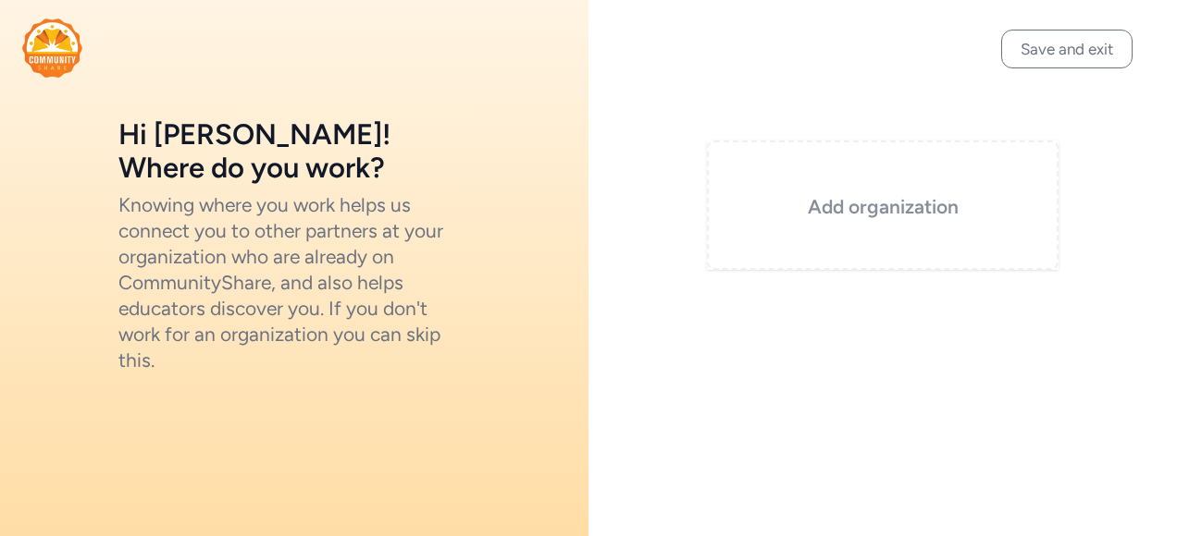
click at [946, 202] on h3 "Add organization" at bounding box center [882, 207] width 259 height 26
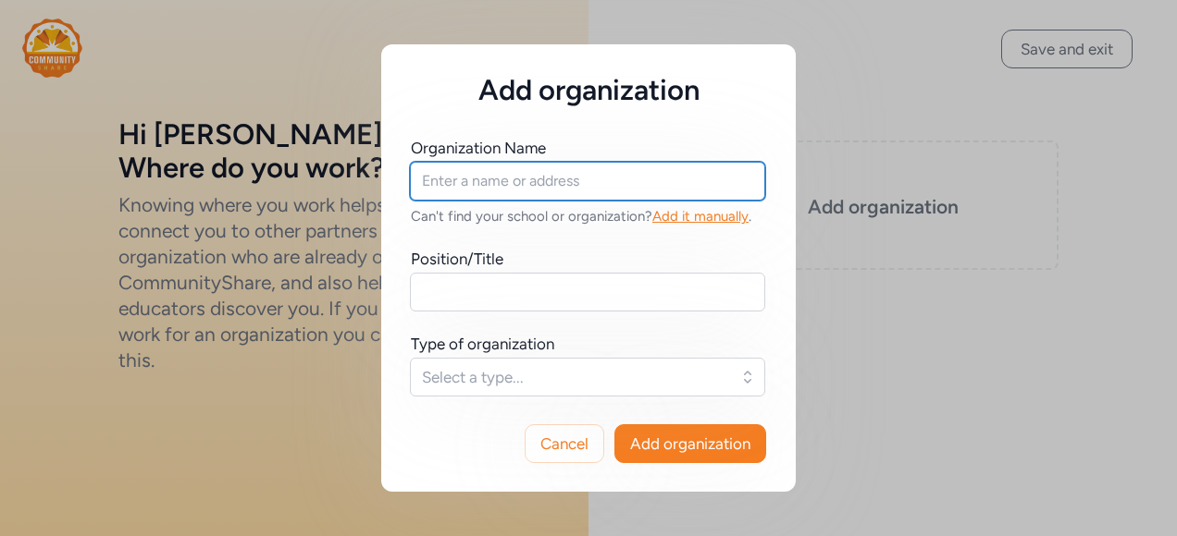
click at [675, 185] on input "text" at bounding box center [587, 181] width 355 height 39
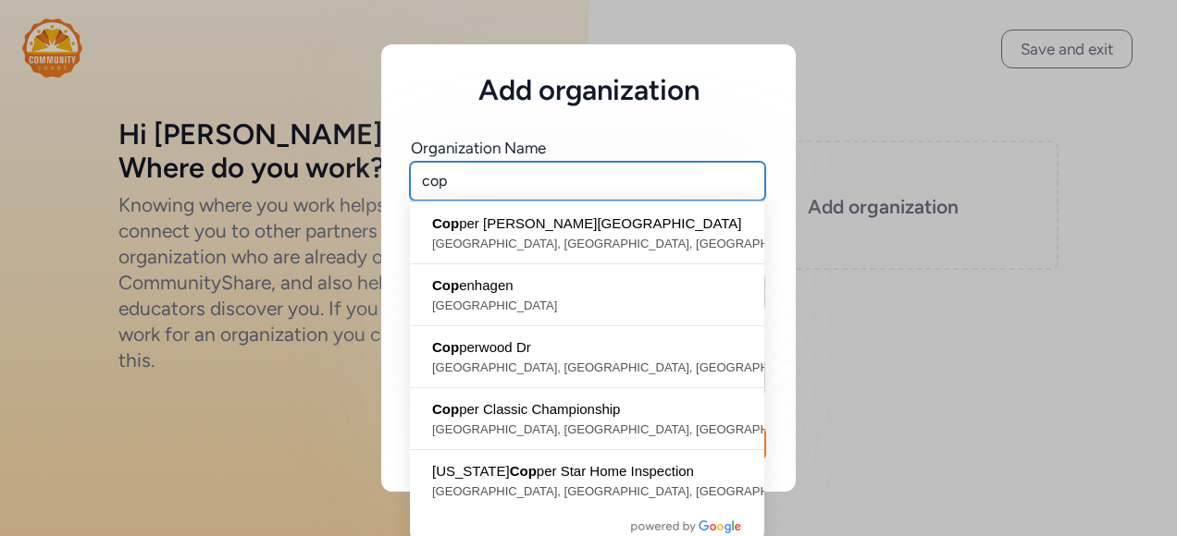
type input "cop"
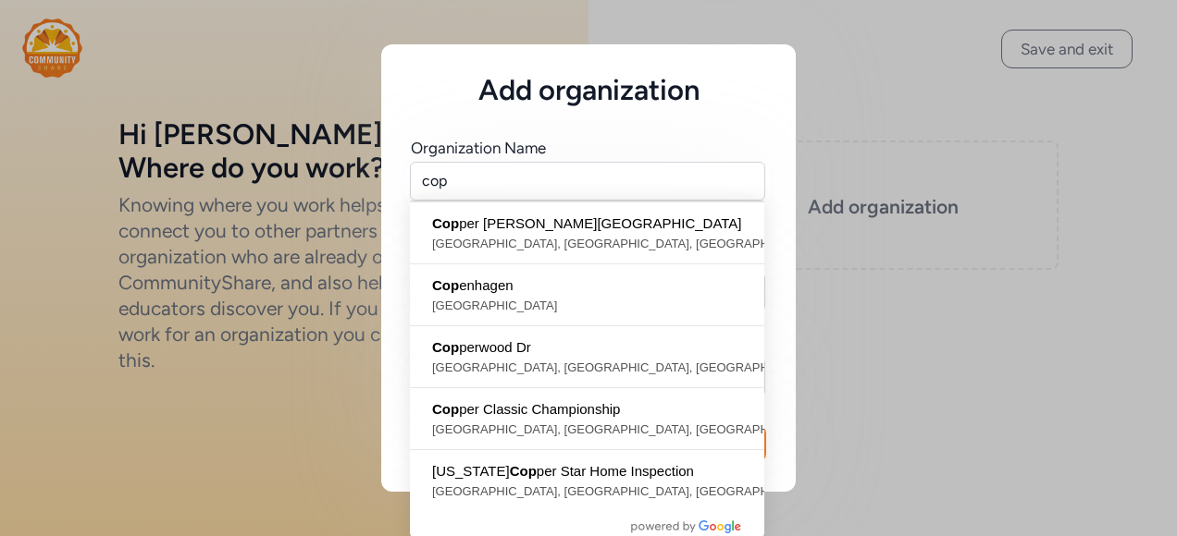
click at [869, 55] on div "Add organization Organization Name cop Can't find your school or organization? …" at bounding box center [588, 268] width 1177 height 536
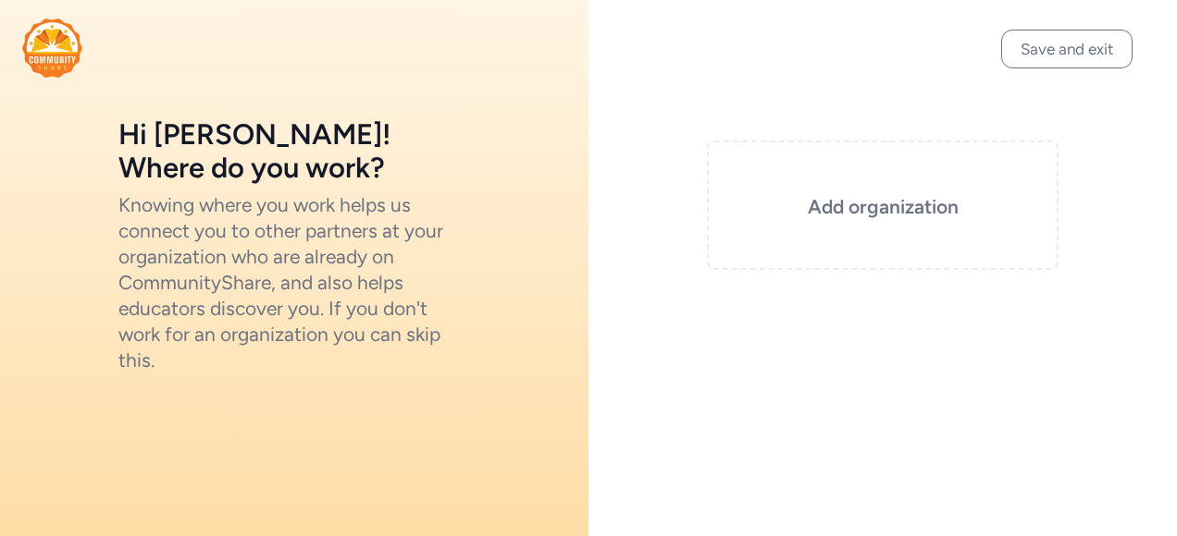
click at [33, 39] on img at bounding box center [52, 47] width 60 height 59
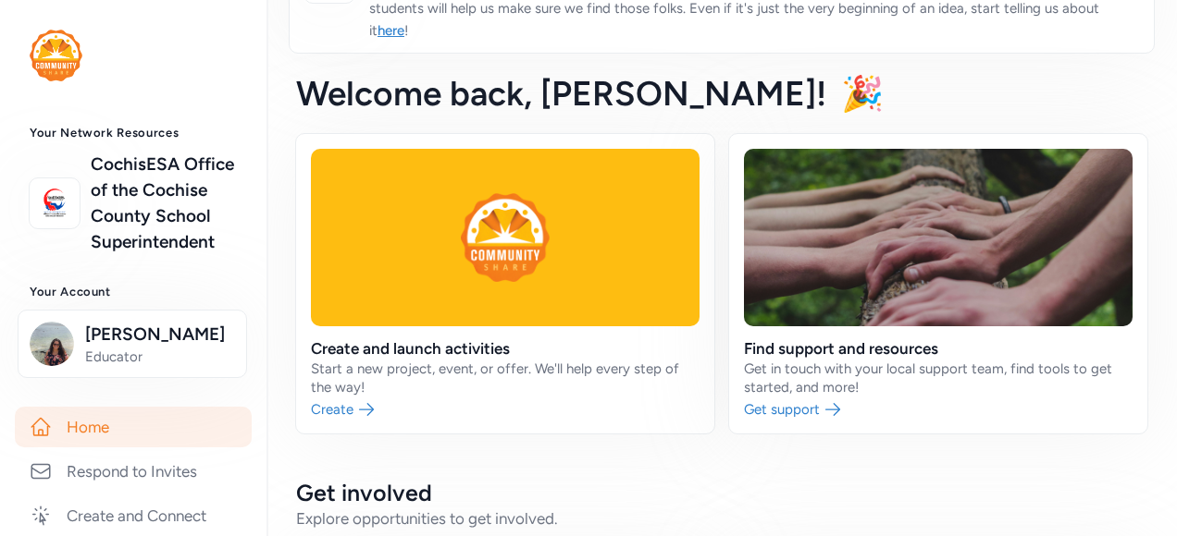
scroll to position [462, 0]
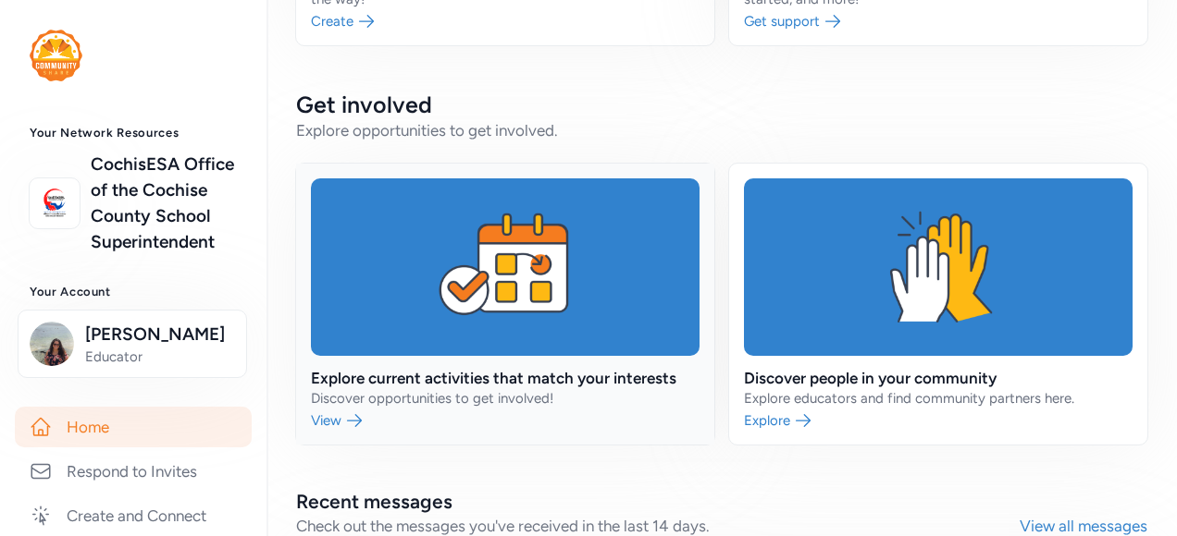
click at [550, 373] on link at bounding box center [505, 304] width 418 height 281
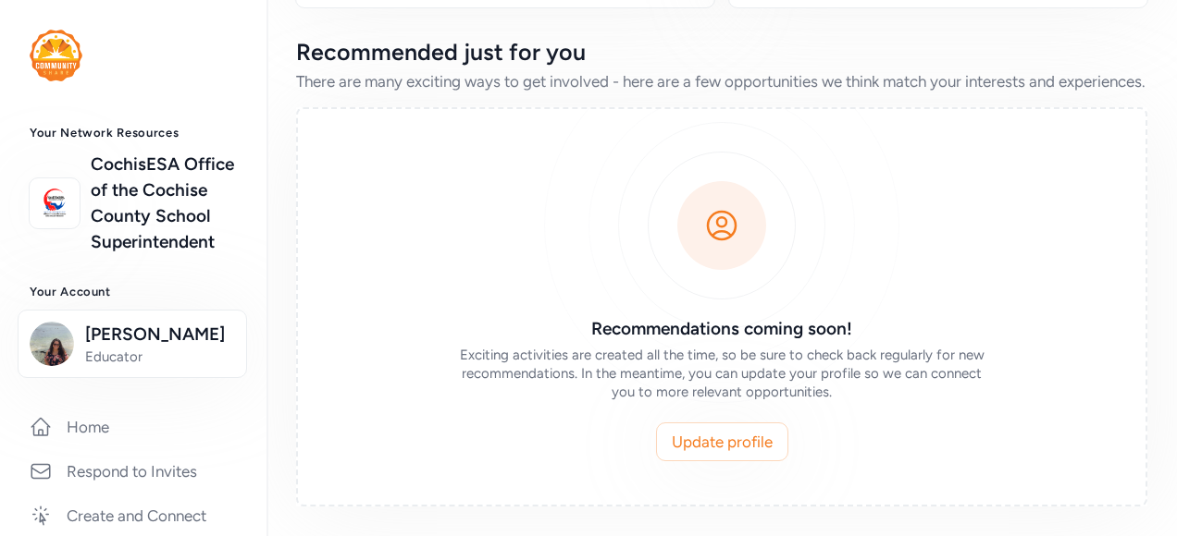
scroll to position [453, 0]
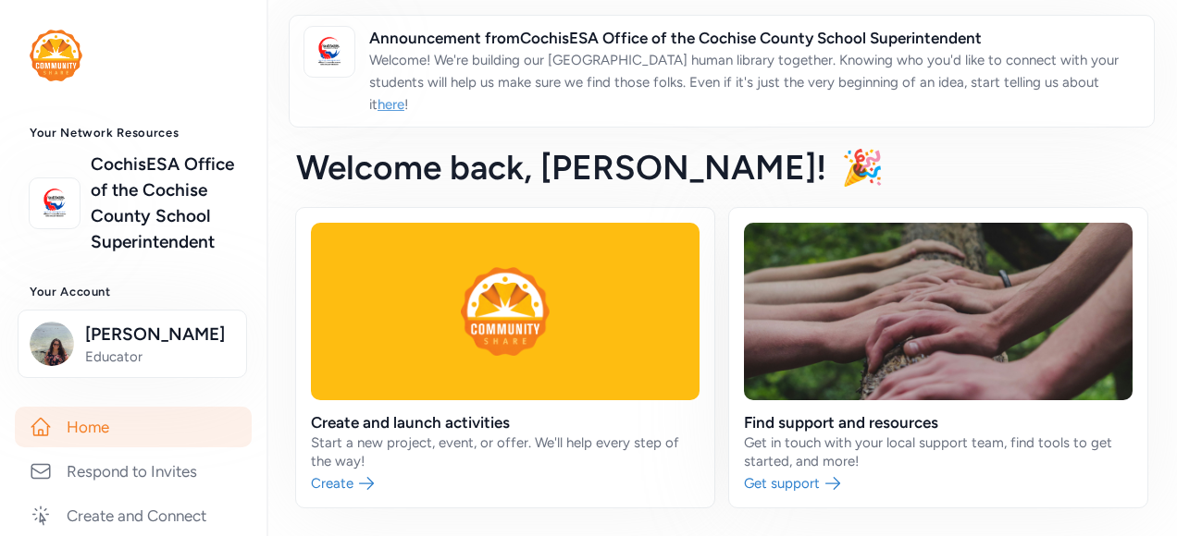
click at [379, 100] on link "here" at bounding box center [390, 104] width 27 height 17
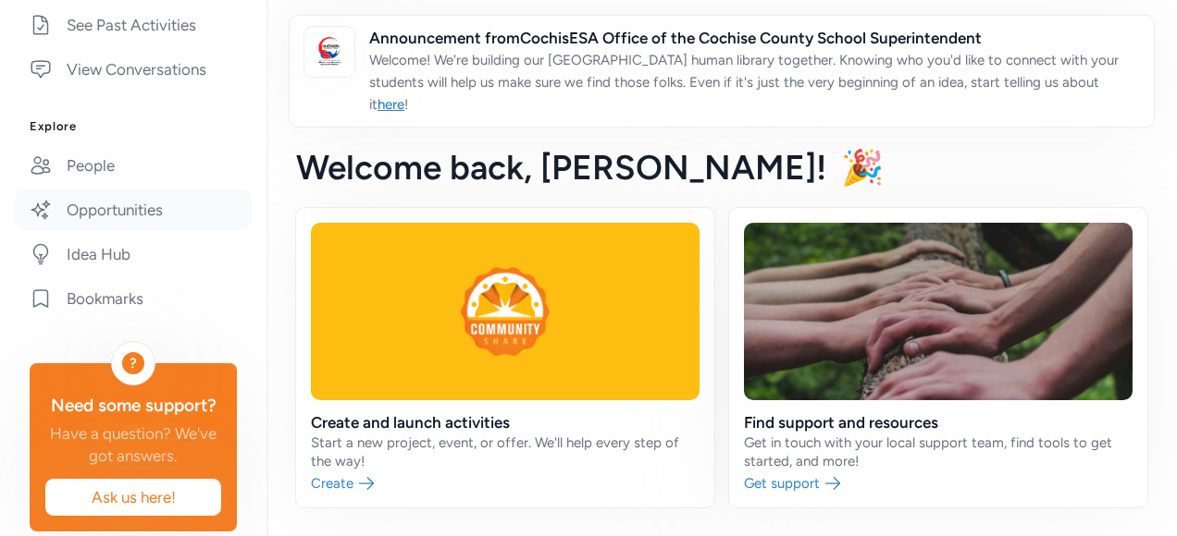
scroll to position [647, 0]
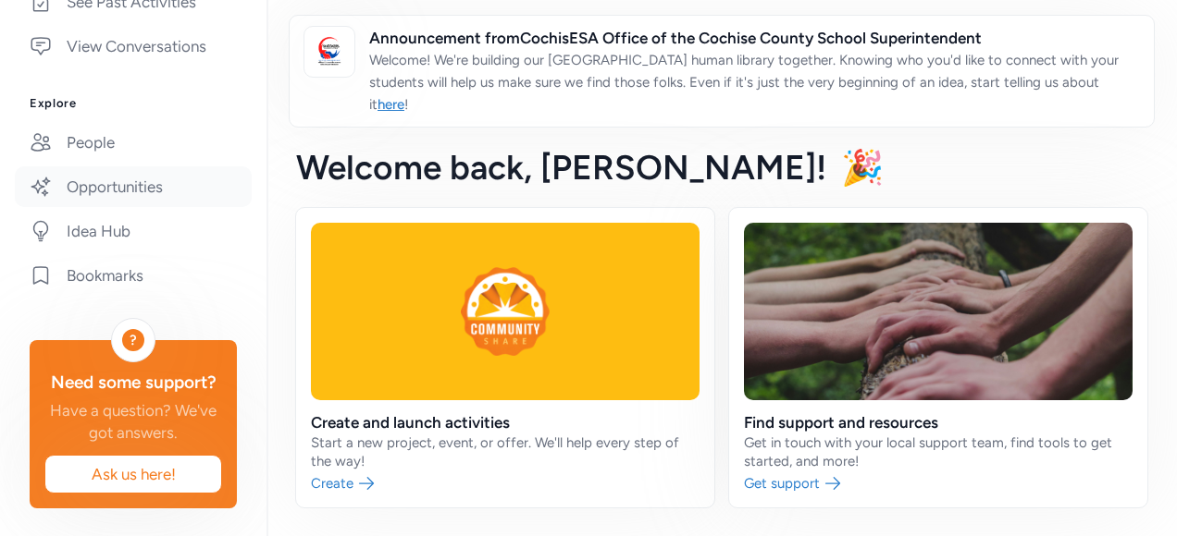
click at [109, 207] on link "Opportunities" at bounding box center [133, 186] width 237 height 41
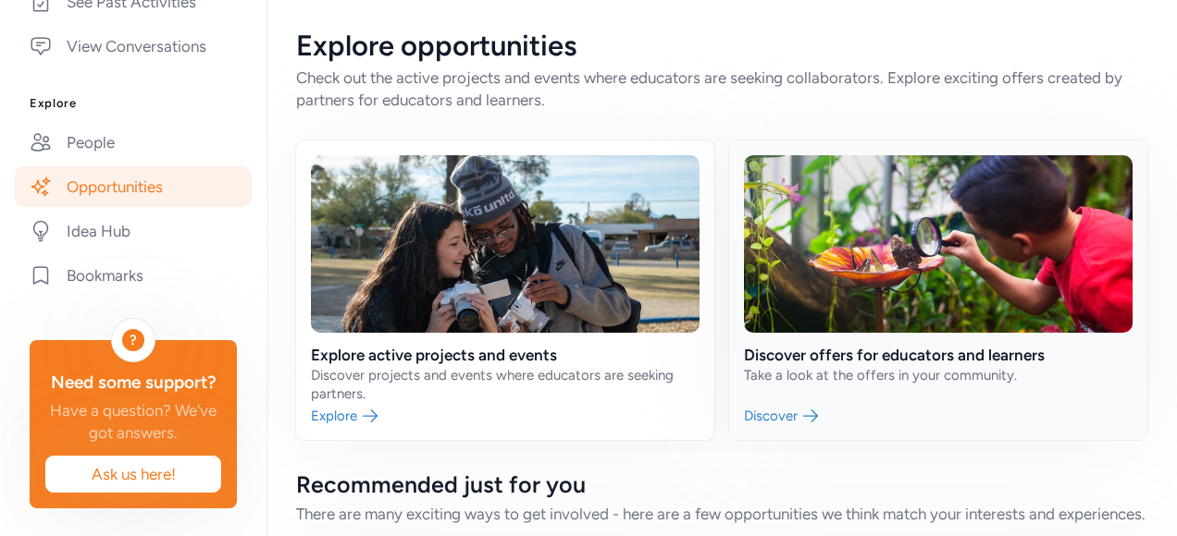
click at [852, 357] on link at bounding box center [938, 291] width 418 height 300
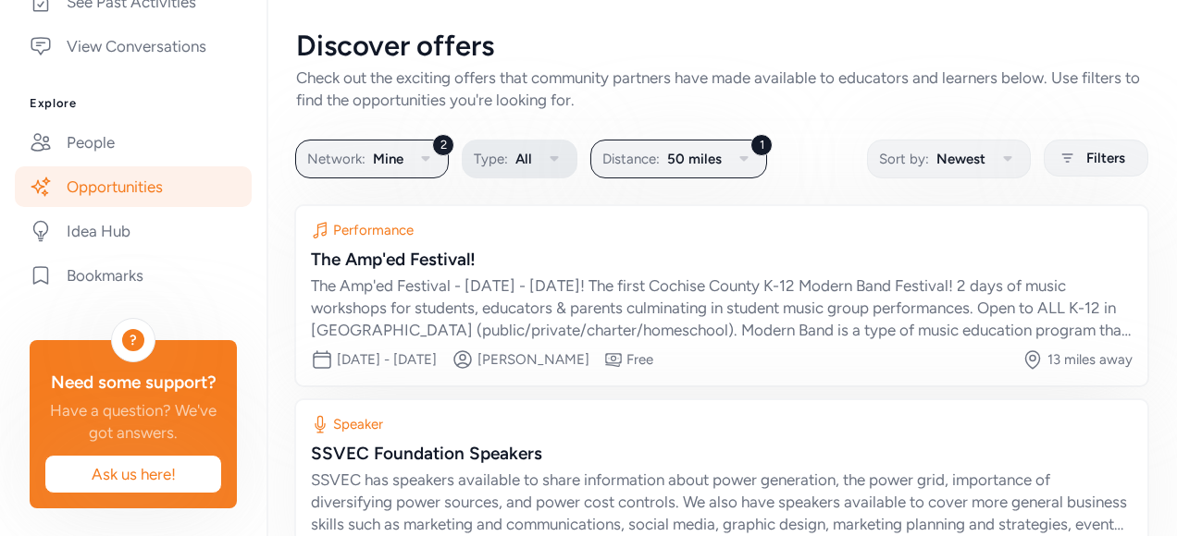
click at [553, 152] on icon "button" at bounding box center [554, 159] width 22 height 22
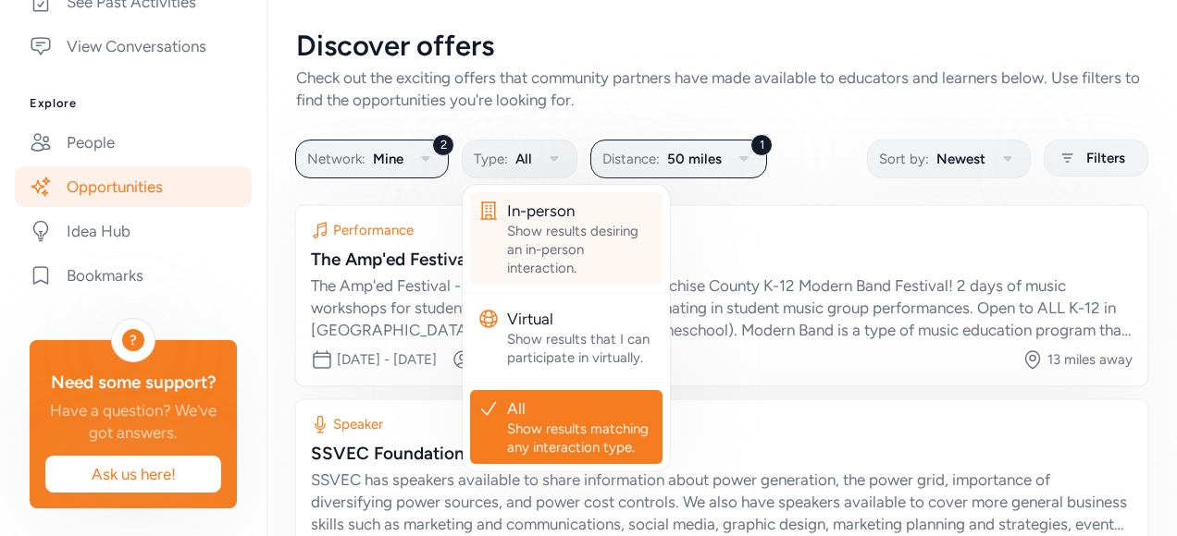
click at [568, 240] on div "Show results desiring an in-person interaction." at bounding box center [581, 249] width 148 height 55
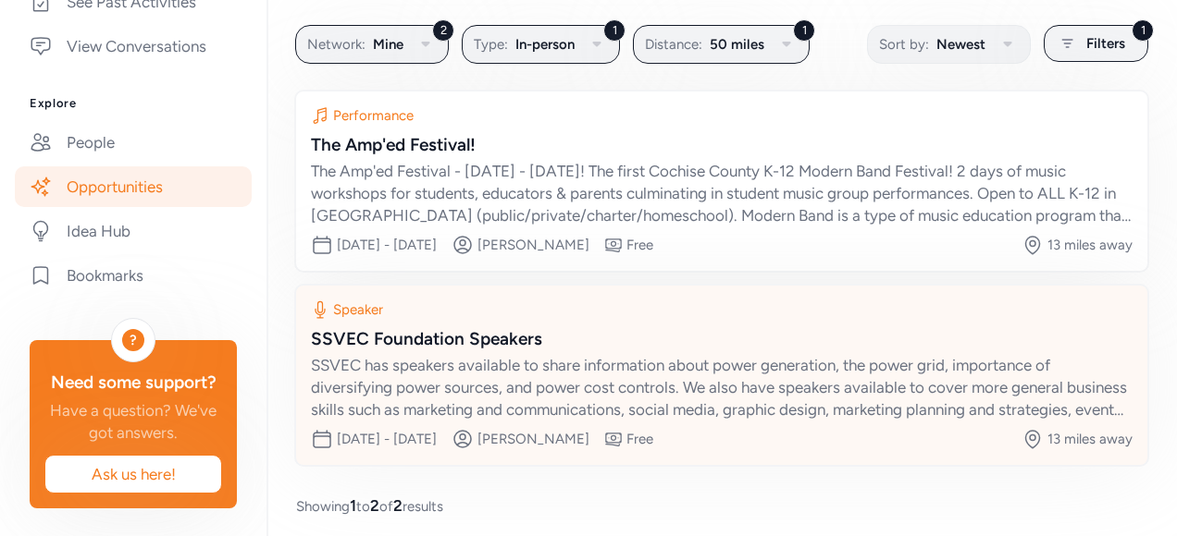
scroll to position [125, 0]
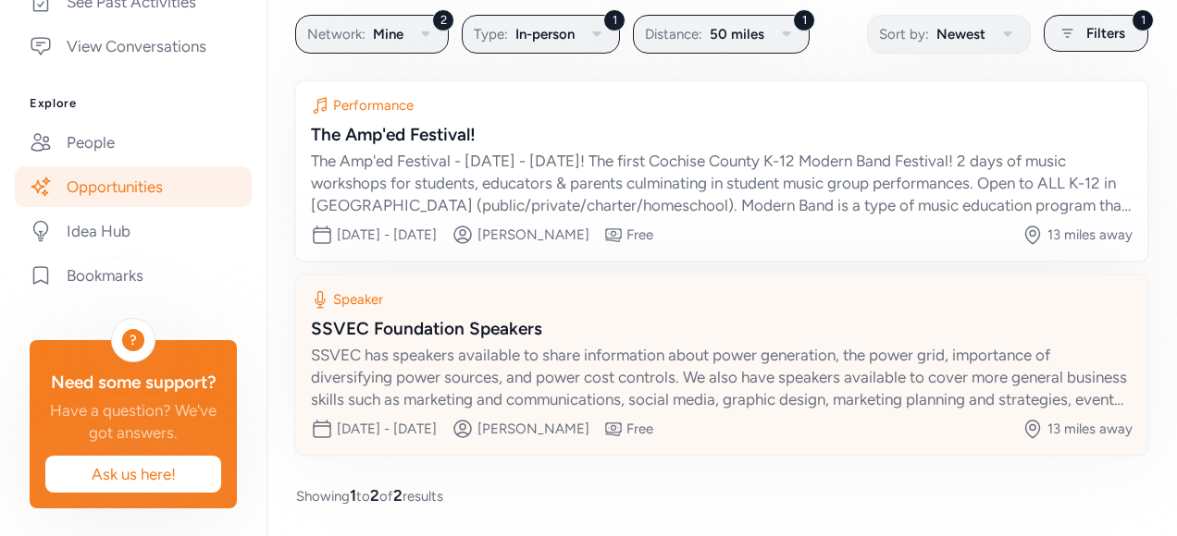
click at [461, 323] on div "SSVEC Foundation Speakers" at bounding box center [721, 329] width 821 height 26
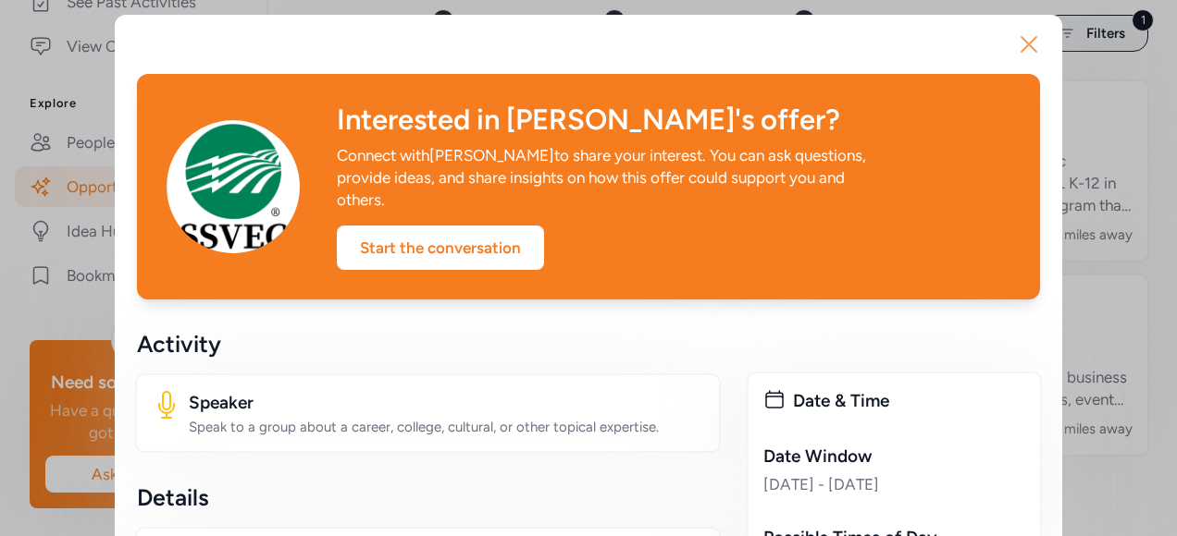
click at [1020, 41] on icon "button" at bounding box center [1029, 45] width 30 height 30
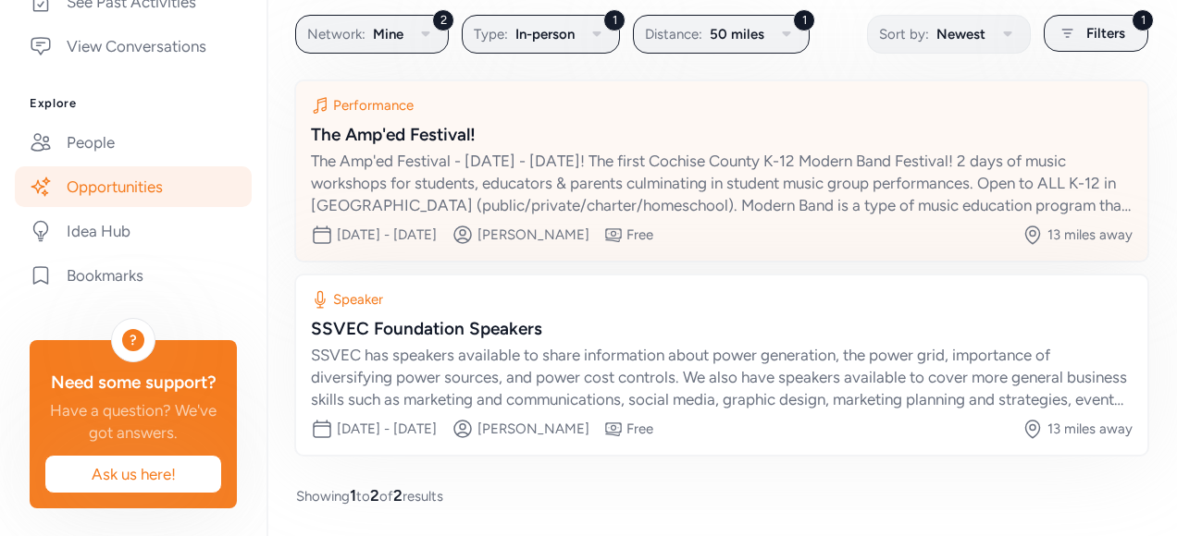
click at [834, 152] on div "The Amp'ed Festival - [DATE] - [DATE]! The first Cochise County K-12 Modern Ban…" at bounding box center [721, 183] width 821 height 67
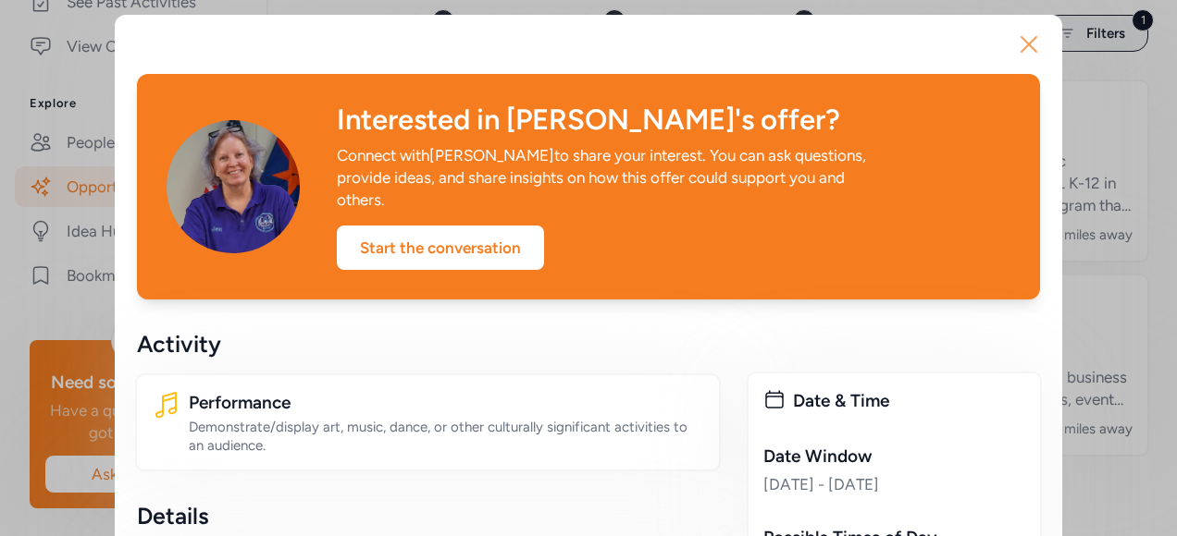
click at [1023, 33] on icon "button" at bounding box center [1029, 45] width 30 height 30
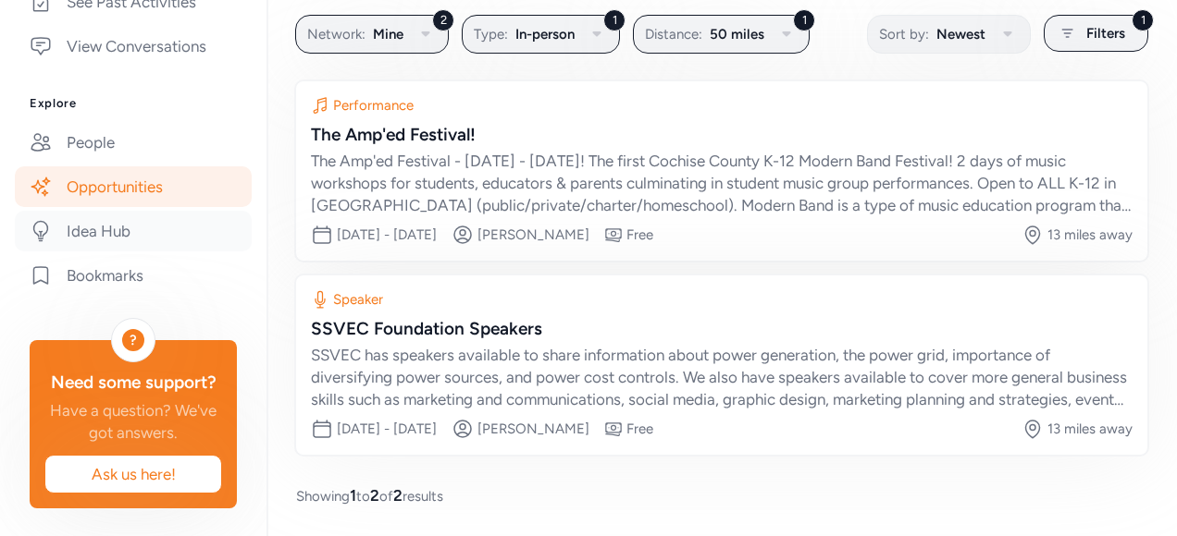
click at [115, 252] on link "Idea Hub" at bounding box center [133, 231] width 237 height 41
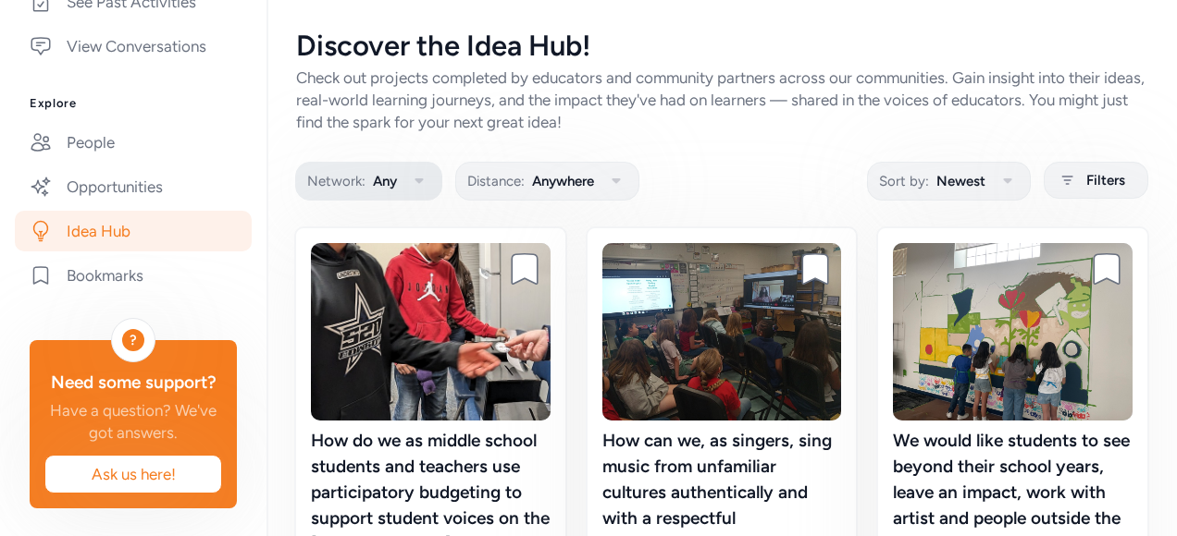
click at [420, 181] on icon "button" at bounding box center [418, 182] width 8 height 6
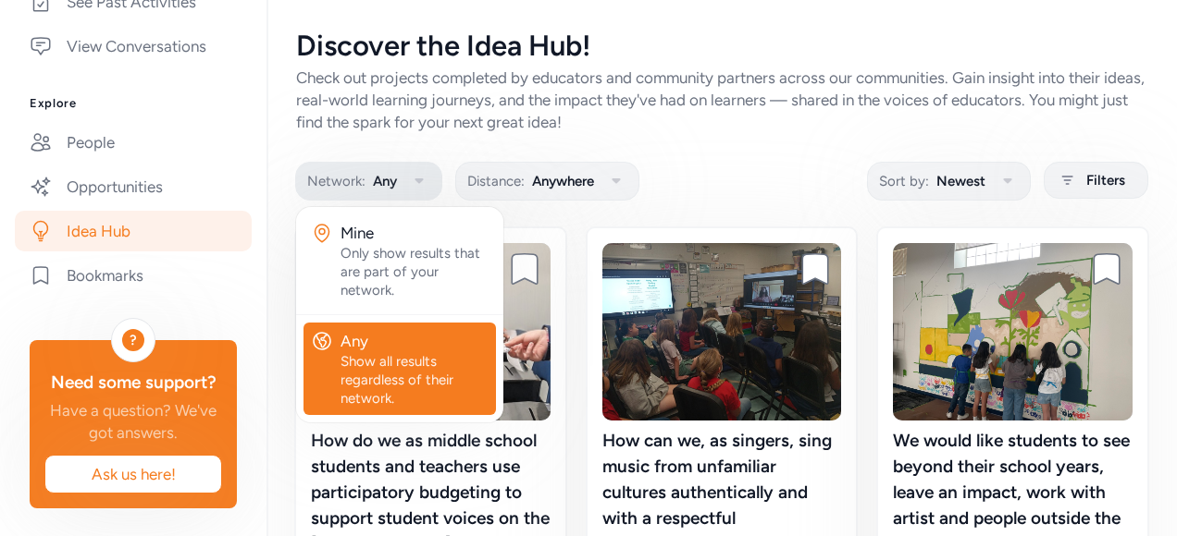
click at [420, 181] on icon "button" at bounding box center [418, 182] width 8 height 6
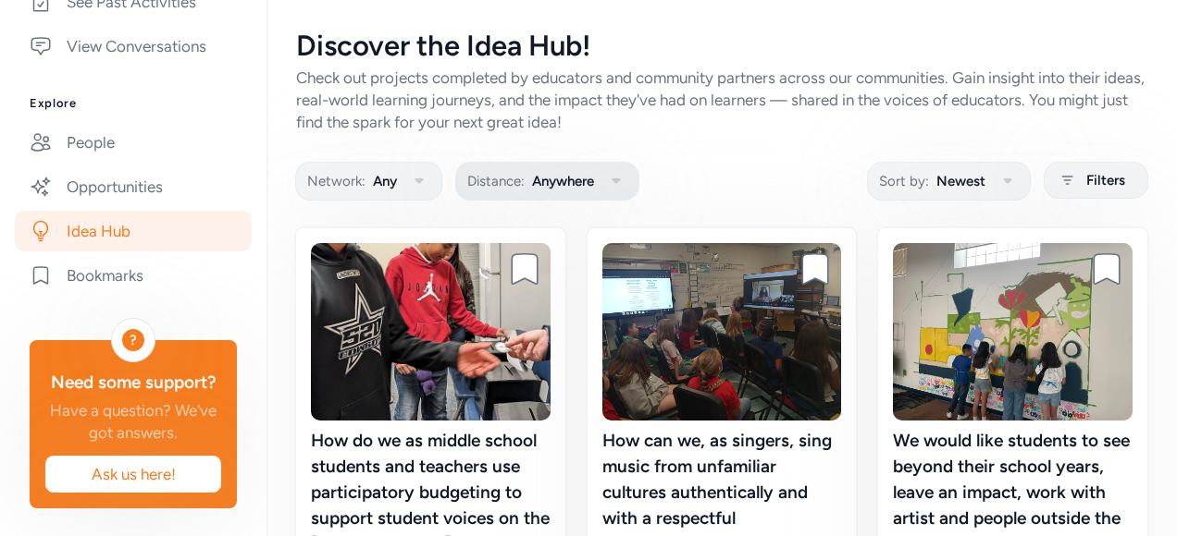
click at [618, 176] on icon "button" at bounding box center [616, 181] width 22 height 22
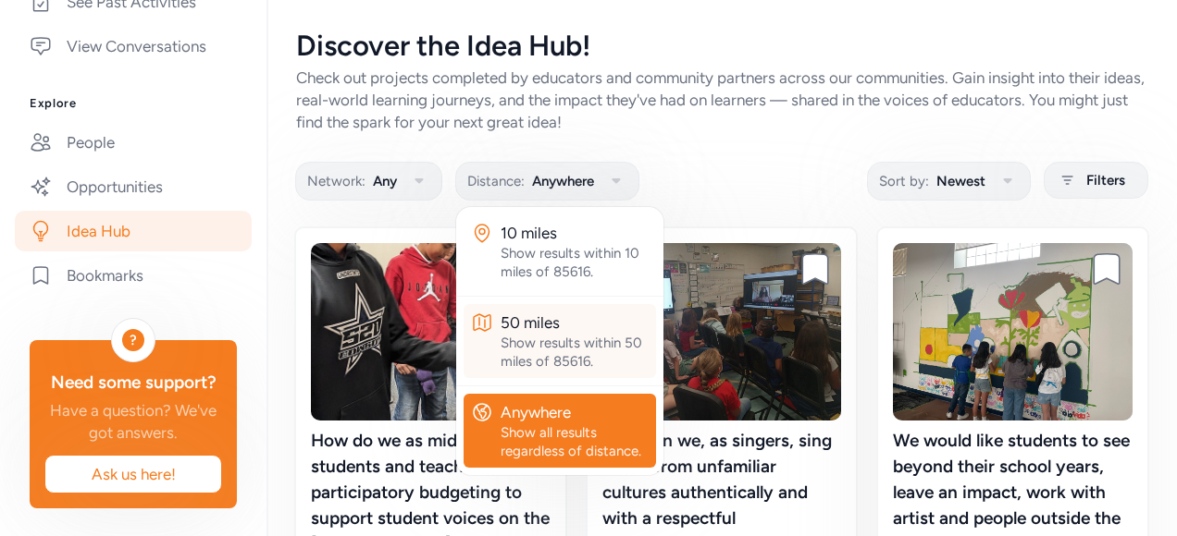
click at [586, 327] on div "50 miles" at bounding box center [574, 323] width 148 height 22
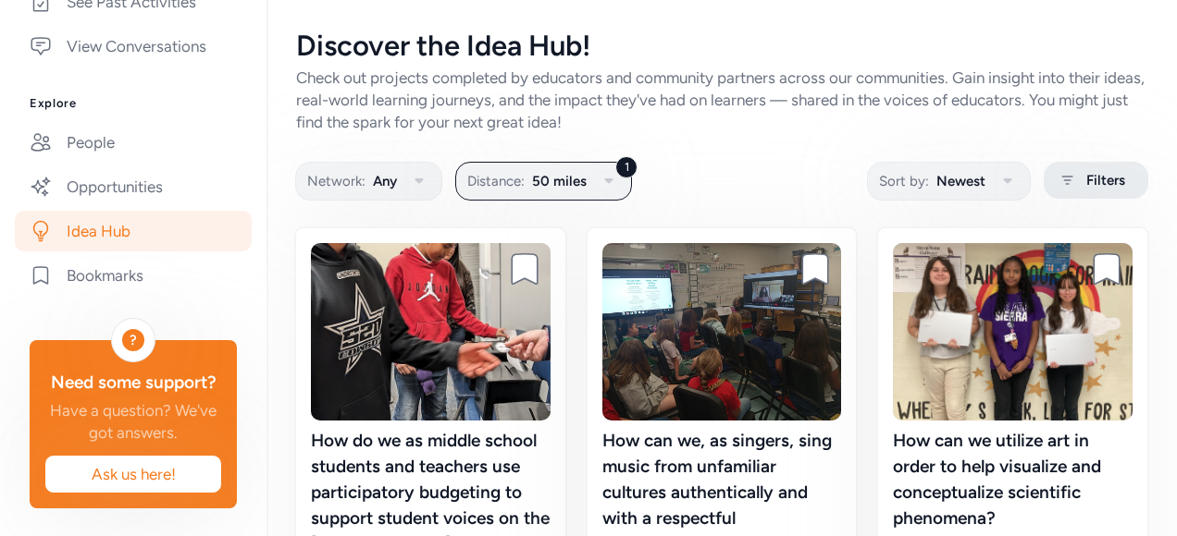
click at [1093, 174] on span "Filters" at bounding box center [1105, 180] width 39 height 22
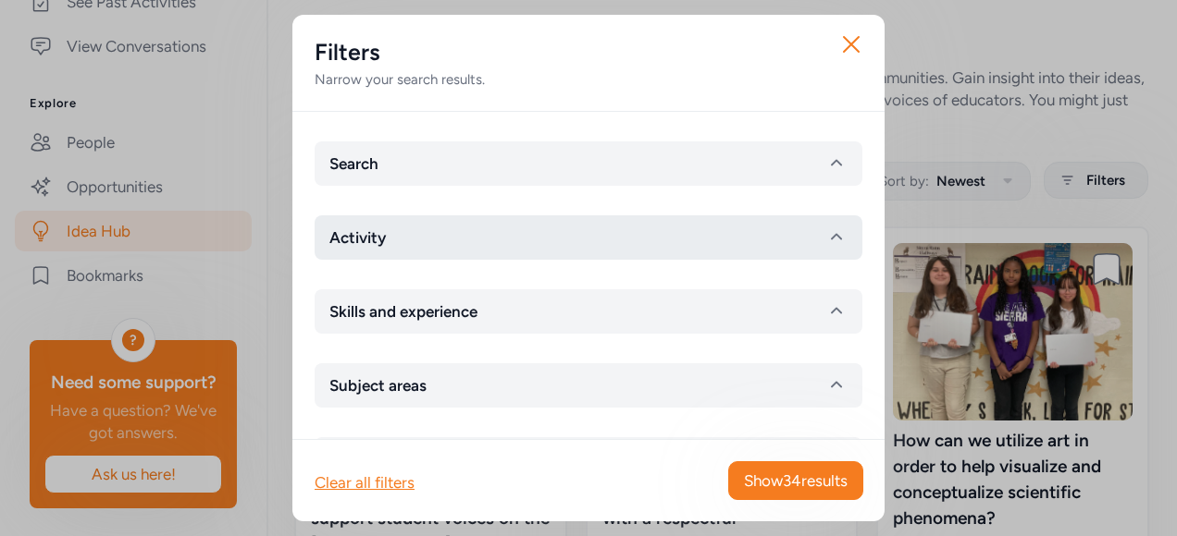
click at [442, 231] on button "Activity" at bounding box center [588, 238] width 548 height 44
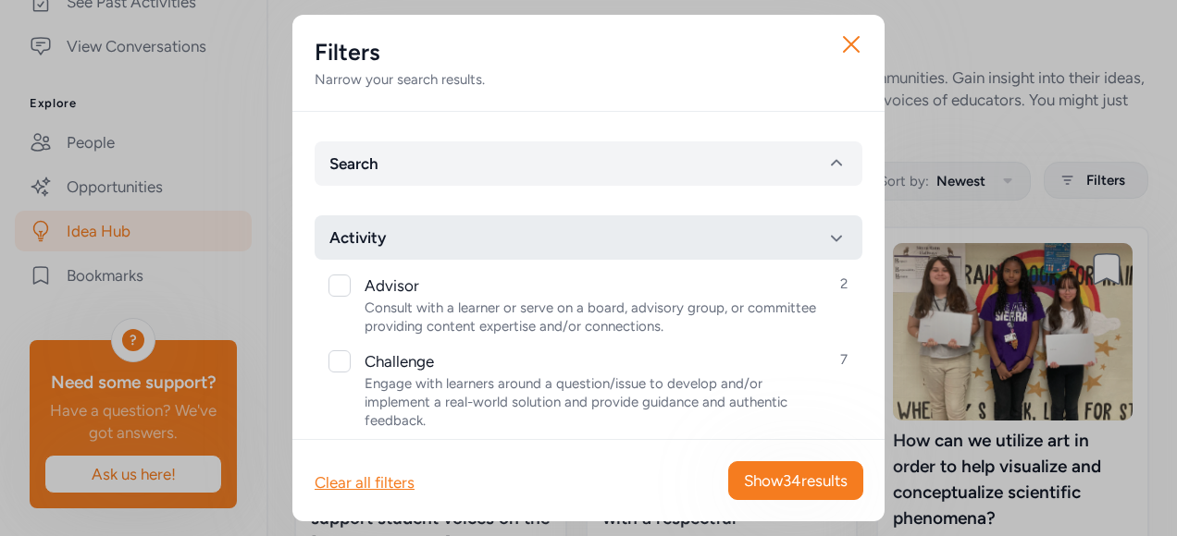
click at [442, 231] on button "Activity" at bounding box center [588, 238] width 548 height 44
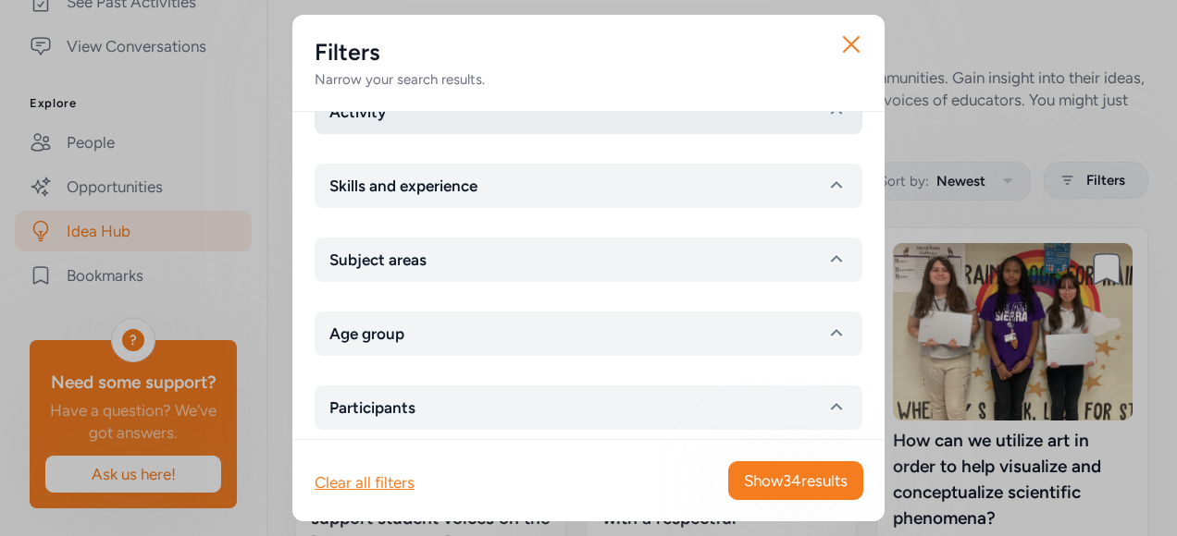
scroll to position [144, 0]
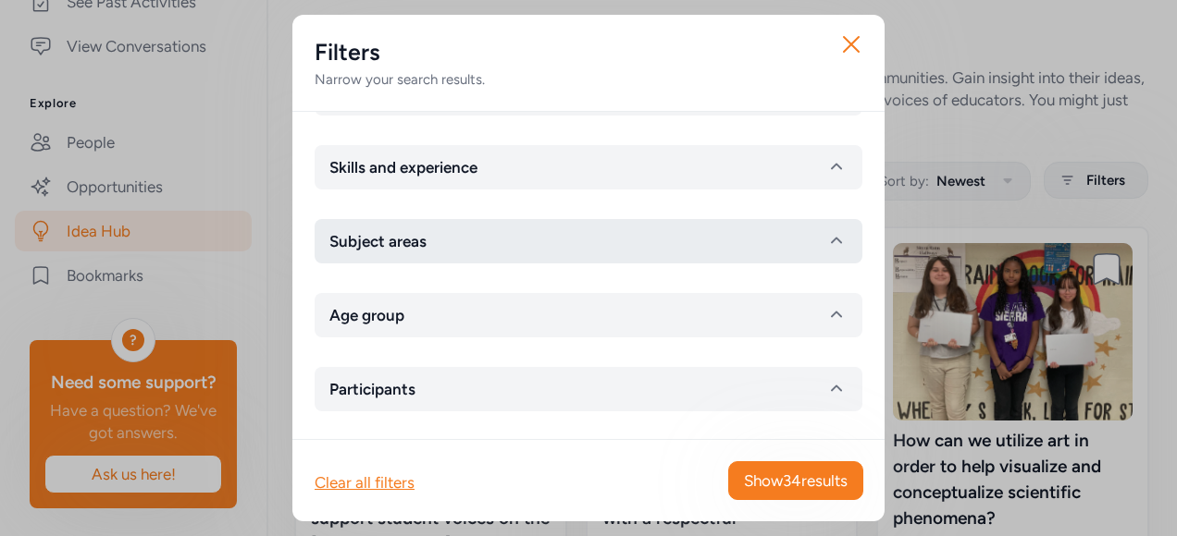
click at [442, 229] on button "Subject areas" at bounding box center [588, 241] width 548 height 44
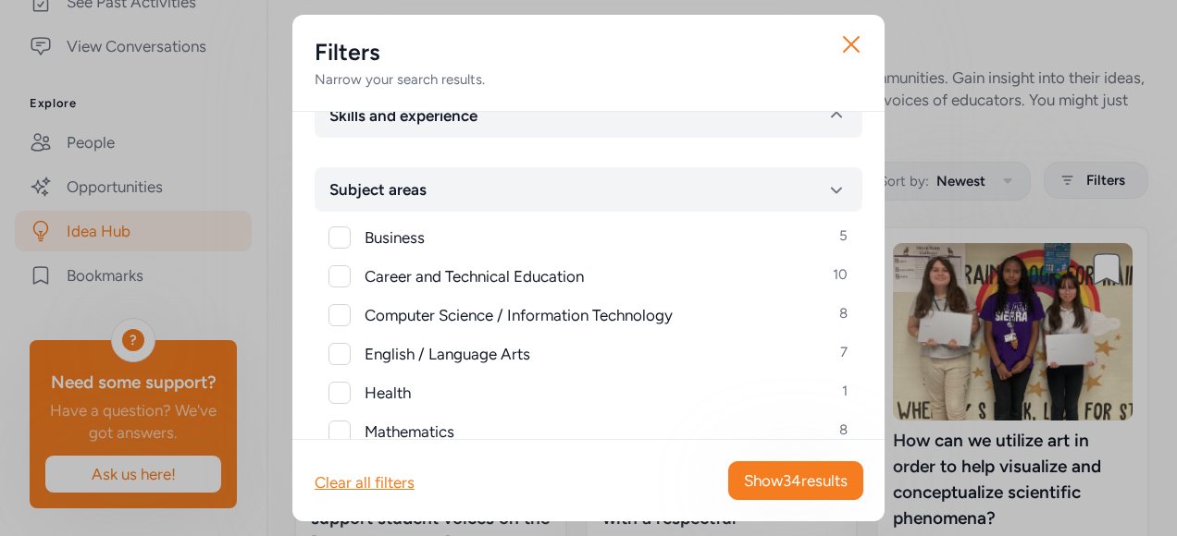
scroll to position [237, 0]
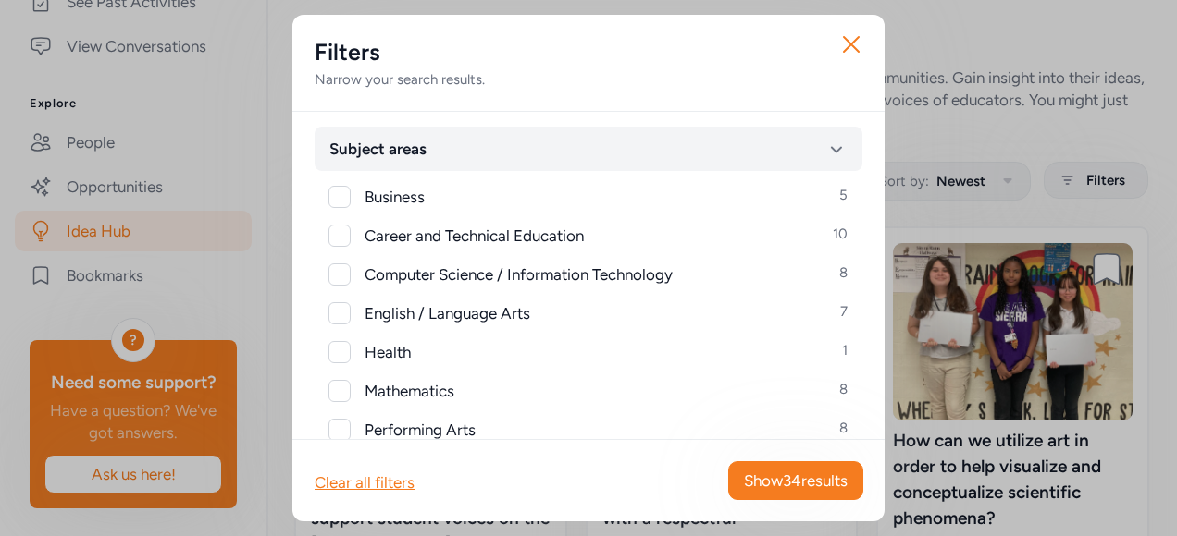
click at [347, 309] on div at bounding box center [339, 313] width 22 height 22
checkbox input "true"
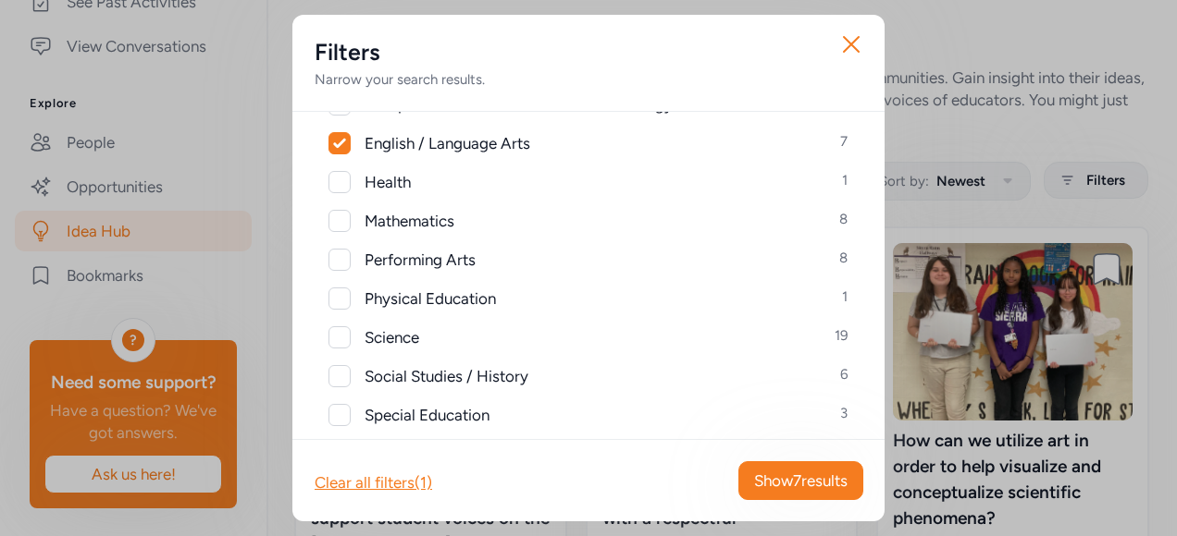
scroll to position [422, 0]
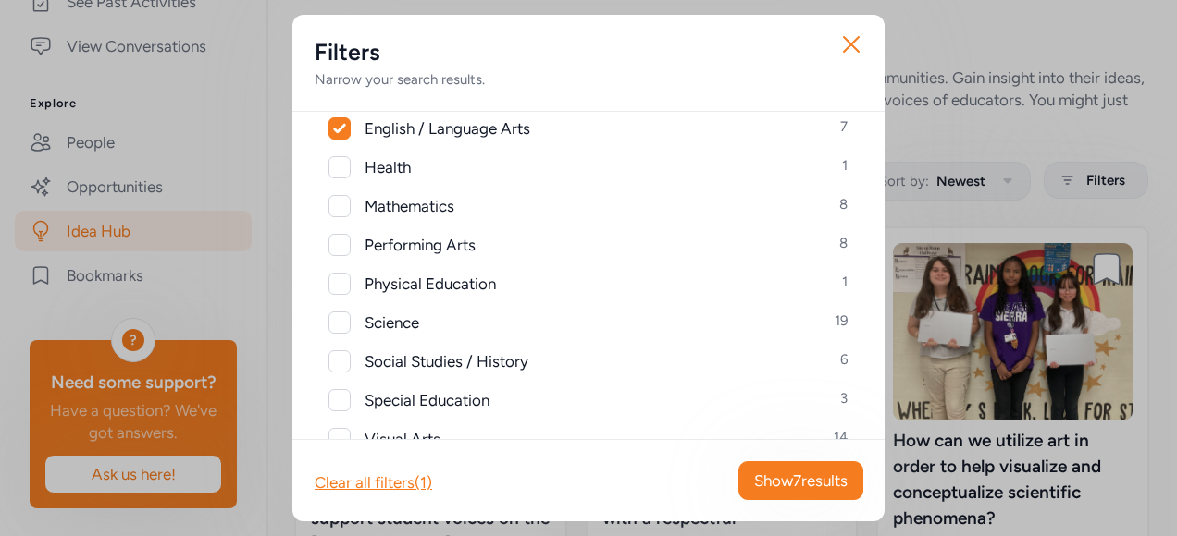
click at [342, 324] on div at bounding box center [339, 323] width 22 height 22
checkbox input "true"
click at [341, 363] on div at bounding box center [339, 362] width 22 height 22
checkbox input "true"
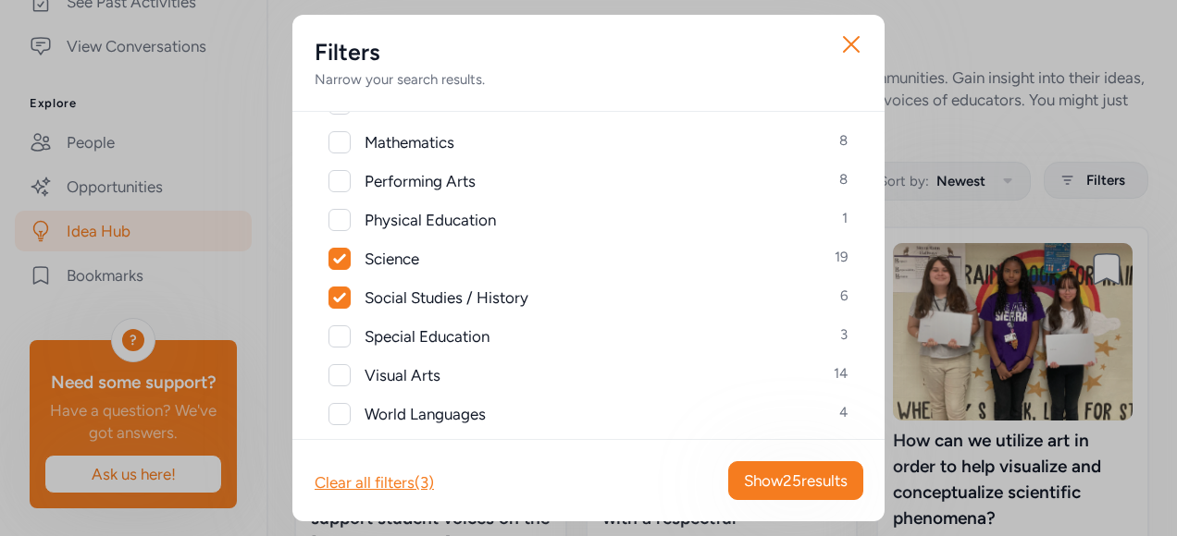
scroll to position [514, 0]
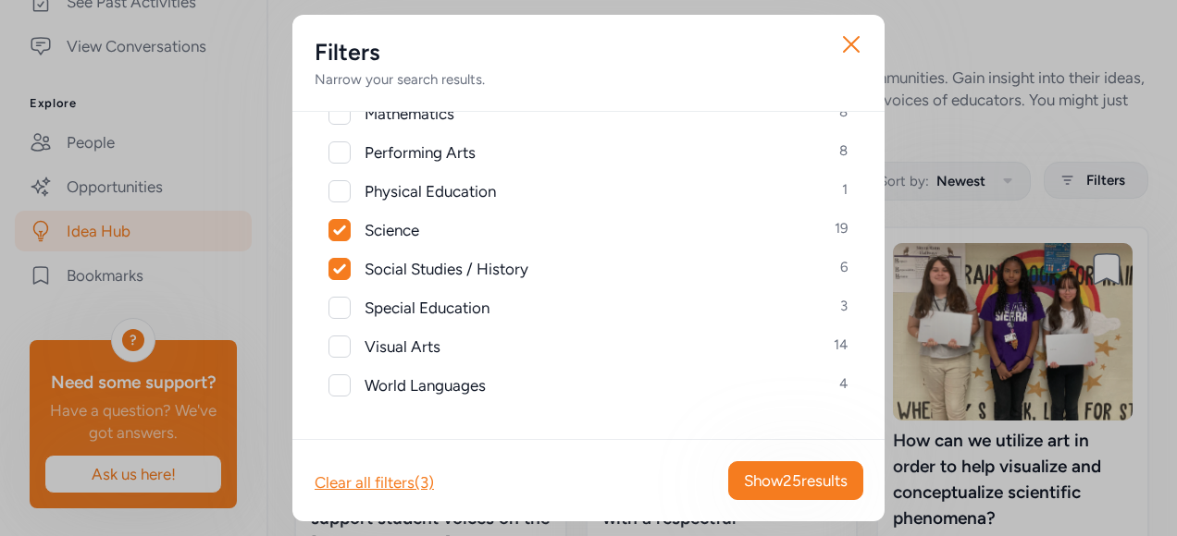
click at [340, 342] on div at bounding box center [339, 347] width 22 height 22
checkbox input "true"
click at [815, 477] on span "Show 30 results" at bounding box center [796, 481] width 104 height 22
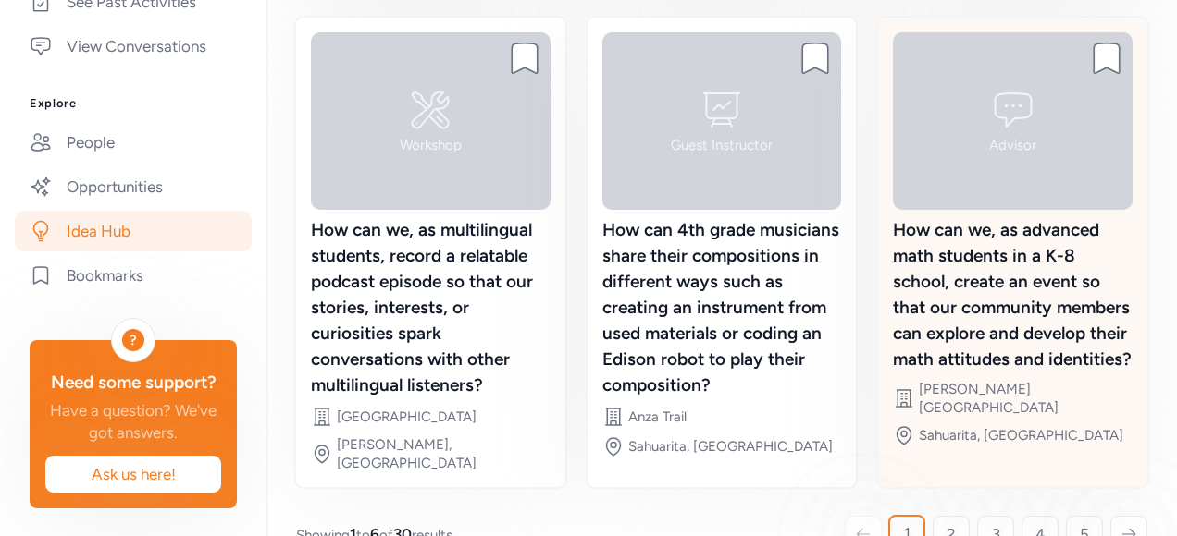
scroll to position [667, 0]
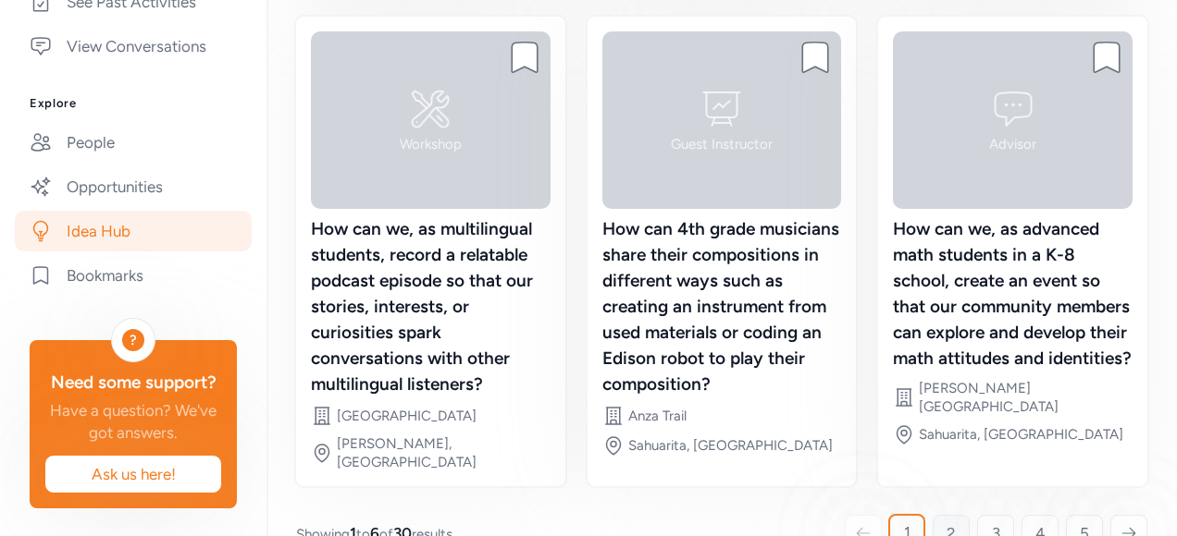
click at [943, 515] on link "2" at bounding box center [950, 533] width 37 height 37
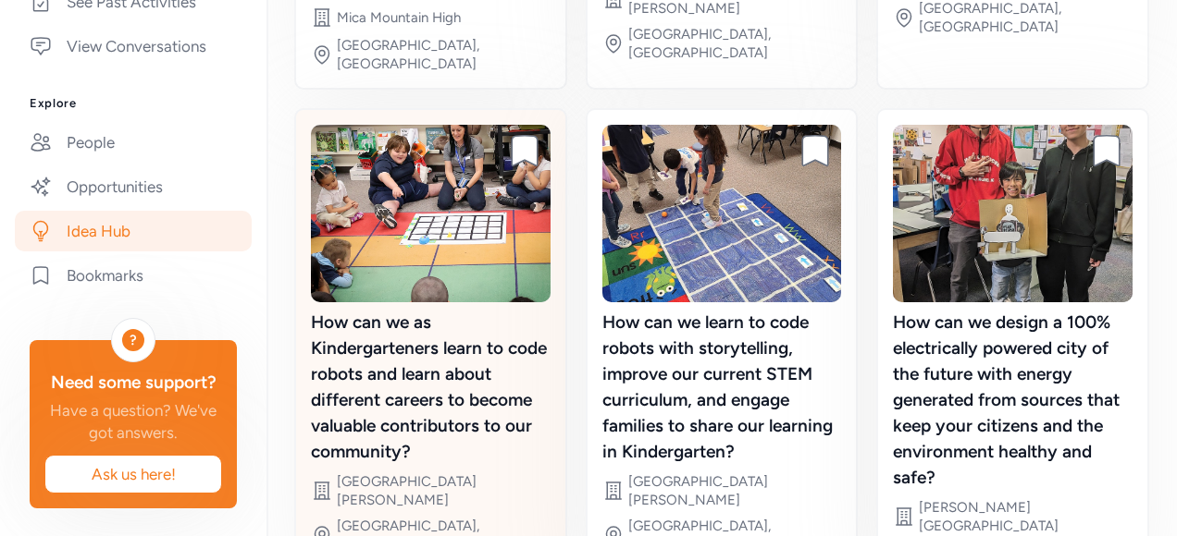
scroll to position [641, 0]
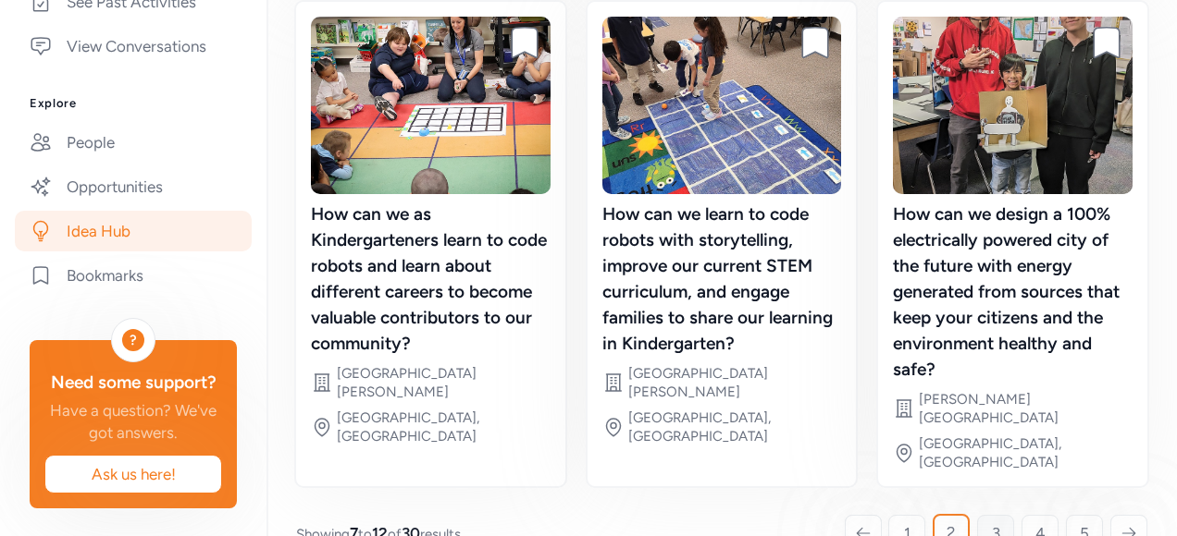
click at [993, 515] on link "3" at bounding box center [995, 533] width 37 height 37
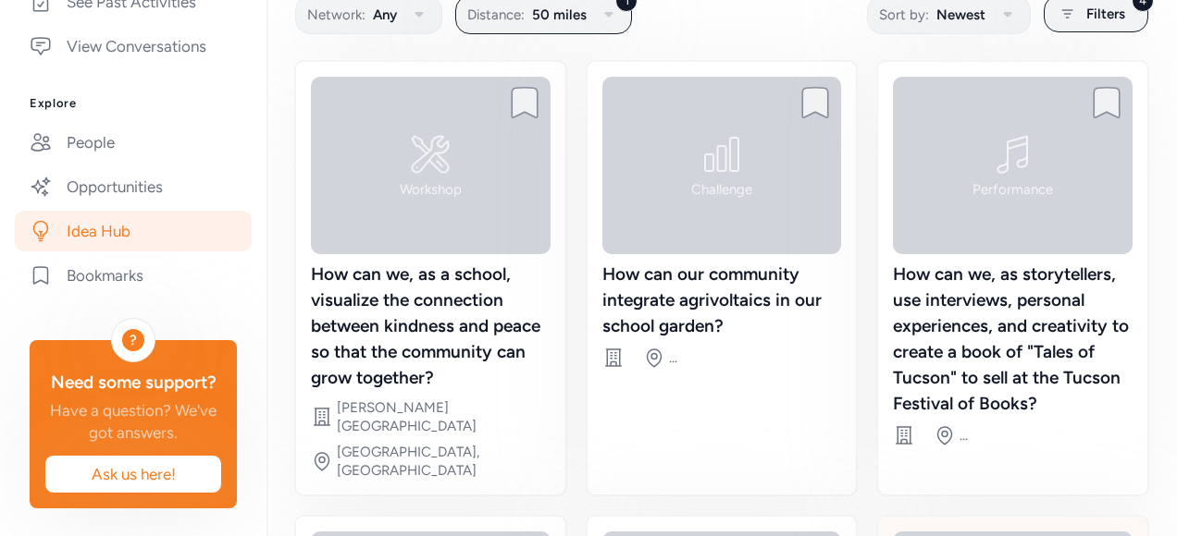
scroll to position [163, 0]
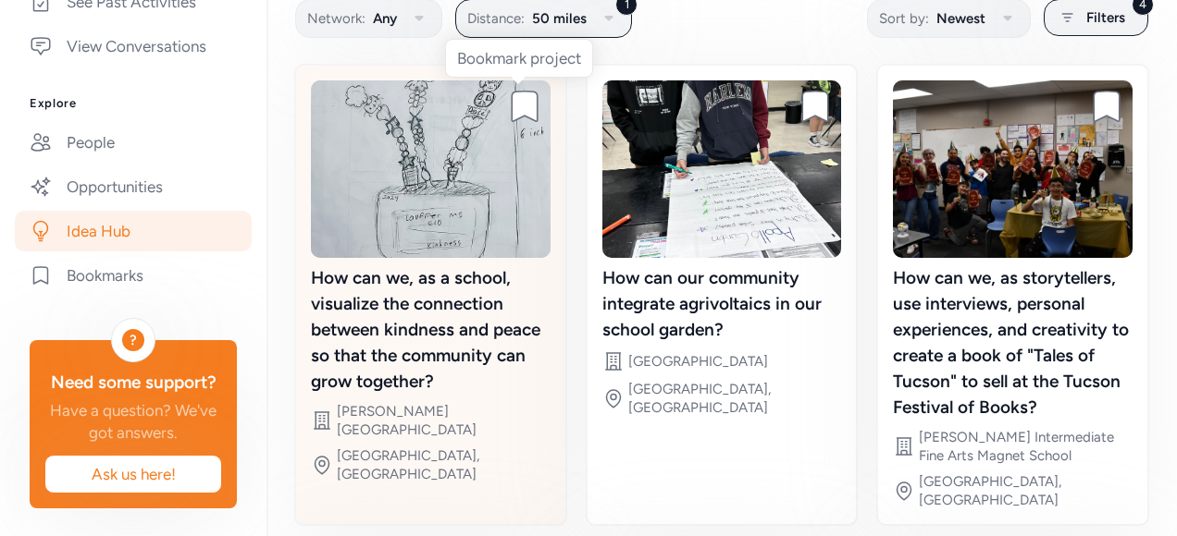
click at [524, 100] on icon at bounding box center [524, 107] width 26 height 31
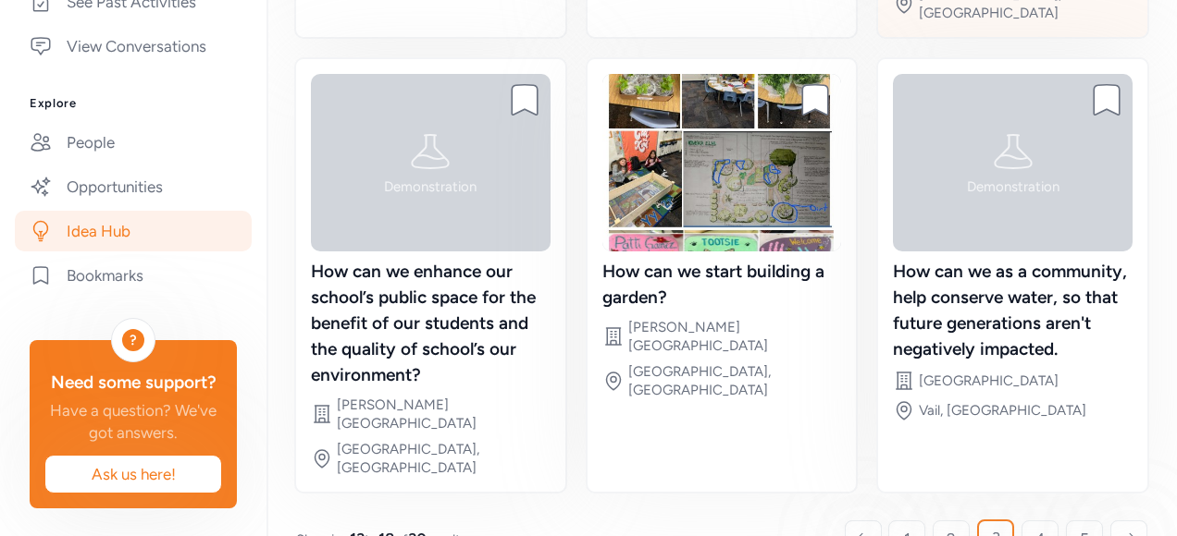
scroll to position [656, 0]
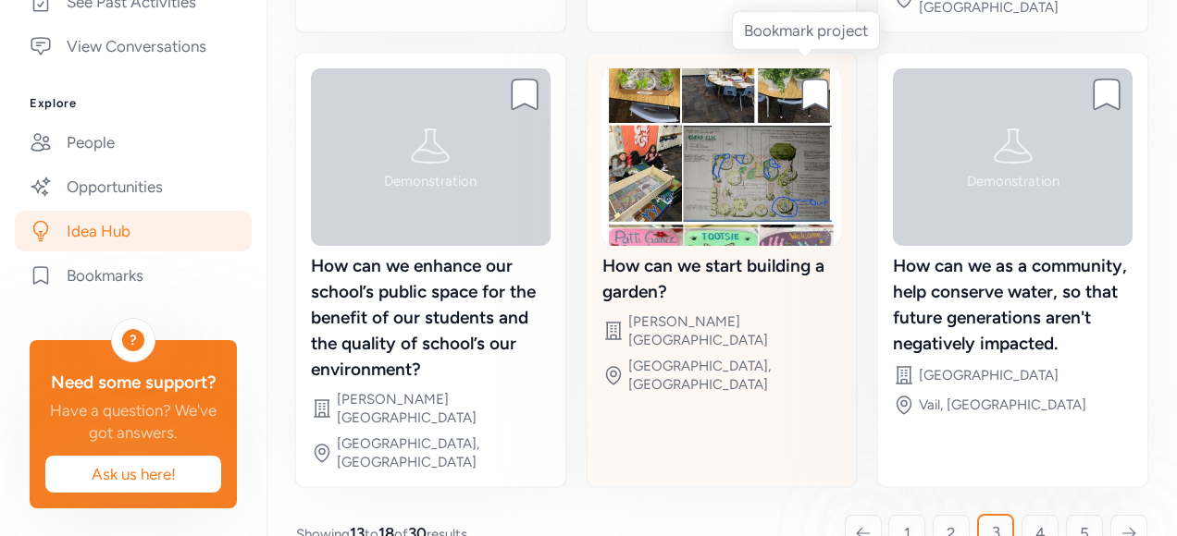
click at [808, 80] on icon at bounding box center [816, 95] width 26 height 31
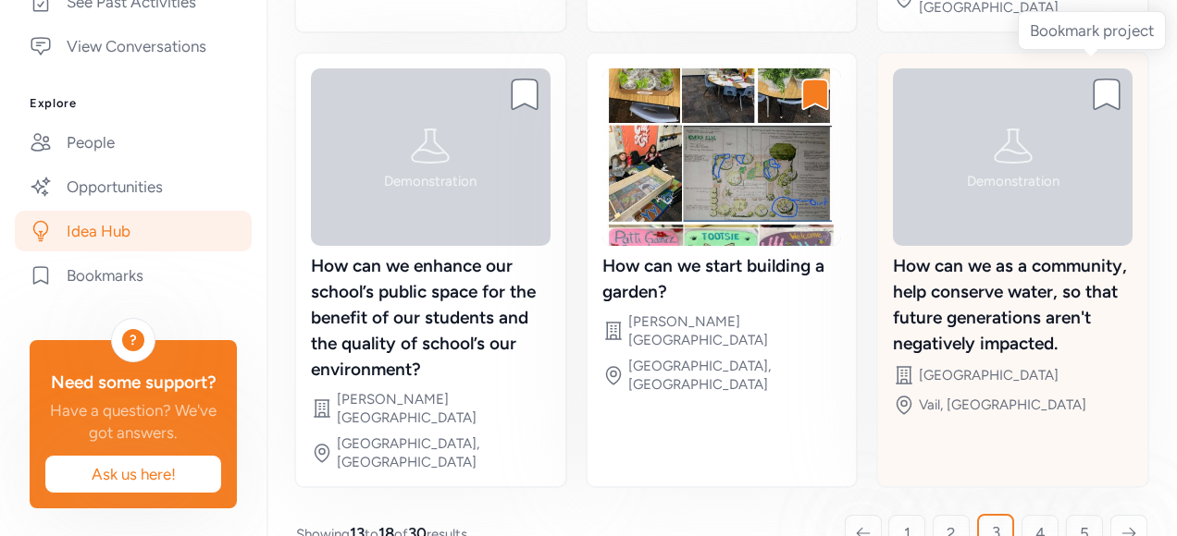
click at [1093, 80] on icon at bounding box center [1106, 95] width 26 height 31
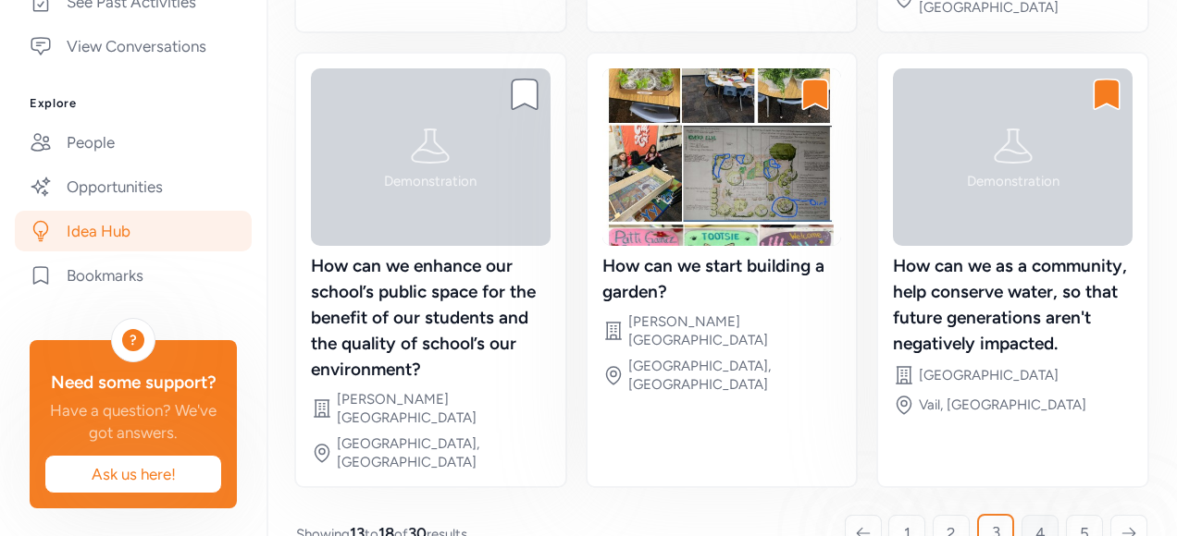
click at [1035, 523] on span "4" at bounding box center [1040, 534] width 10 height 22
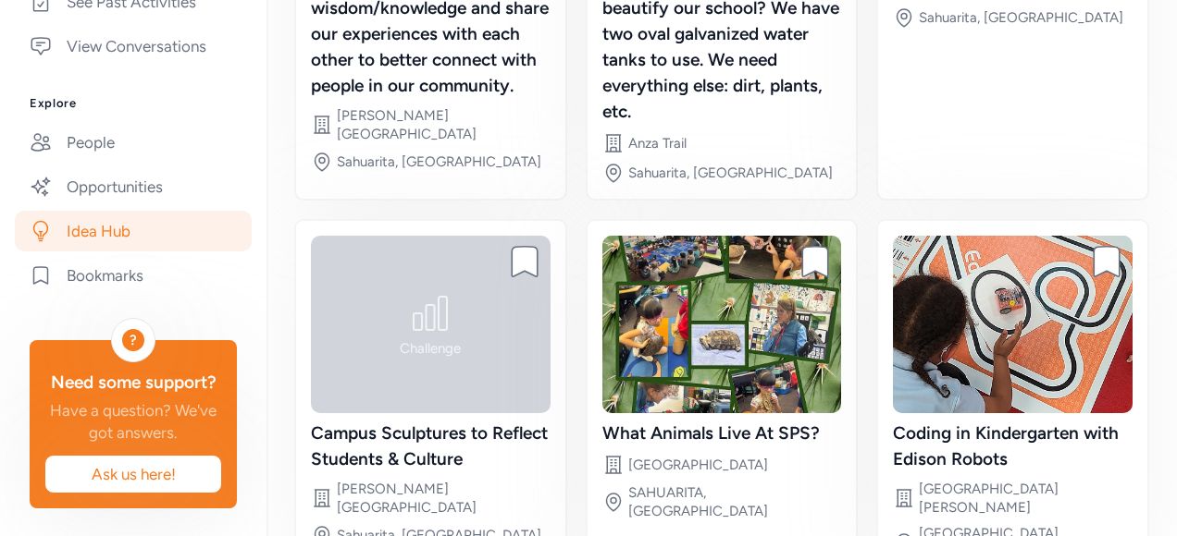
scroll to position [533, 0]
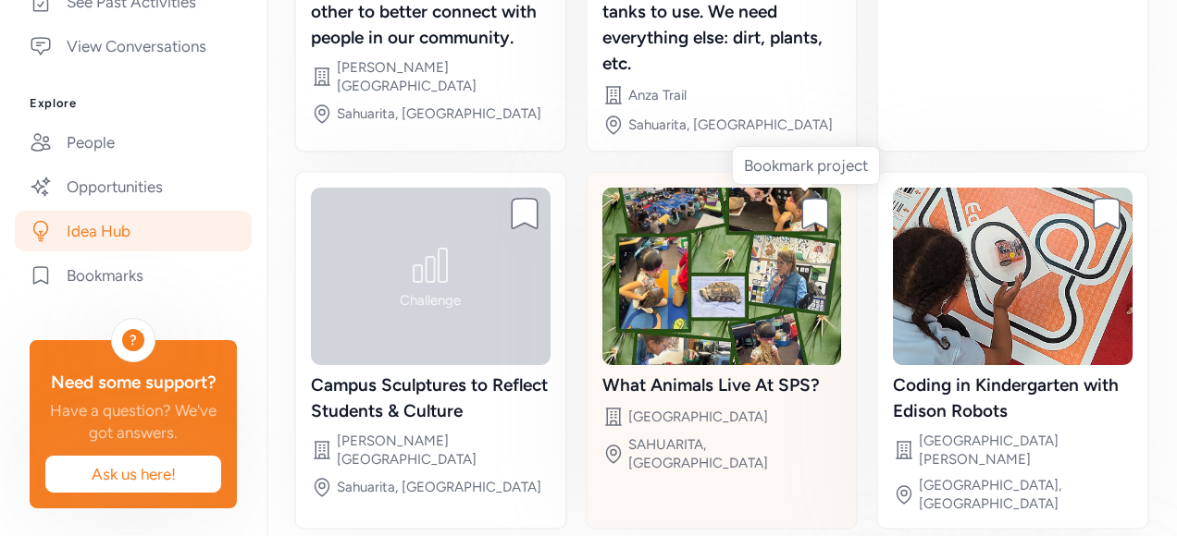
click at [807, 202] on icon at bounding box center [816, 214] width 26 height 31
click at [803, 206] on icon at bounding box center [816, 214] width 26 height 31
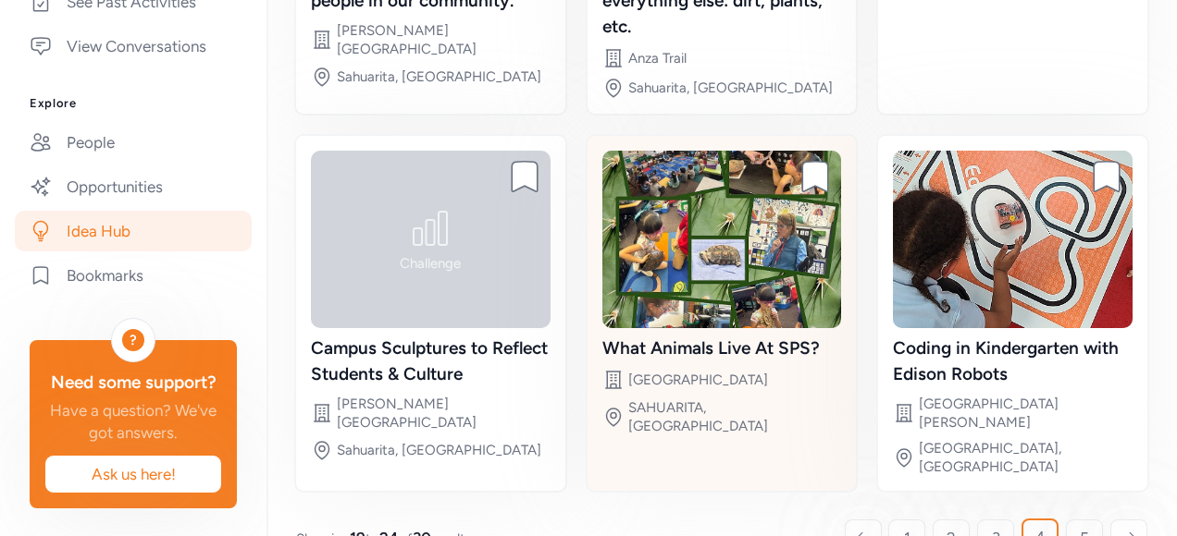
scroll to position [589, 0]
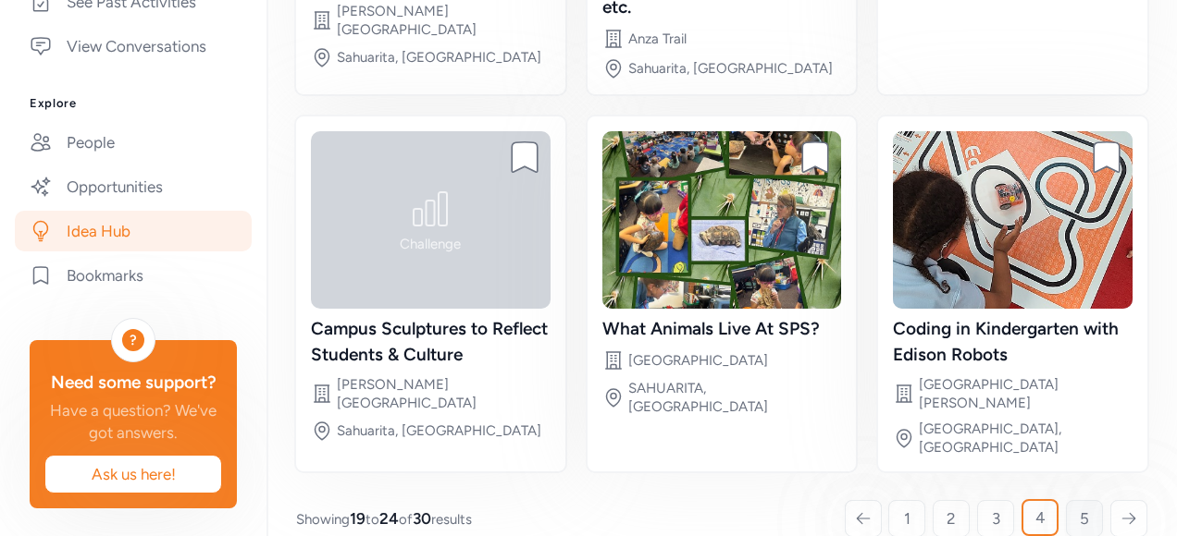
click at [1079, 508] on span "5" at bounding box center [1083, 519] width 9 height 22
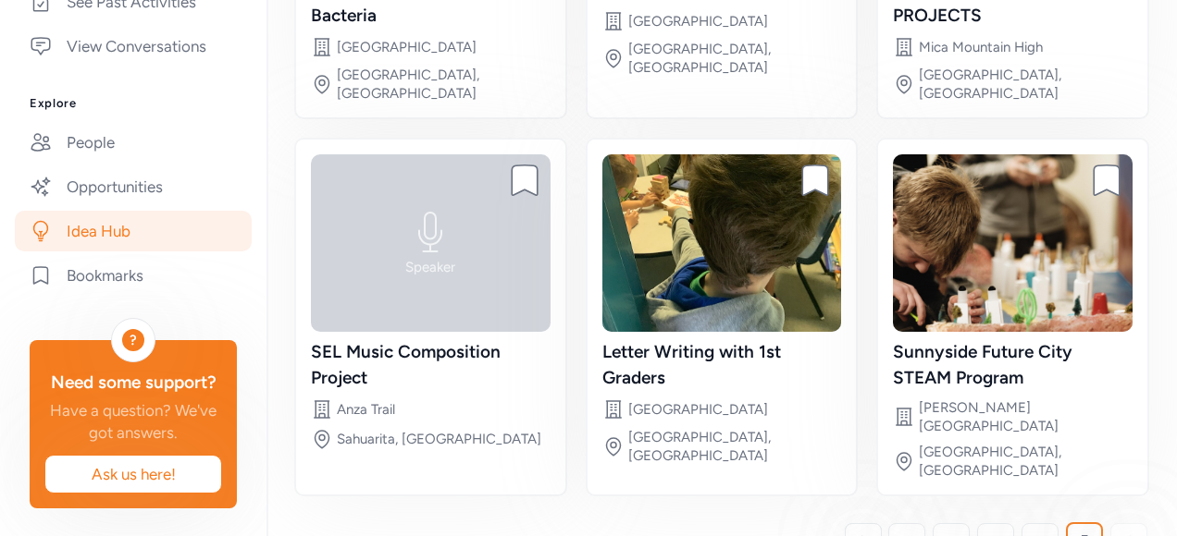
scroll to position [460, 0]
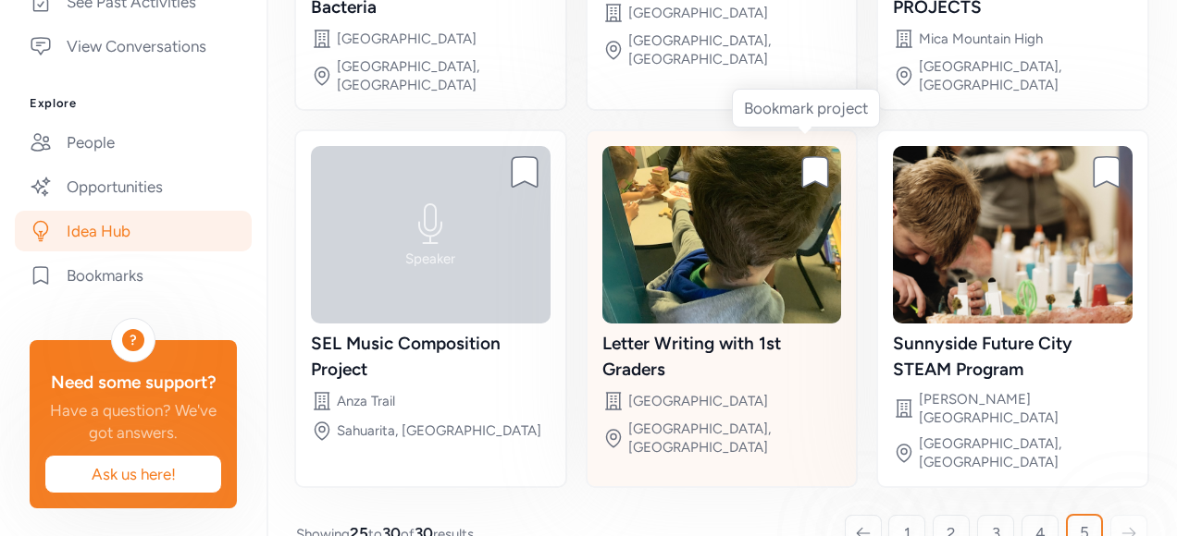
click at [808, 157] on icon at bounding box center [816, 172] width 26 height 31
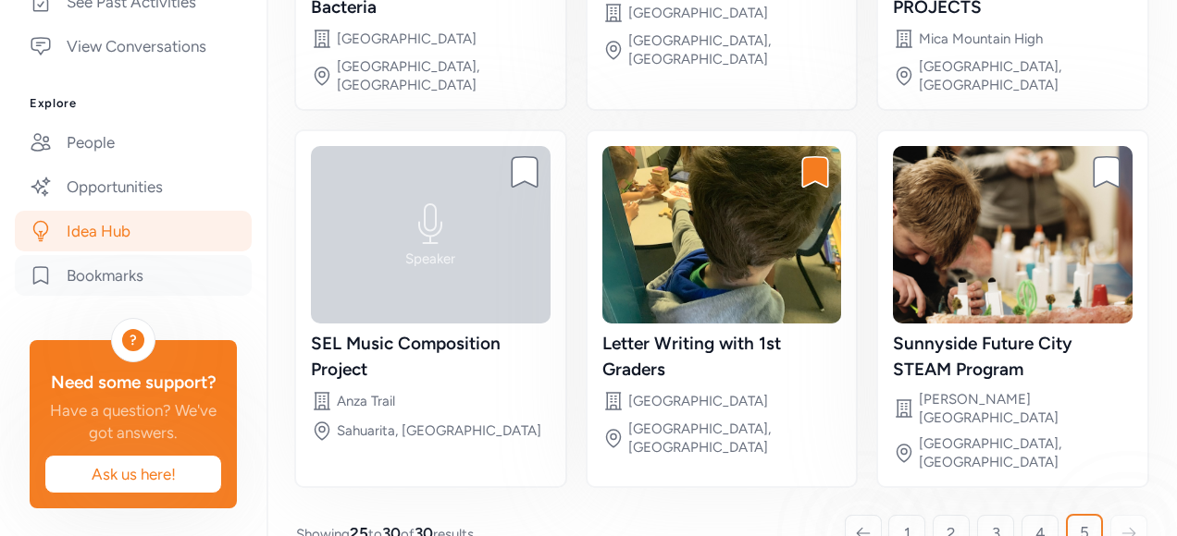
click at [124, 296] on link "Bookmarks" at bounding box center [133, 275] width 237 height 41
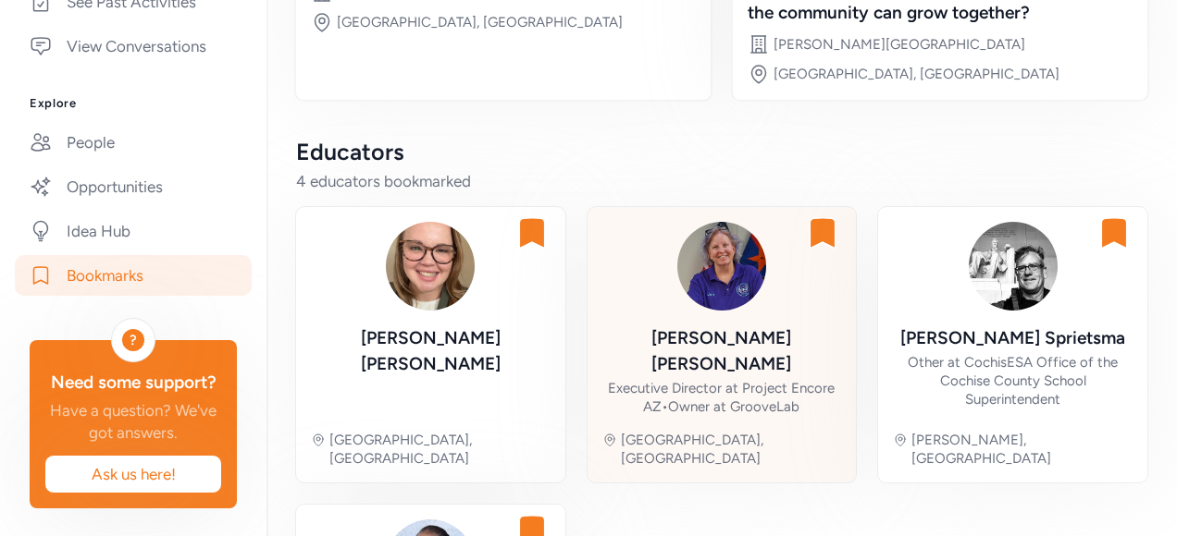
scroll to position [1607, 0]
